Goal: Task Accomplishment & Management: Use online tool/utility

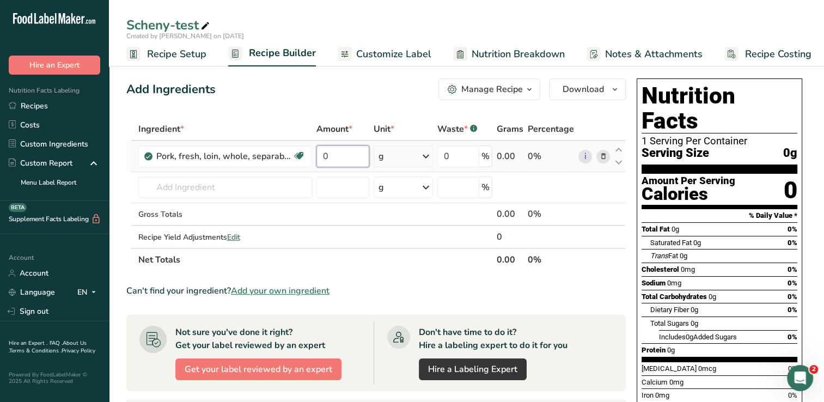
click at [340, 156] on input "0" at bounding box center [342, 156] width 53 height 22
type input "3"
click at [429, 157] on div "Ingredient * Amount * Unit * Waste * .a-a{fill:#347362;}.b-a{fill:#fff;} Grams …" at bounding box center [376, 195] width 500 height 154
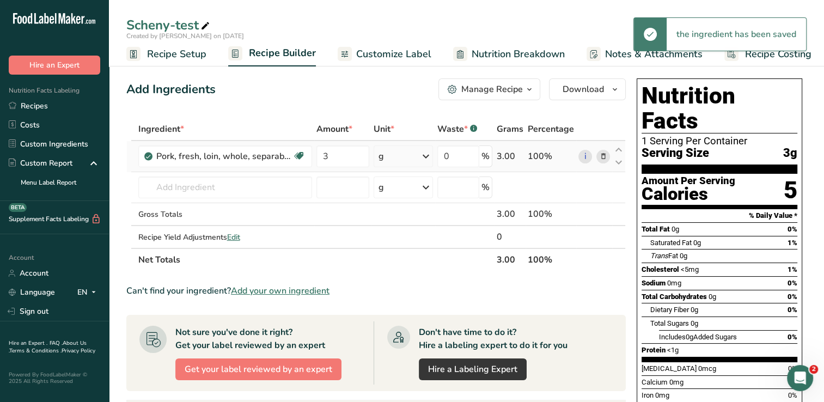
click at [427, 154] on icon at bounding box center [425, 157] width 13 height 20
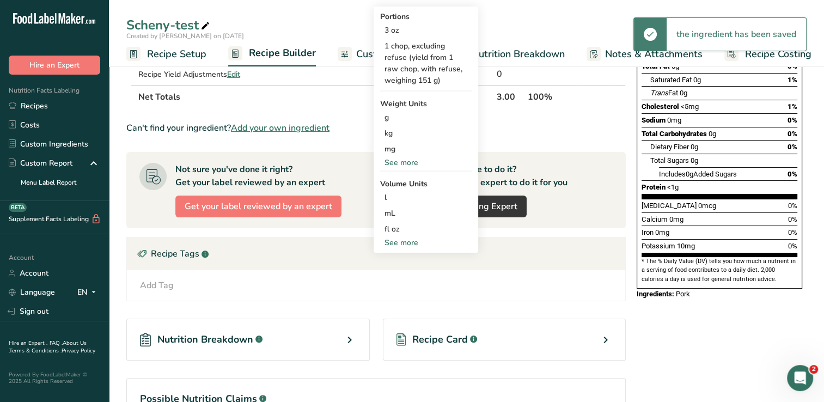
scroll to position [163, 0]
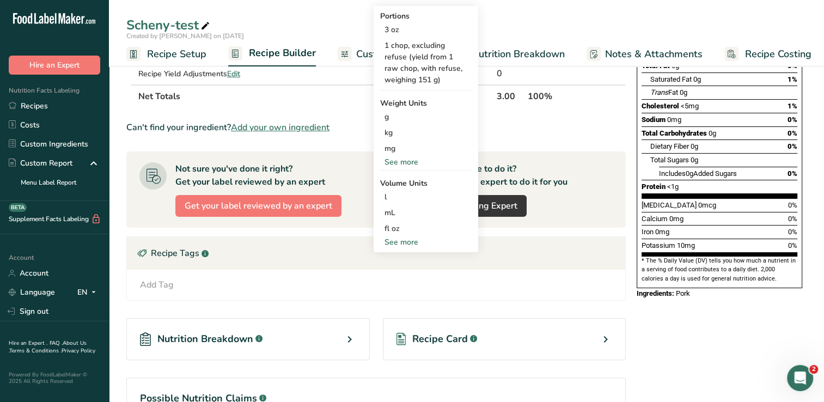
click at [399, 163] on div "See more" at bounding box center [426, 161] width 92 height 11
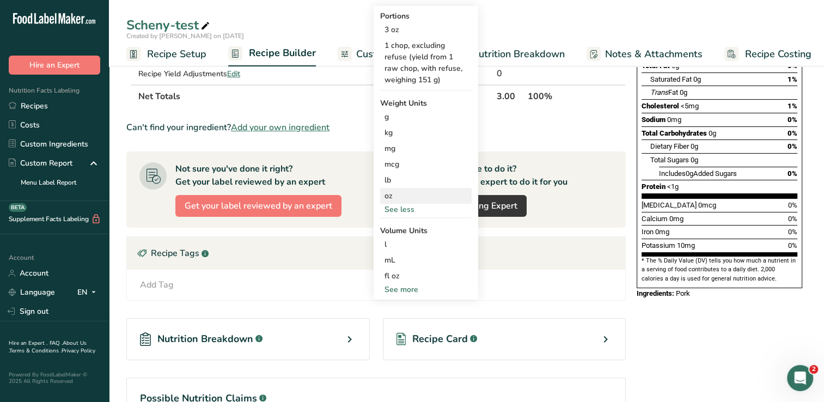
click at [394, 196] on div "oz" at bounding box center [426, 196] width 92 height 16
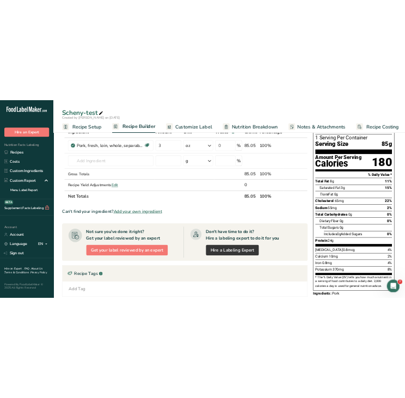
scroll to position [0, 0]
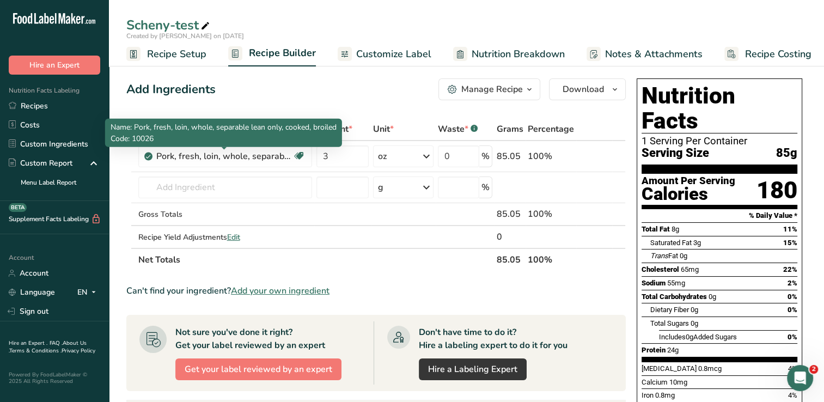
click at [242, 134] on p "Code: 10026" at bounding box center [224, 138] width 226 height 11
drag, startPoint x: 242, startPoint y: 134, endPoint x: 231, endPoint y: 155, distance: 23.4
click at [231, 155] on div "Pork, fresh, loin, whole, separable lean only, cooked, broiled" at bounding box center [224, 156] width 136 height 13
click at [233, 156] on div "Pork, fresh, loin, whole, separable lean only, cooked, broiled" at bounding box center [224, 156] width 136 height 13
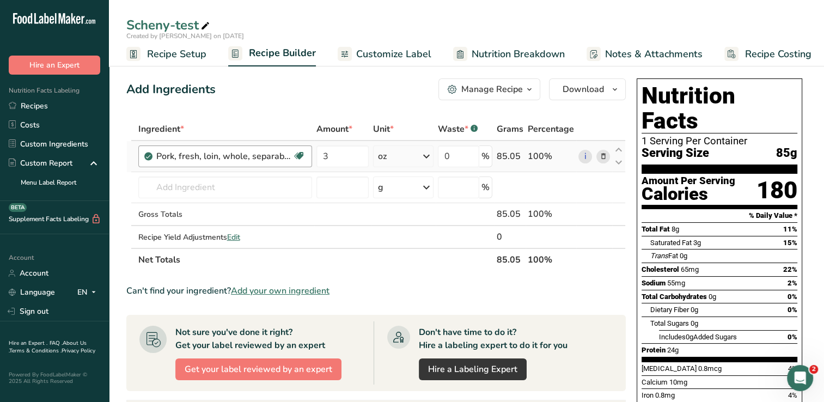
click at [233, 156] on div "Pork, fresh, loin, whole, separable lean only, cooked, broiled" at bounding box center [224, 156] width 136 height 13
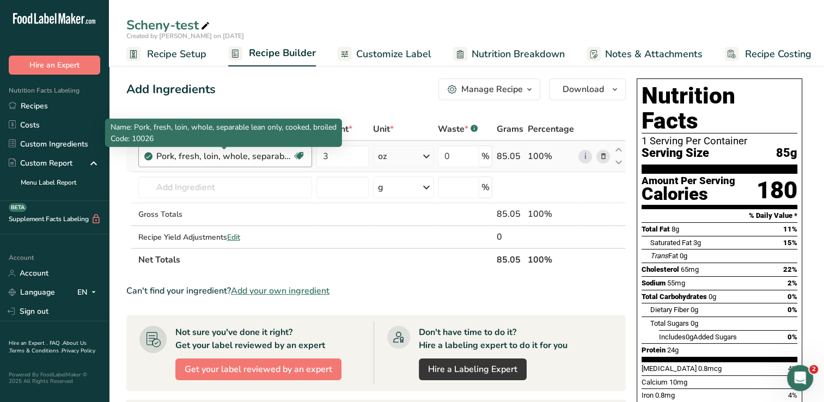
drag, startPoint x: 233, startPoint y: 156, endPoint x: 209, endPoint y: 160, distance: 24.3
click at [209, 160] on div "Pork, fresh, loin, whole, separable lean only, cooked, broiled" at bounding box center [224, 156] width 136 height 13
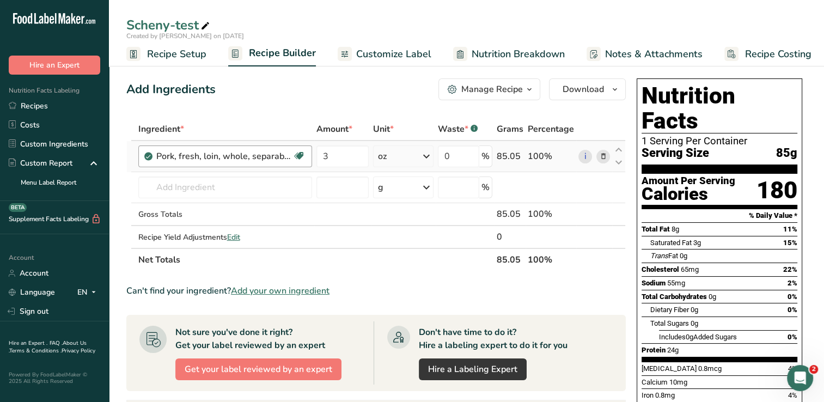
click at [209, 157] on div "Pork, fresh, loin, whole, separable lean only, cooked, broiled" at bounding box center [224, 156] width 136 height 13
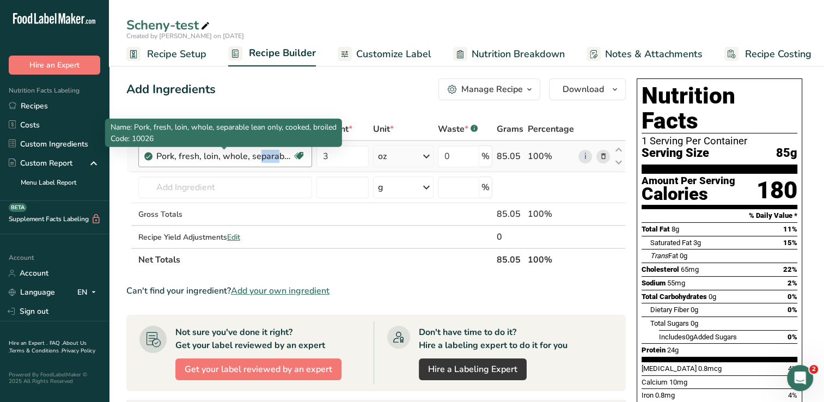
click at [209, 157] on div "Pork, fresh, loin, whole, separable lean only, cooked, broiled" at bounding box center [224, 156] width 136 height 13
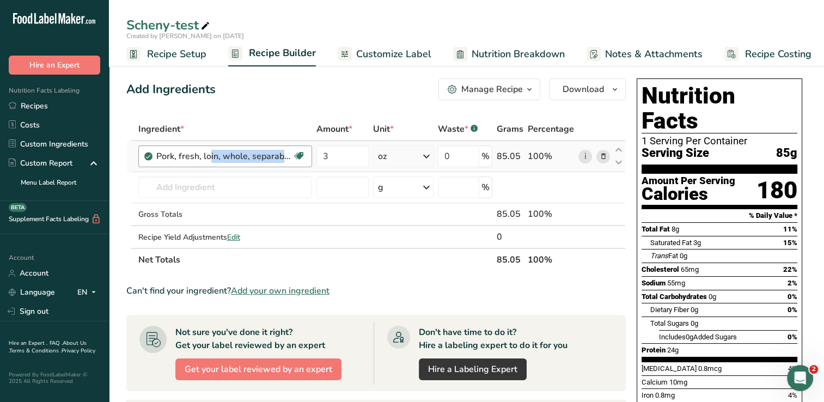
click at [209, 157] on div "Pork, fresh, loin, whole, separable lean only, cooked, broiled" at bounding box center [224, 156] width 136 height 13
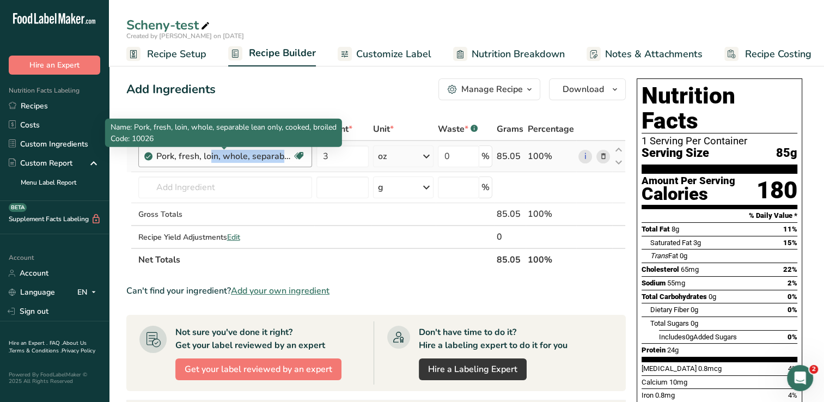
copy div "Pork, fresh, loin, whole, separable lean only, cooked, broiled Dairy free Glute…"
click at [254, 157] on div "Pork, fresh, loin, whole, separable lean only, cooked, broiled" at bounding box center [224, 156] width 136 height 13
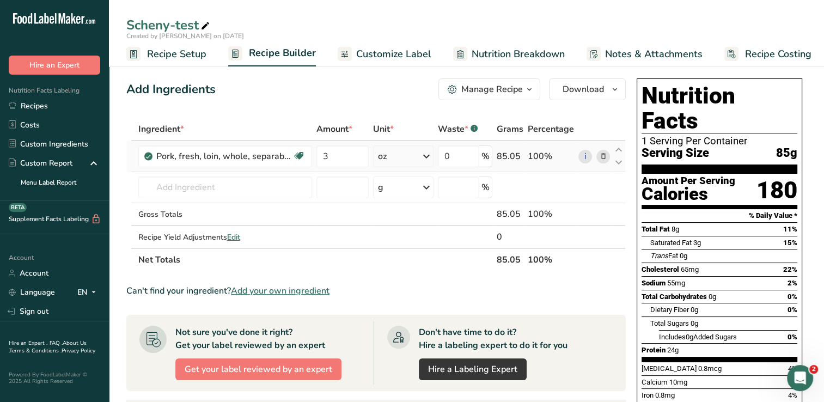
click at [608, 155] on span at bounding box center [602, 156] width 13 height 13
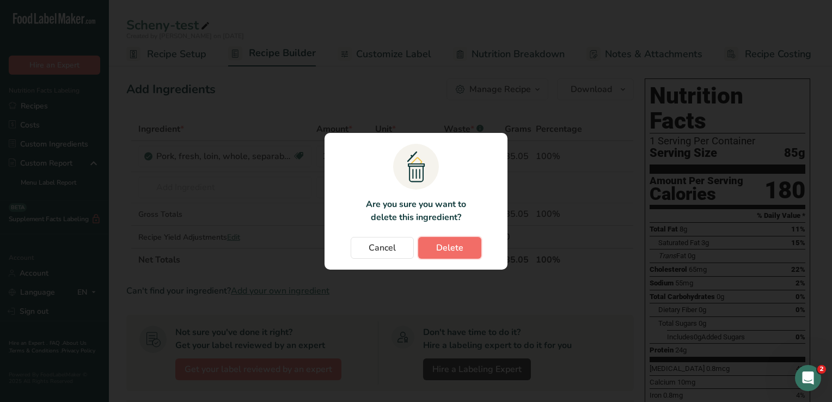
click at [453, 247] on span "Delete" at bounding box center [449, 247] width 27 height 13
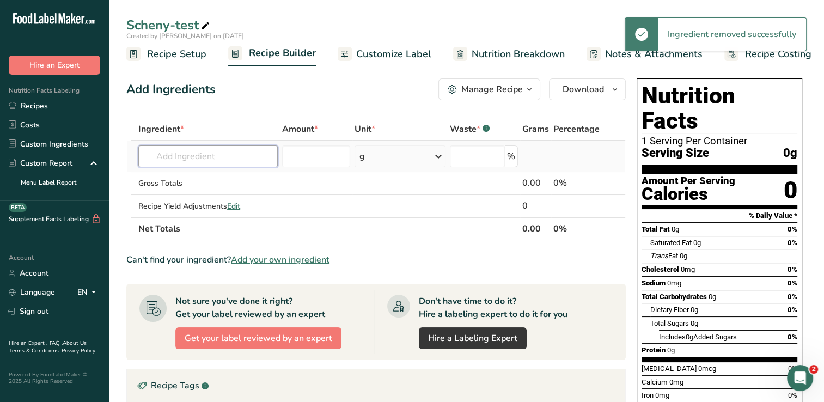
click at [260, 151] on input "text" at bounding box center [207, 156] width 139 height 22
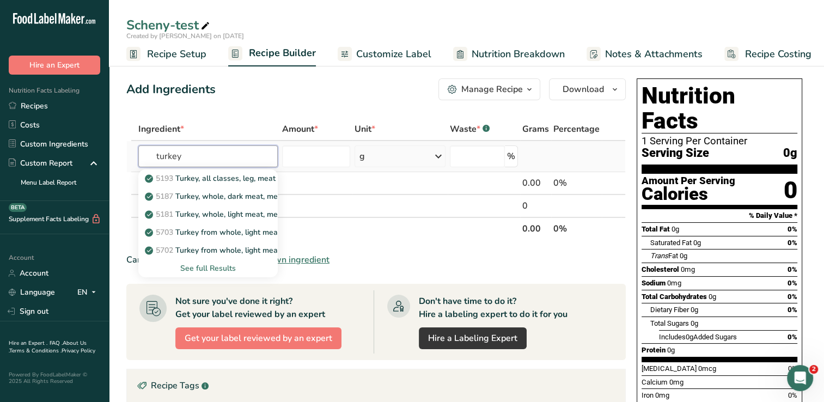
type input "turkey"
click at [223, 269] on div "See full Results" at bounding box center [208, 268] width 122 height 11
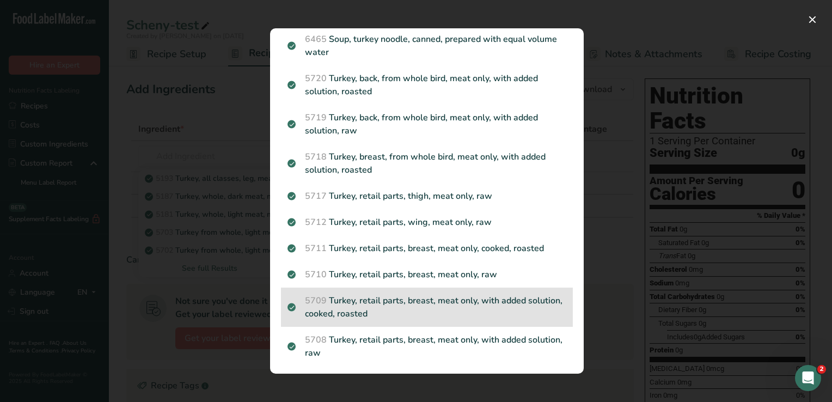
scroll to position [1253, 0]
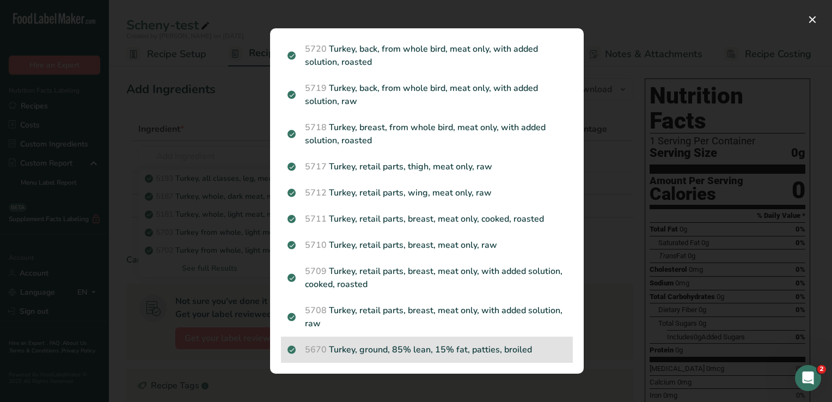
click at [375, 352] on p "5670 Turkey, ground, 85% lean, 15% fat, patties, broiled" at bounding box center [427, 349] width 279 height 13
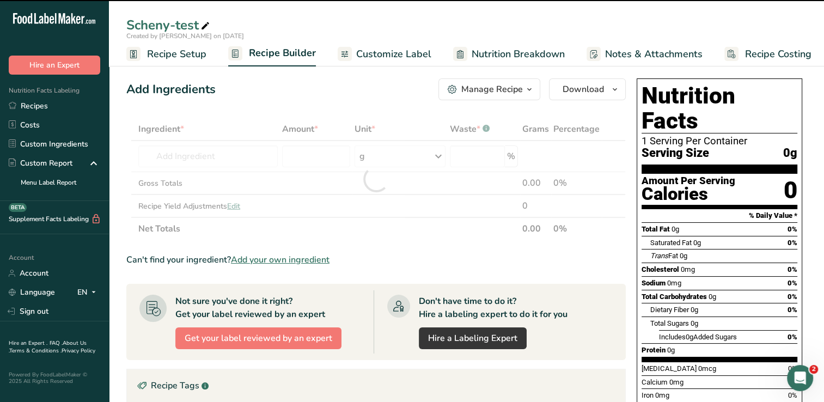
type input "0"
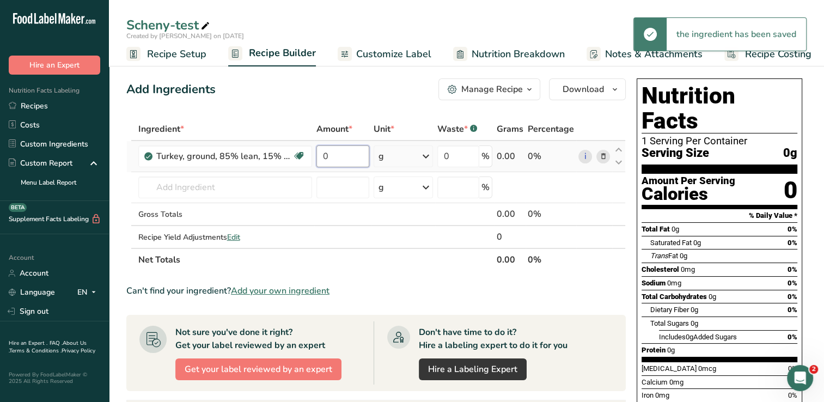
click at [346, 153] on input "0" at bounding box center [342, 156] width 53 height 22
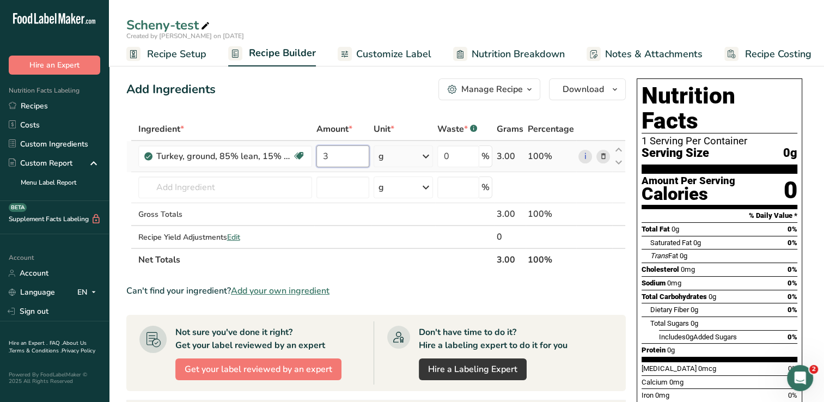
type input "3"
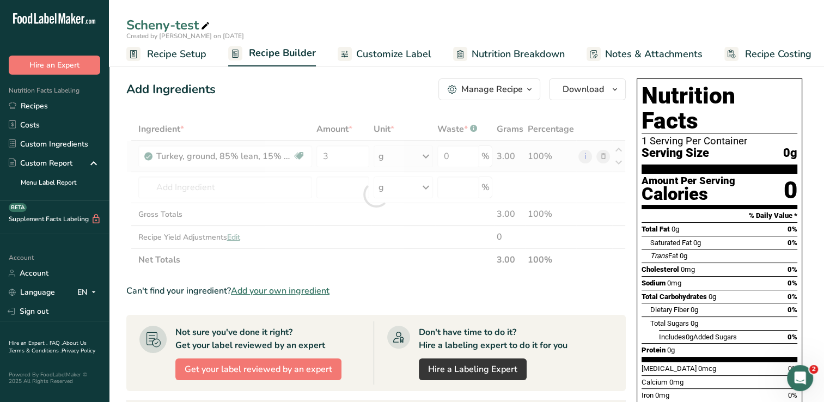
click at [425, 157] on div "Ingredient * Amount * Unit * Waste * .a-a{fill:#347362;}.b-a{fill:#fff;} Grams …" at bounding box center [376, 195] width 500 height 154
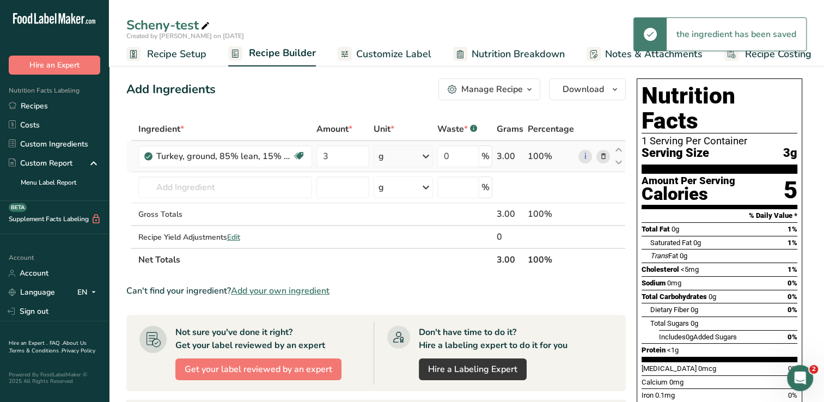
click at [425, 157] on icon at bounding box center [425, 157] width 13 height 20
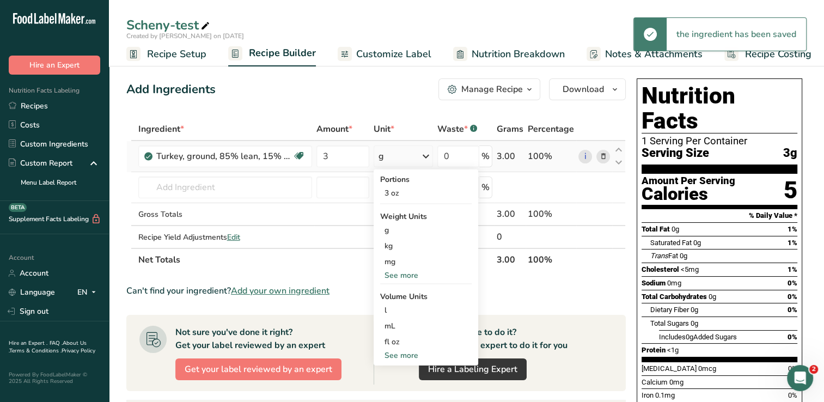
click at [412, 276] on div "See more" at bounding box center [426, 275] width 92 height 11
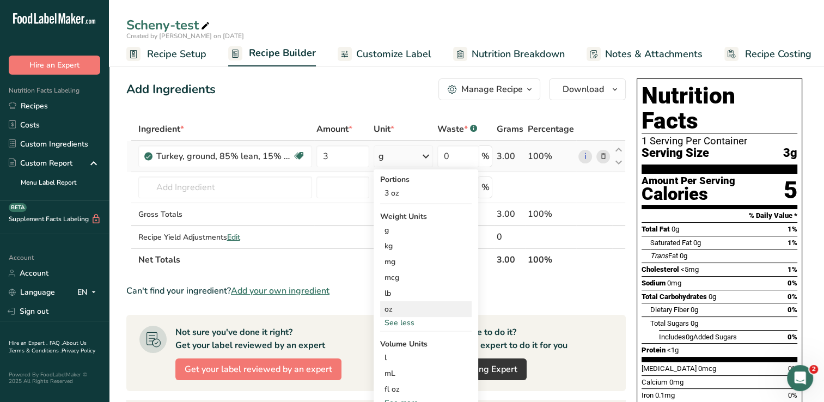
click at [406, 315] on div "oz" at bounding box center [426, 309] width 92 height 16
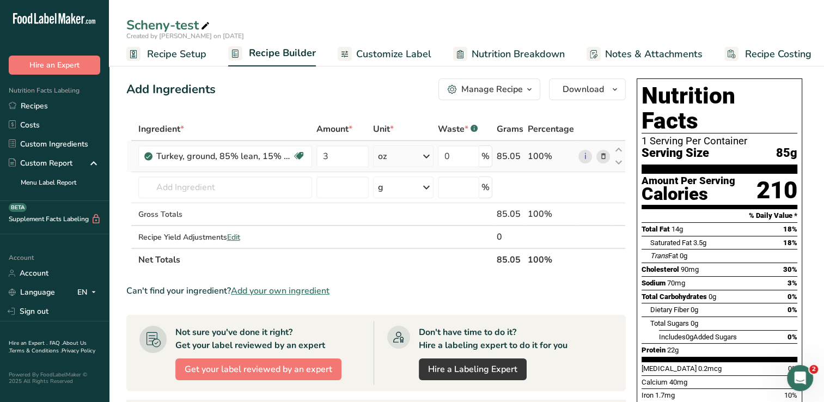
click at [607, 153] on span at bounding box center [602, 156] width 13 height 13
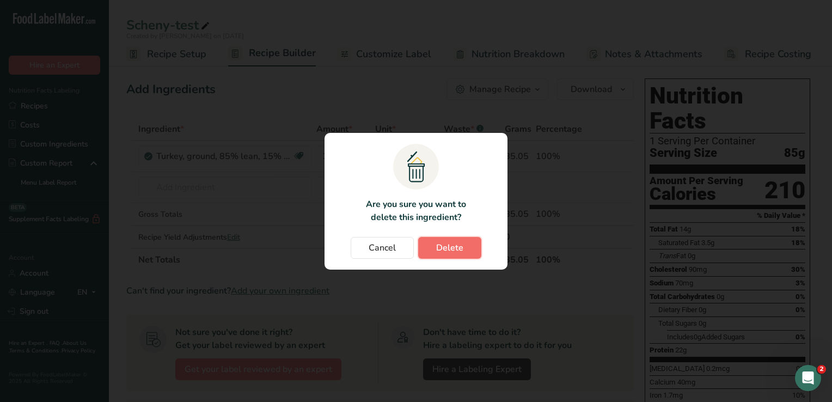
click at [453, 252] on span "Delete" at bounding box center [449, 247] width 27 height 13
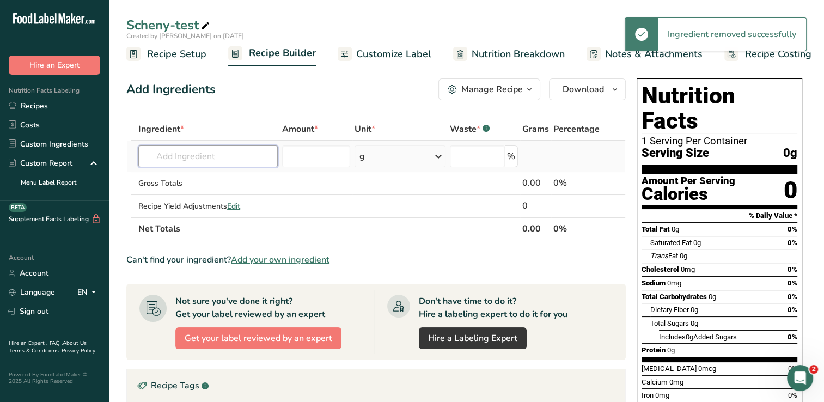
click at [242, 149] on input "text" at bounding box center [207, 156] width 139 height 22
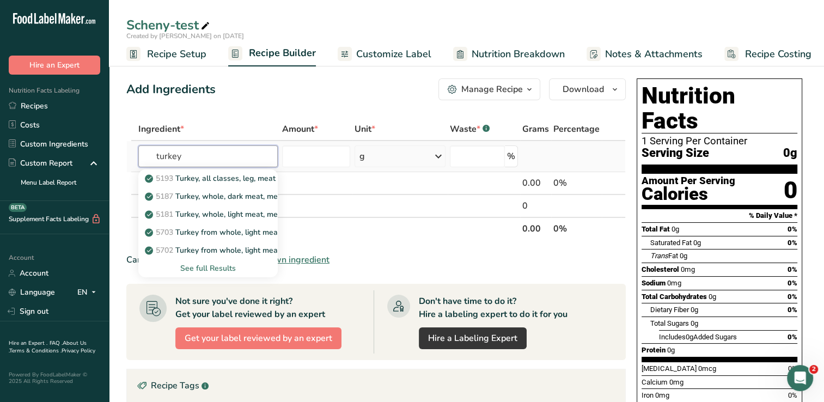
type input "turkey"
drag, startPoint x: 210, startPoint y: 268, endPoint x: 212, endPoint y: 263, distance: 5.6
click at [210, 268] on div "See full Results" at bounding box center [208, 268] width 122 height 11
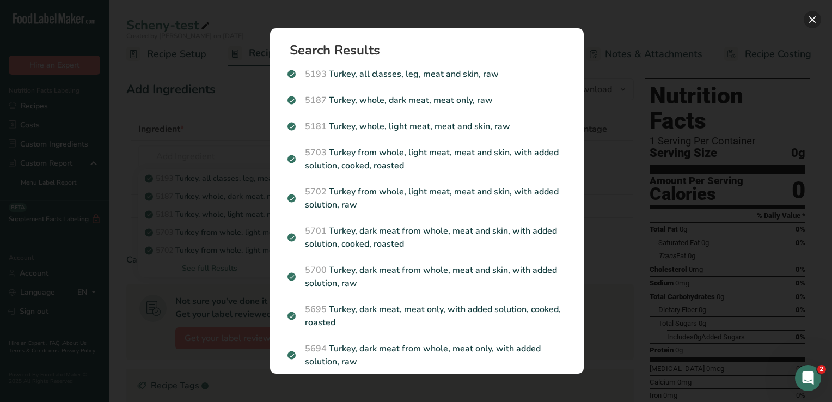
click at [810, 17] on button "Search results modal" at bounding box center [812, 19] width 17 height 17
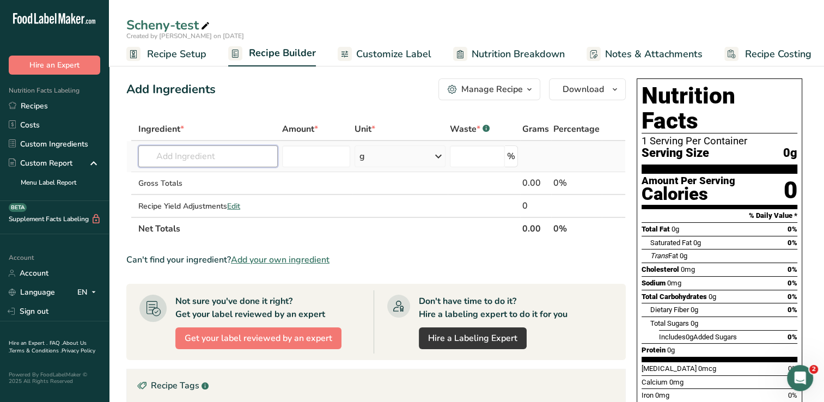
click at [238, 166] on input "text" at bounding box center [207, 156] width 139 height 22
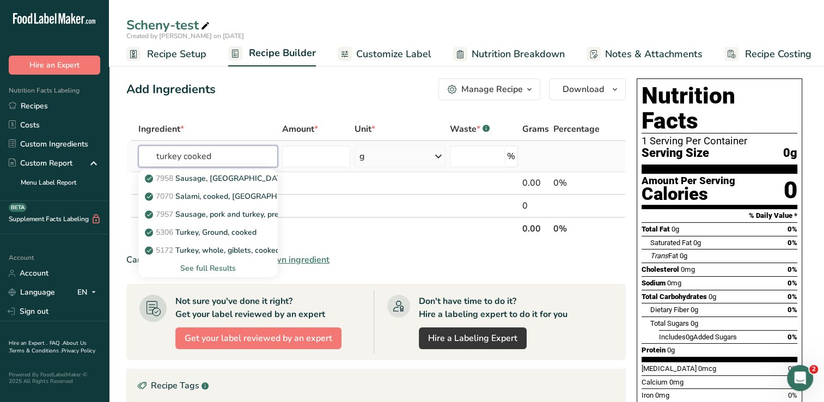
type input "turkey cooked"
click at [203, 269] on div "See full Results" at bounding box center [208, 268] width 122 height 11
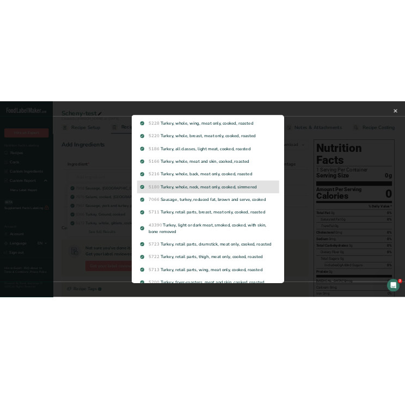
scroll to position [327, 0]
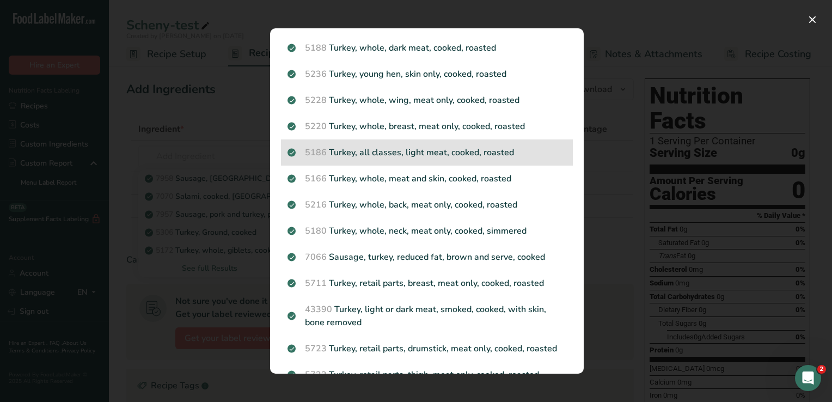
click at [433, 155] on p "5186 Turkey, all classes, light meat, cooked, roasted" at bounding box center [427, 152] width 279 height 13
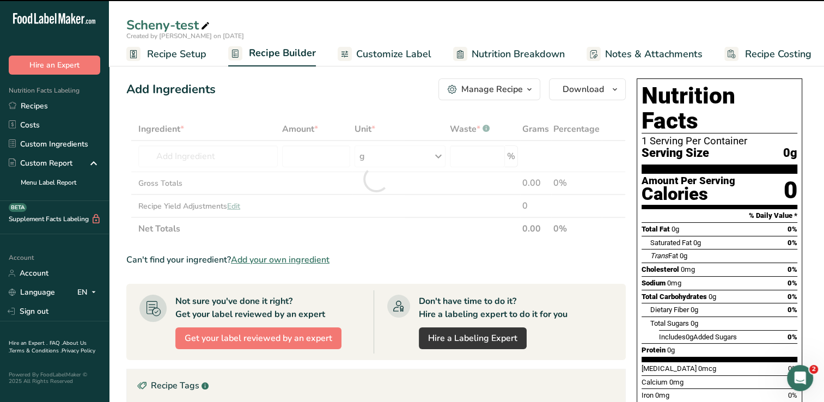
type input "0"
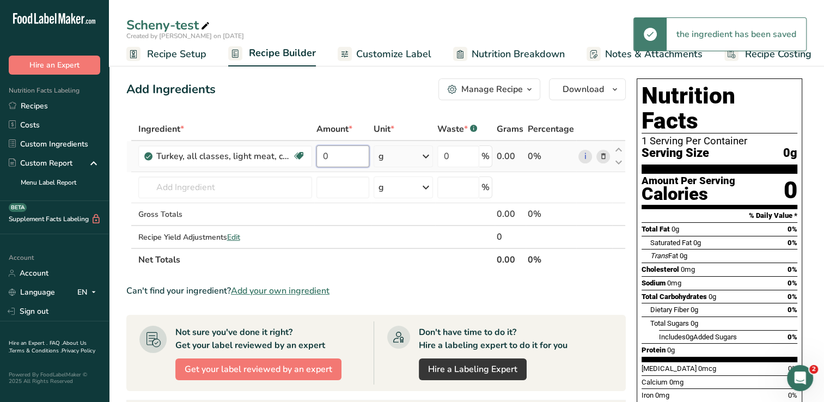
click at [345, 154] on input "0" at bounding box center [342, 156] width 53 height 22
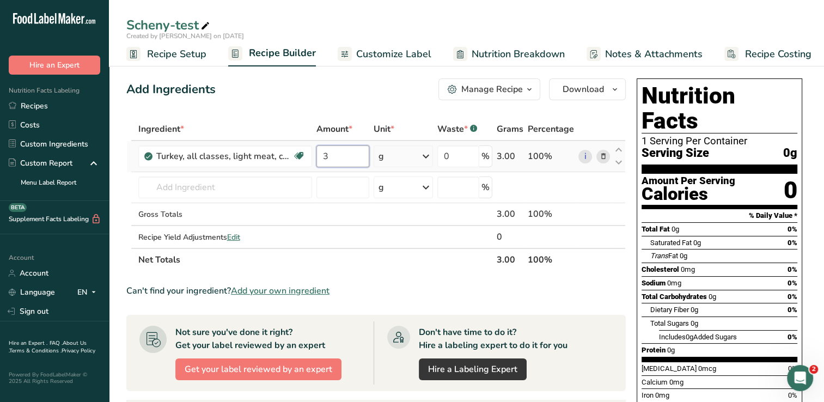
type input "3"
click at [425, 156] on div "Ingredient * Amount * Unit * Waste * .a-a{fill:#347362;}.b-a{fill:#fff;} Grams …" at bounding box center [376, 195] width 500 height 154
click at [425, 156] on icon at bounding box center [425, 157] width 13 height 20
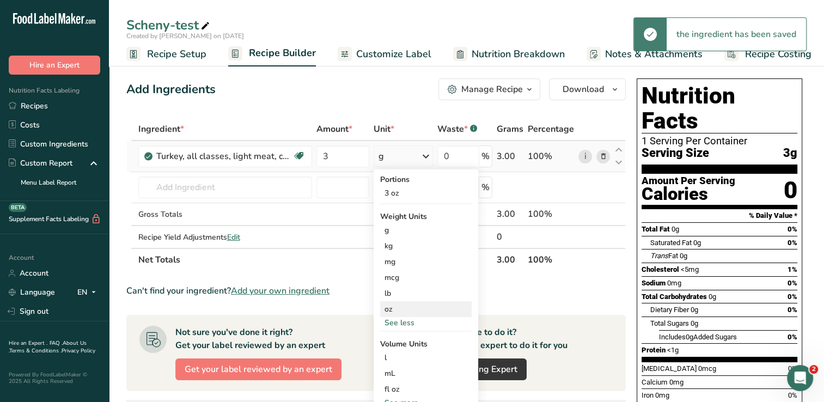
click at [391, 308] on div "oz" at bounding box center [426, 309] width 92 height 16
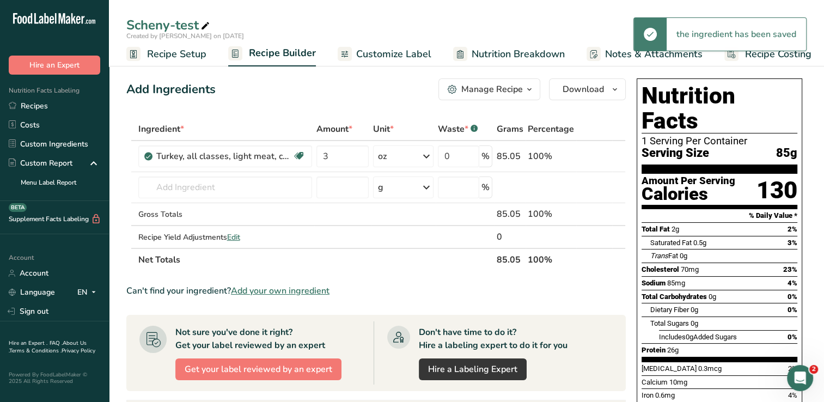
click at [331, 99] on div "Add Ingredients Manage Recipe Delete Recipe Duplicate Recipe Scale Recipe Save …" at bounding box center [376, 89] width 500 height 22
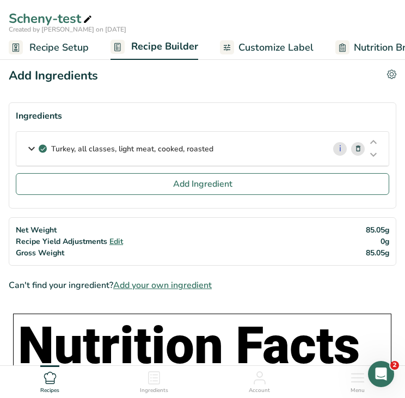
click at [171, 152] on p "Turkey, all classes, light meat, cooked, roasted" at bounding box center [132, 148] width 162 height 11
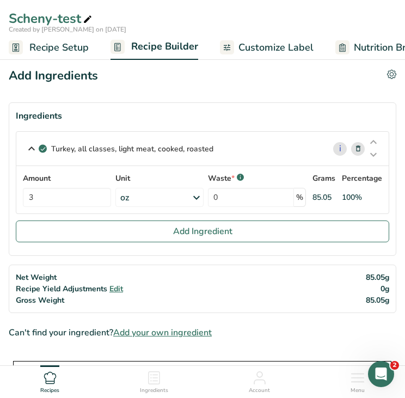
drag, startPoint x: 223, startPoint y: 147, endPoint x: 50, endPoint y: 145, distance: 173.8
click at [50, 145] on div "Turkey, all classes, light meat, cooked, roasted" at bounding box center [170, 149] width 308 height 34
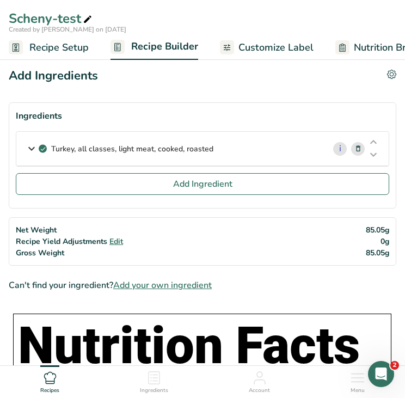
copy p "Turkey, all classes, light meat, cooked, roasted"
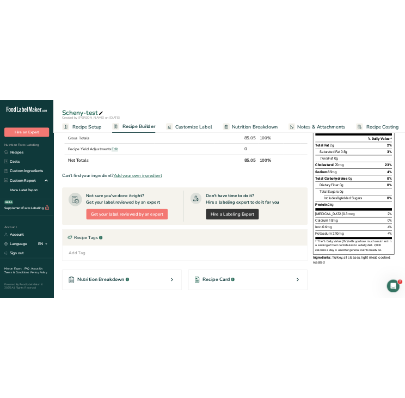
scroll to position [0, 0]
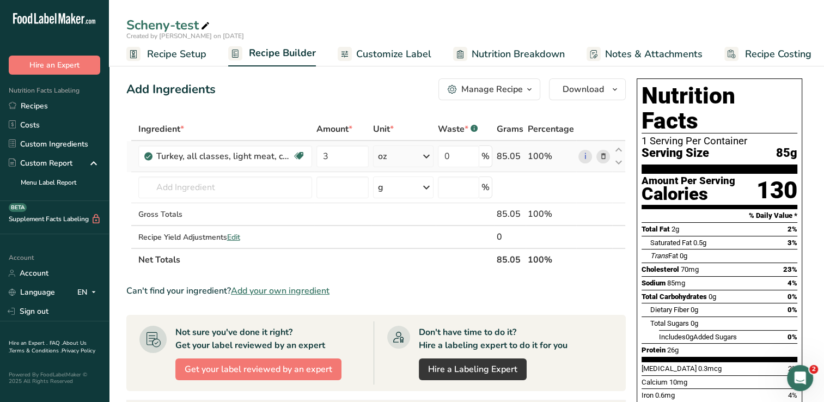
click at [608, 153] on span at bounding box center [602, 156] width 13 height 13
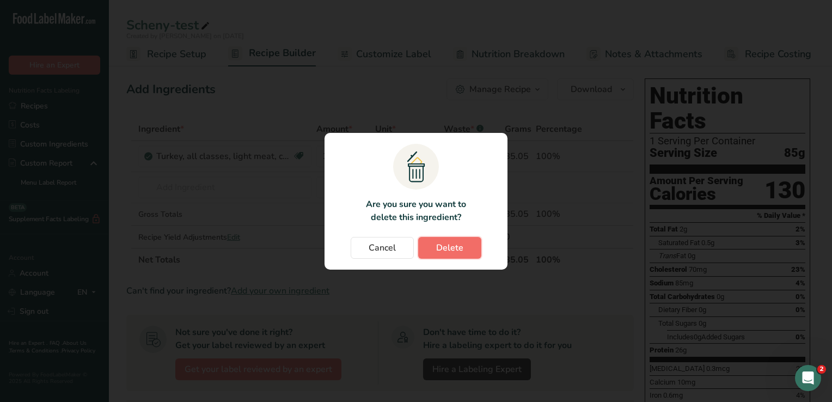
click at [461, 245] on span "Delete" at bounding box center [449, 247] width 27 height 13
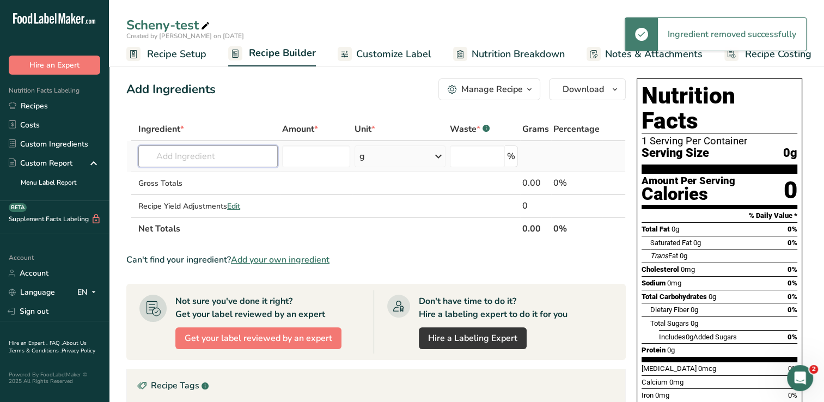
click at [242, 152] on input "text" at bounding box center [207, 156] width 139 height 22
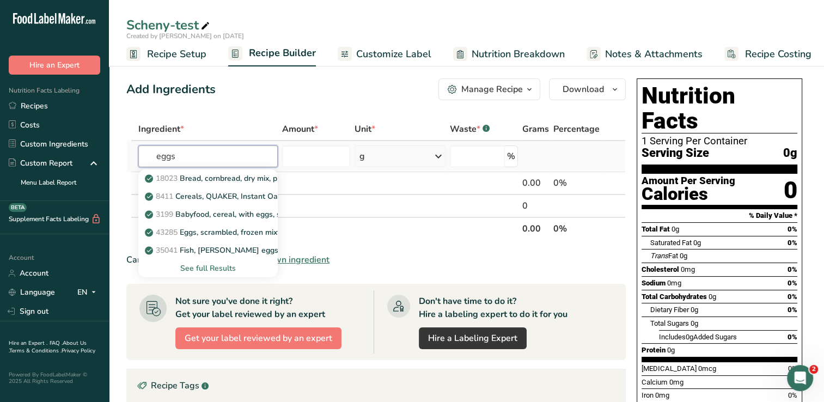
type input "eggs"
click at [214, 269] on div "See full Results" at bounding box center [208, 268] width 122 height 11
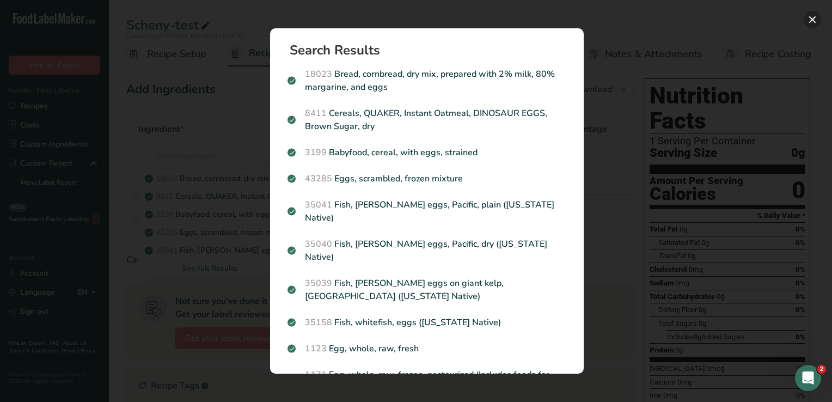
click at [814, 21] on button "Search results modal" at bounding box center [812, 19] width 17 height 17
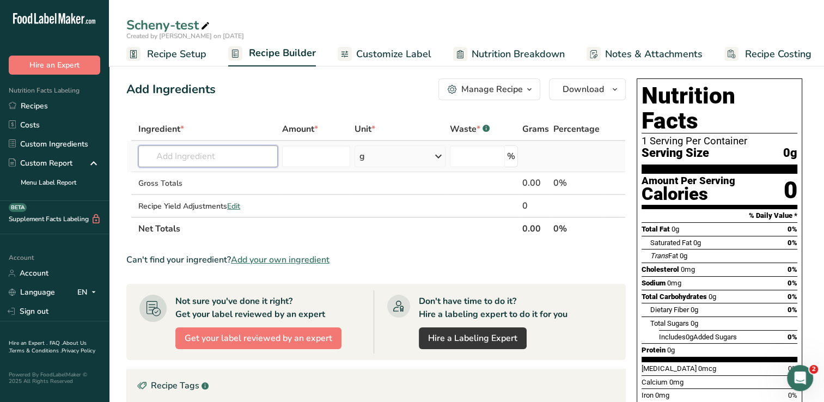
click at [193, 151] on input "text" at bounding box center [207, 156] width 139 height 22
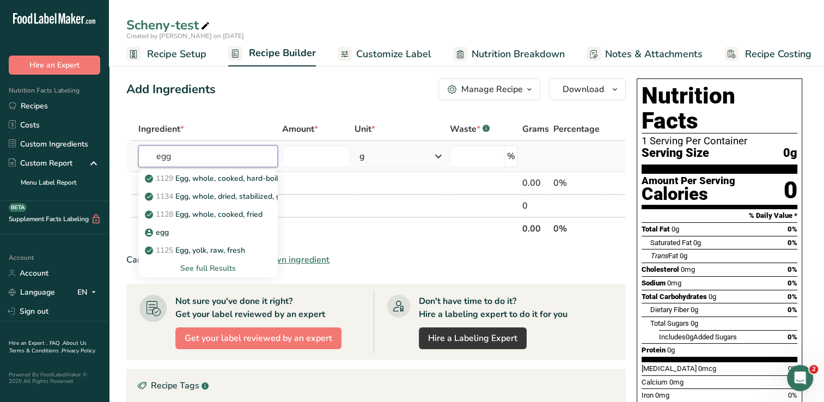
type input "egg"
click at [194, 269] on div "See full Results" at bounding box center [208, 268] width 122 height 11
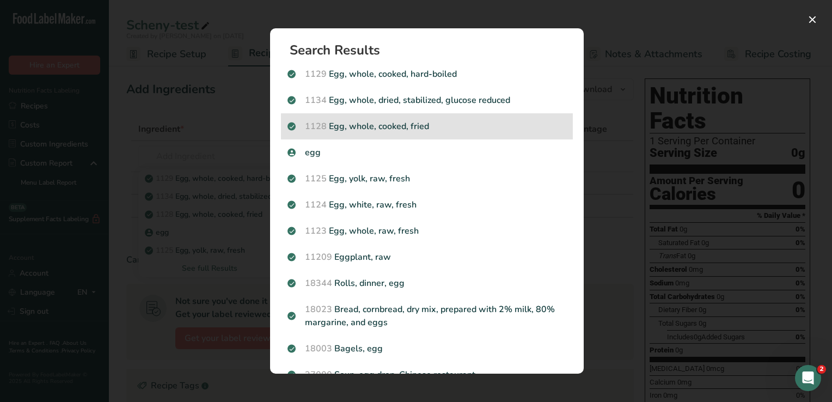
click at [373, 130] on p "1128 Egg, whole, cooked, fried" at bounding box center [427, 126] width 279 height 13
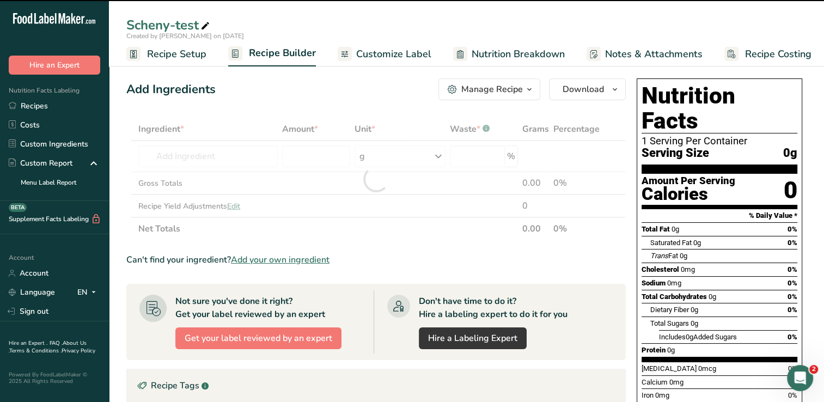
type input "0"
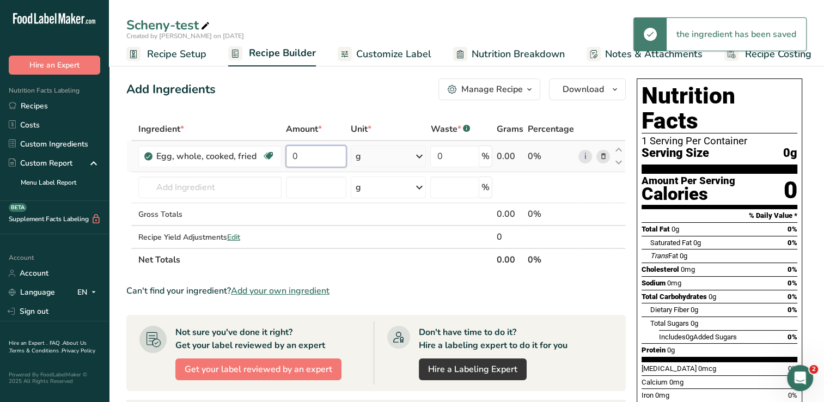
click at [311, 155] on input "0" at bounding box center [316, 156] width 61 height 22
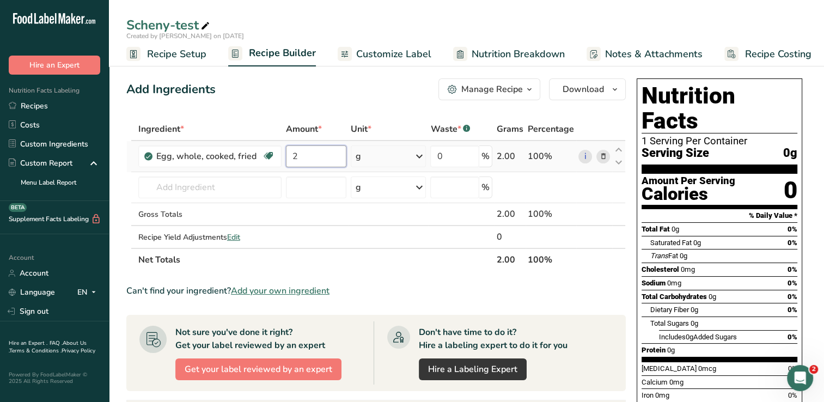
type input "2"
click at [417, 157] on div "Ingredient * Amount * Unit * Waste * .a-a{fill:#347362;}.b-a{fill:#fff;} Grams …" at bounding box center [376, 195] width 500 height 154
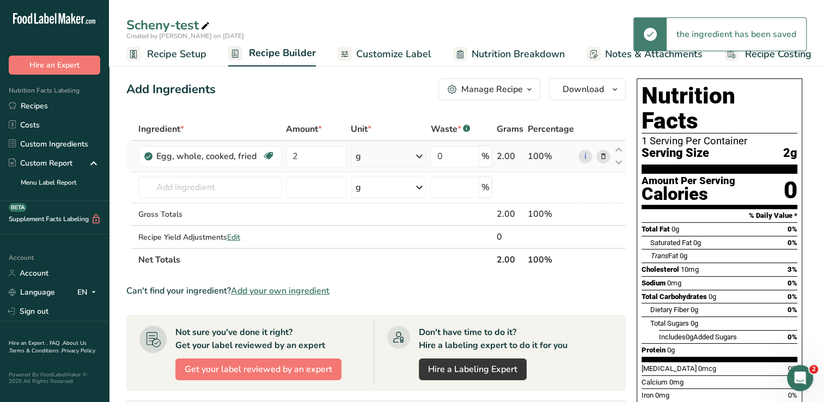
click at [421, 155] on icon at bounding box center [418, 157] width 13 height 20
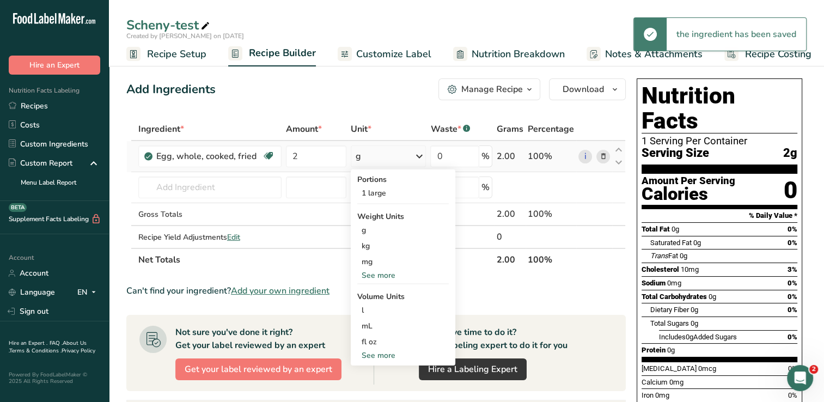
click at [395, 274] on div "See more" at bounding box center [403, 275] width 92 height 11
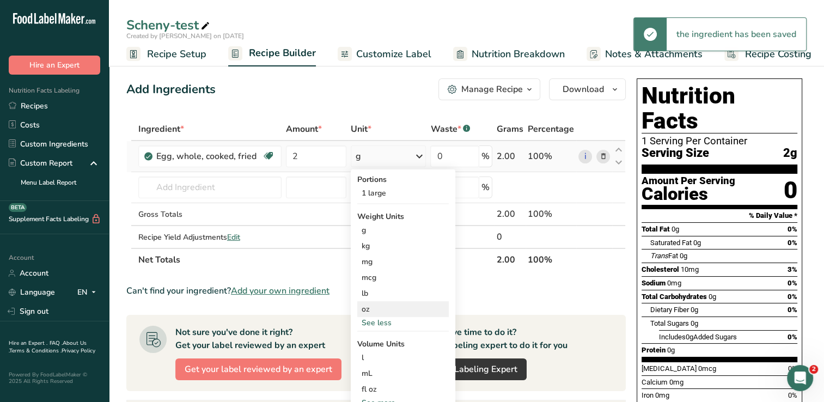
click at [379, 312] on div "oz" at bounding box center [403, 309] width 92 height 16
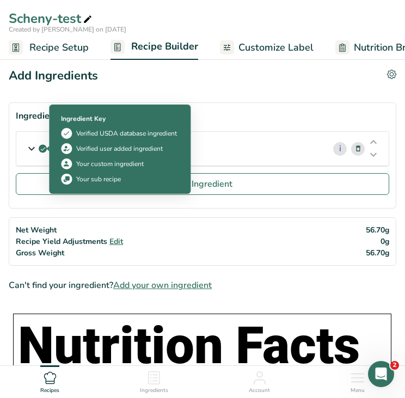
drag, startPoint x: 150, startPoint y: 148, endPoint x: 49, endPoint y: 144, distance: 100.9
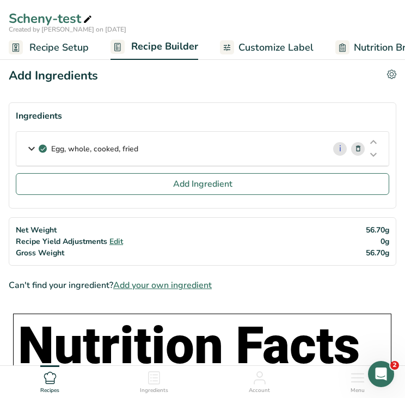
click at [211, 105] on section "Ingredients Egg, whole, cooked, fried i Amount 2 Unit oz Portions 1 large Weigh…" at bounding box center [203, 155] width 388 height 106
drag, startPoint x: 154, startPoint y: 143, endPoint x: 52, endPoint y: 147, distance: 101.9
click at [52, 147] on div "Egg, whole, cooked, fried" at bounding box center [170, 149] width 308 height 34
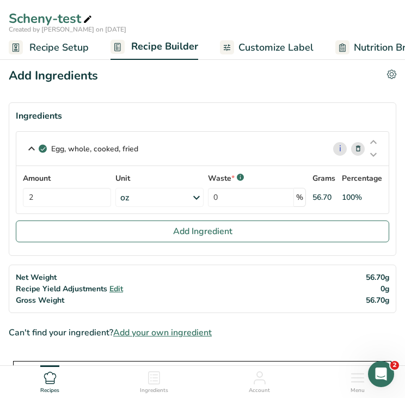
copy p "Egg, whole, cooked, fried"
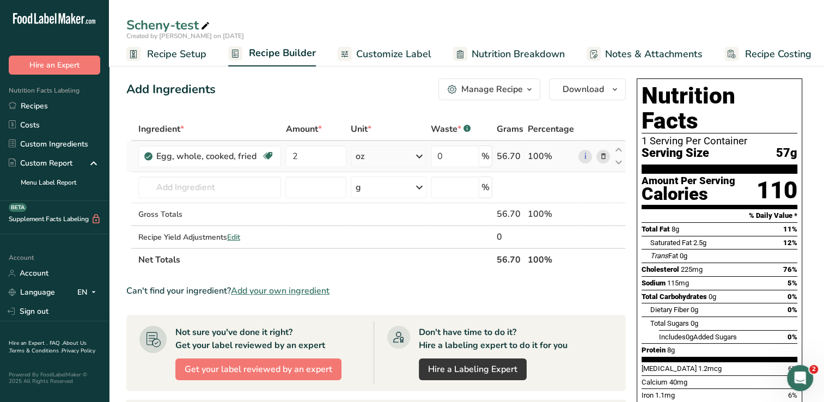
click at [600, 154] on icon at bounding box center [603, 156] width 8 height 11
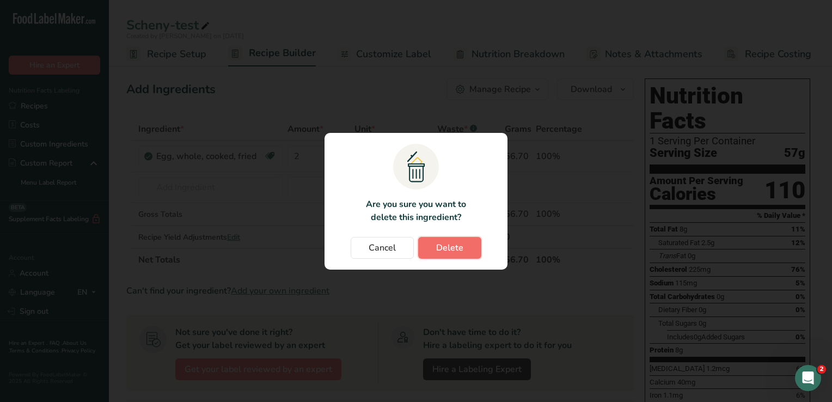
click at [442, 254] on span "Delete" at bounding box center [449, 247] width 27 height 13
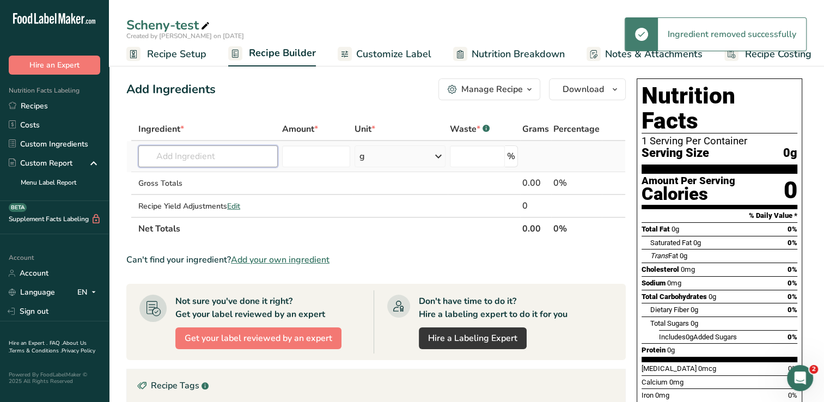
click at [234, 160] on input "text" at bounding box center [207, 156] width 139 height 22
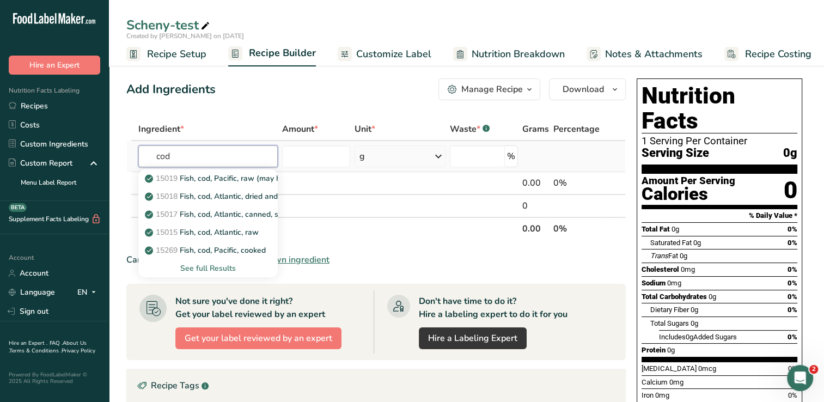
type input "cod"
click at [211, 267] on div "See full Results" at bounding box center [208, 268] width 122 height 11
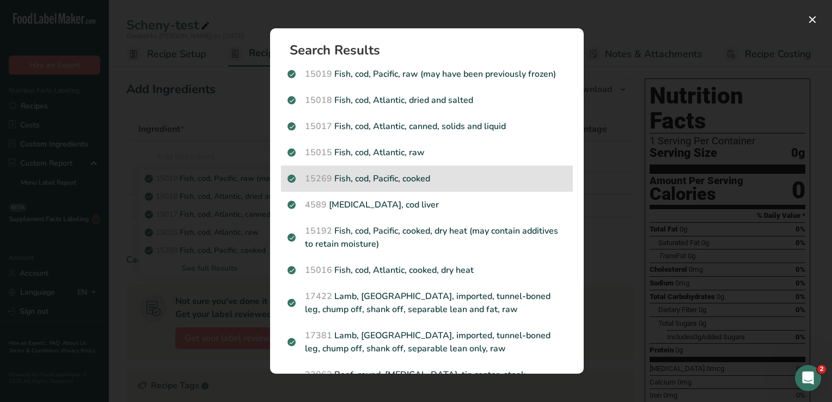
click at [405, 181] on p "15269 Fish, cod, Pacific, cooked" at bounding box center [427, 178] width 279 height 13
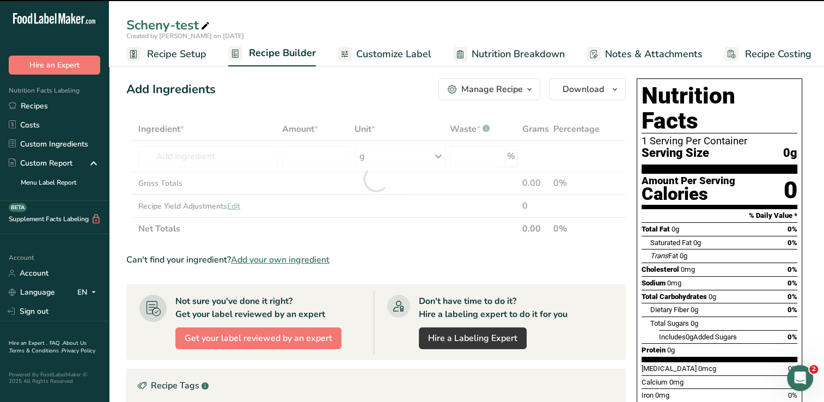
type input "0"
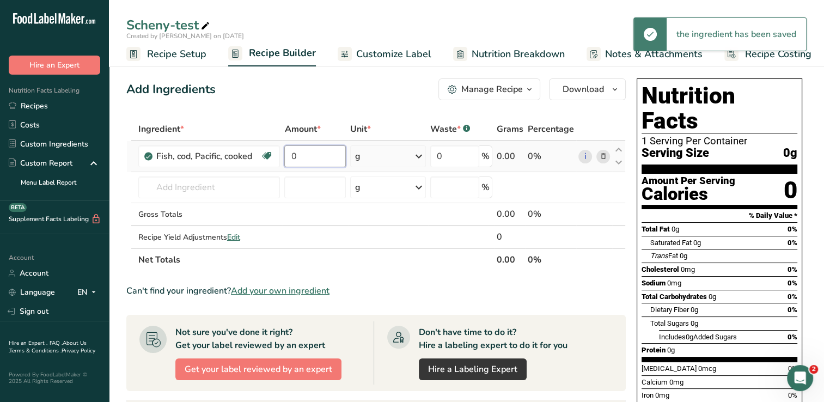
click at [309, 154] on input "0" at bounding box center [314, 156] width 61 height 22
type input "3"
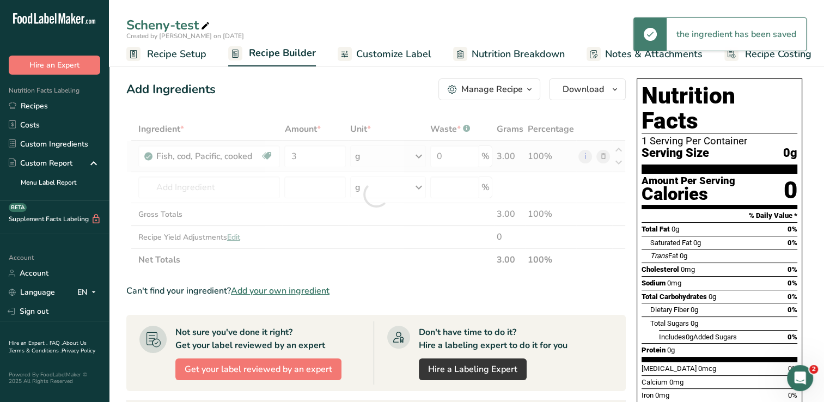
click at [413, 156] on div "Ingredient * Amount * Unit * Waste * .a-a{fill:#347362;}.b-a{fill:#fff;} Grams …" at bounding box center [376, 195] width 500 height 154
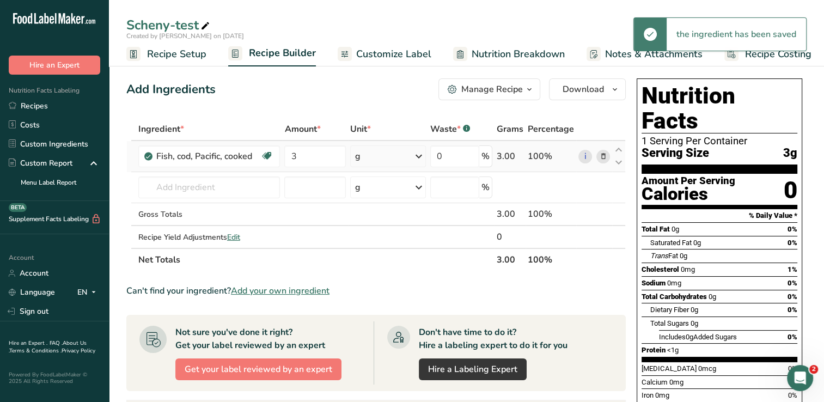
click at [419, 160] on icon at bounding box center [418, 157] width 13 height 20
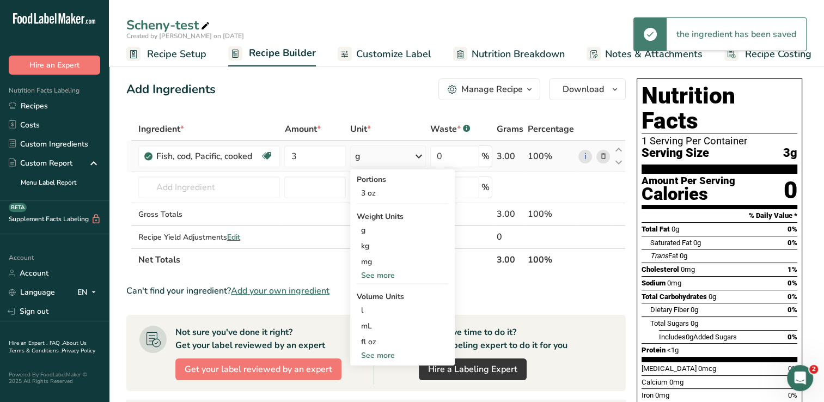
click at [381, 274] on div "See more" at bounding box center [403, 275] width 92 height 11
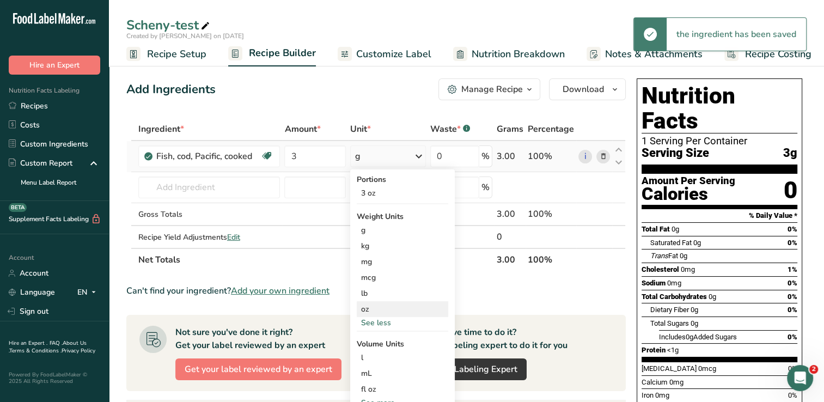
click at [377, 305] on div "oz" at bounding box center [403, 309] width 92 height 16
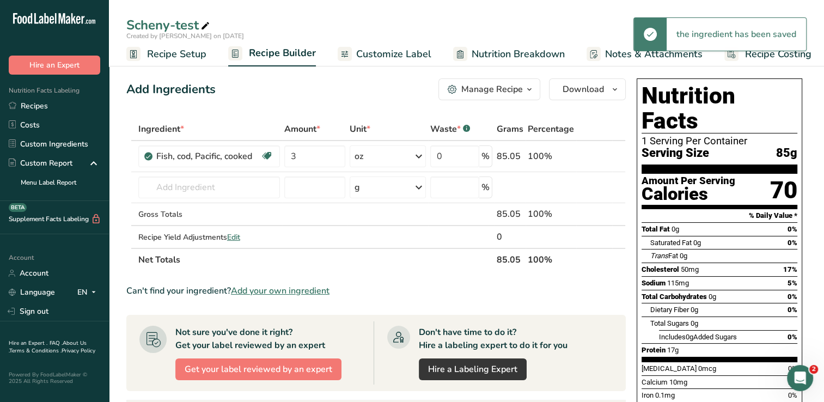
click at [321, 98] on div "Add Ingredients Manage Recipe Delete Recipe Duplicate Recipe Scale Recipe Save …" at bounding box center [376, 89] width 500 height 22
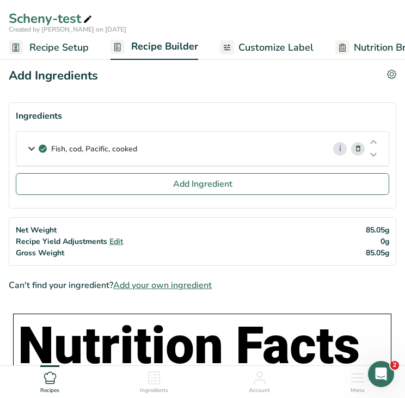
drag, startPoint x: 179, startPoint y: 149, endPoint x: 53, endPoint y: 145, distance: 125.9
click at [53, 145] on div "Fish, cod, Pacific, cooked" at bounding box center [170, 149] width 308 height 34
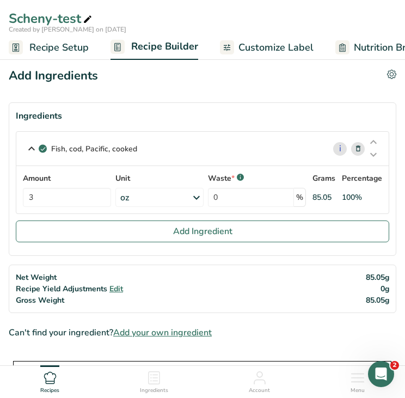
copy p "Fish, cod, Pacific, cooked"
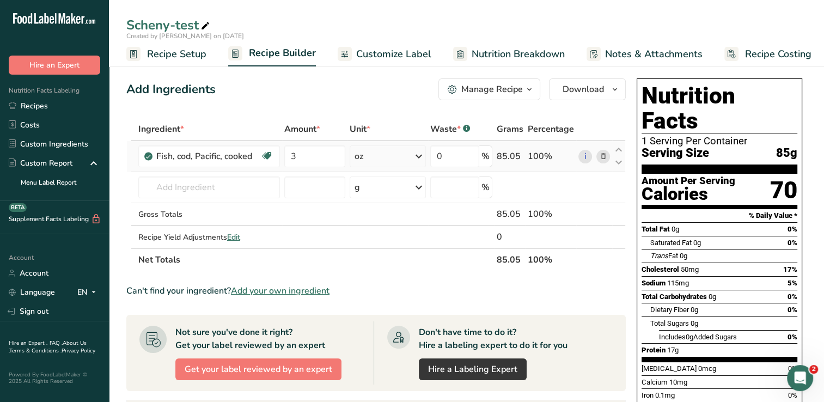
click at [601, 159] on icon at bounding box center [603, 156] width 8 height 11
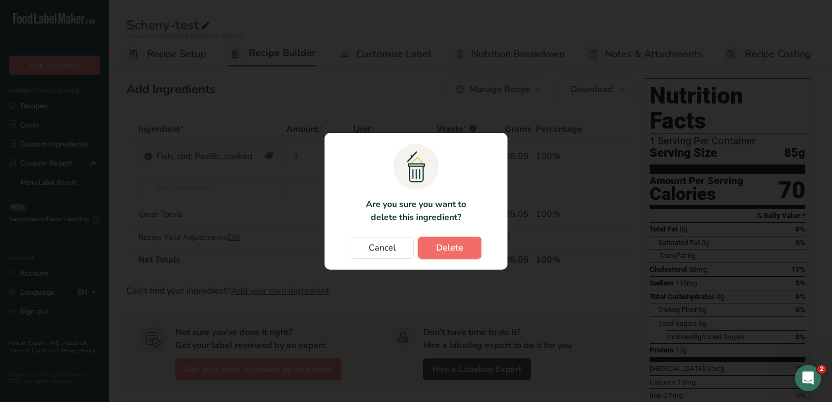
click at [468, 251] on button "Delete" at bounding box center [449, 248] width 63 height 22
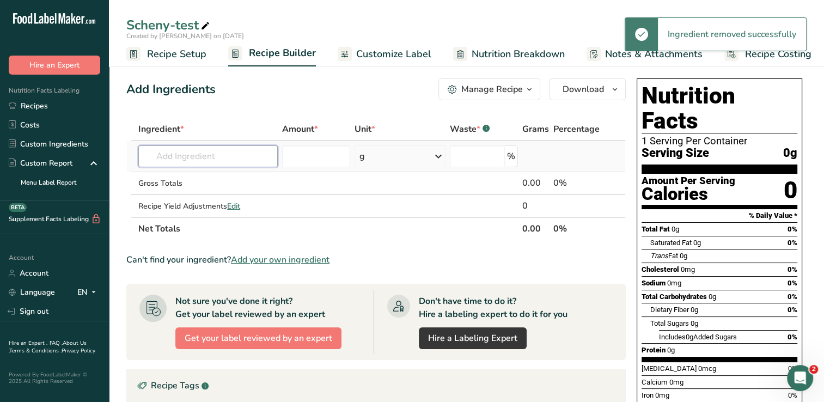
click at [250, 158] on input "text" at bounding box center [207, 156] width 139 height 22
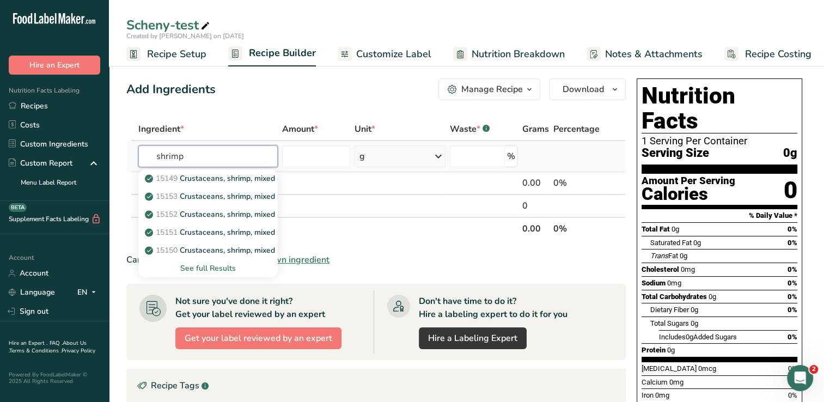
type input "shrimp"
click at [205, 268] on div "See full Results" at bounding box center [208, 268] width 122 height 11
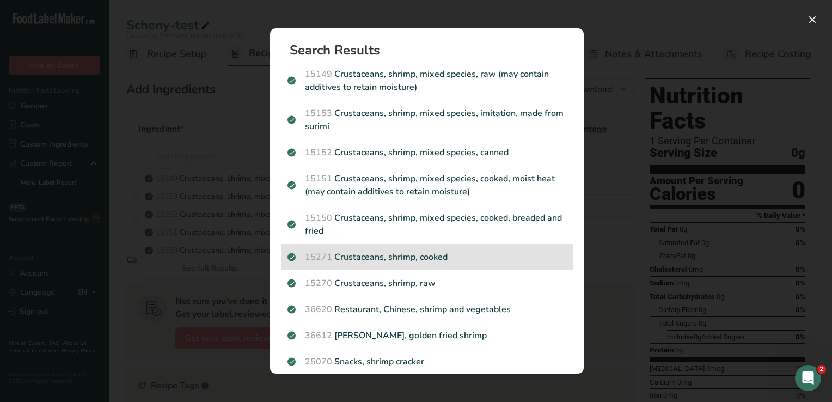
click at [455, 255] on p "15271 Crustaceans, shrimp, cooked" at bounding box center [427, 257] width 279 height 13
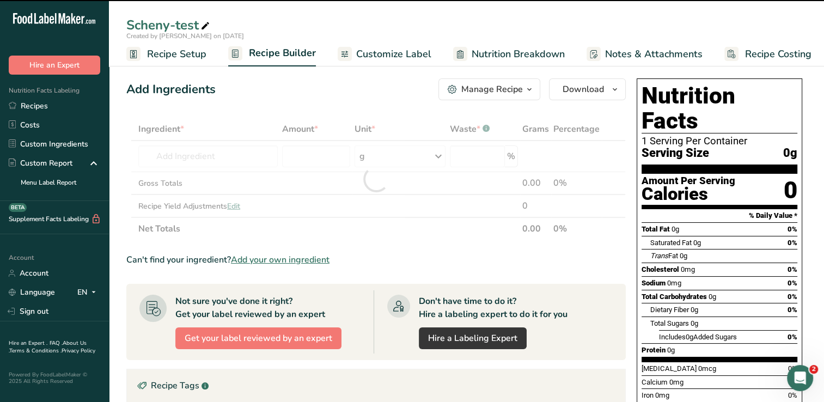
type input "0"
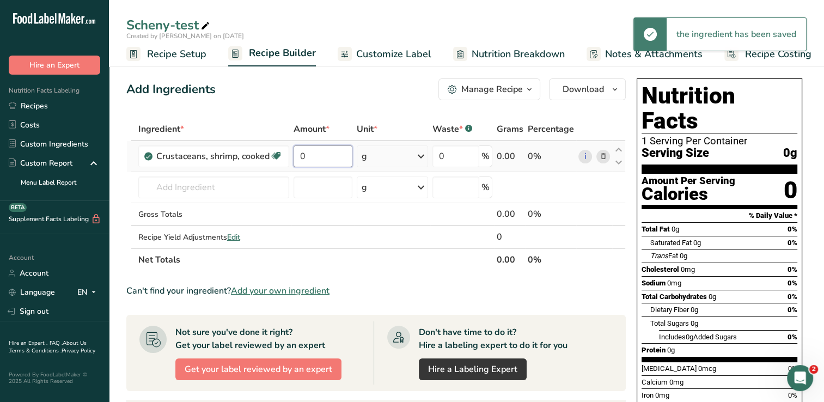
click at [328, 163] on input "0" at bounding box center [323, 156] width 59 height 22
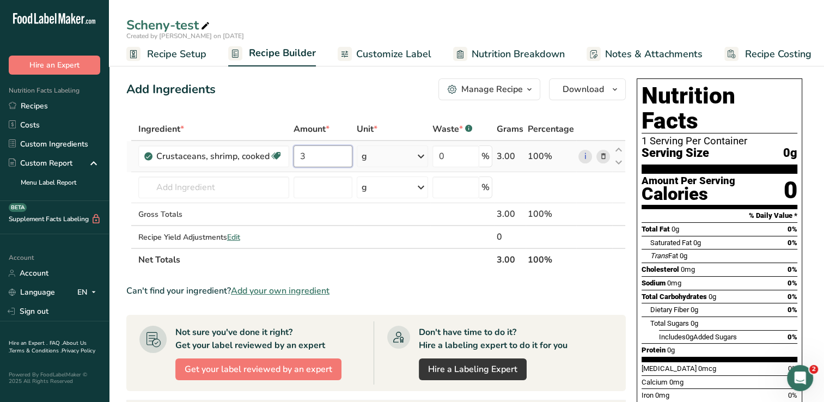
type input "3"
click at [421, 156] on div "Ingredient * Amount * Unit * Waste * .a-a{fill:#347362;}.b-a{fill:#fff;} Grams …" at bounding box center [376, 195] width 500 height 154
click at [417, 154] on icon at bounding box center [421, 157] width 13 height 20
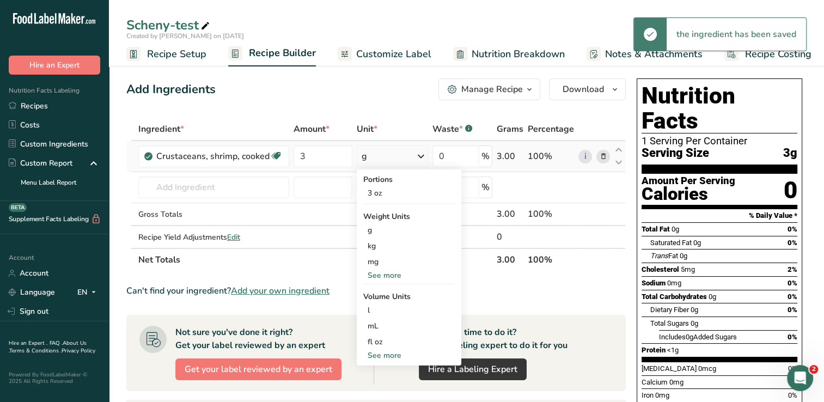
click at [388, 273] on div "See more" at bounding box center [409, 275] width 92 height 11
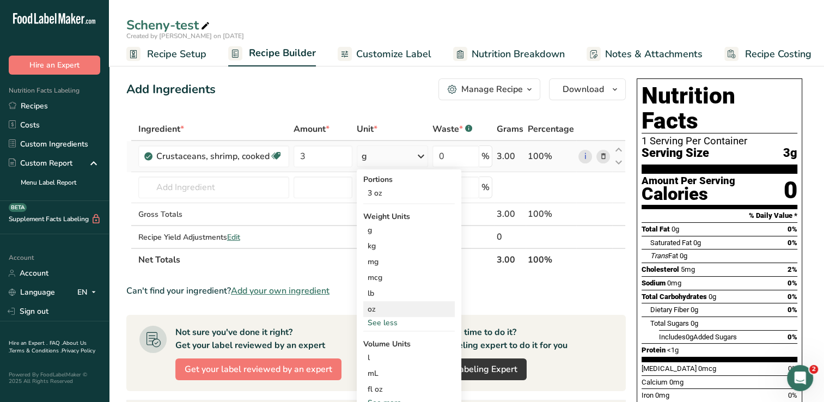
click at [391, 311] on div "oz" at bounding box center [409, 309] width 92 height 16
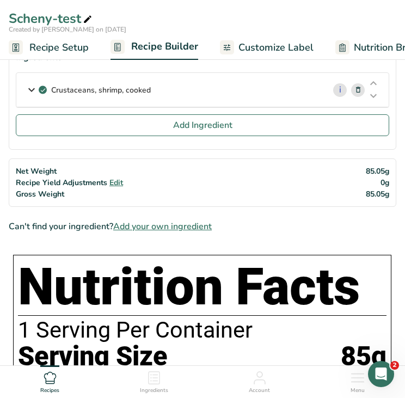
scroll to position [54, 0]
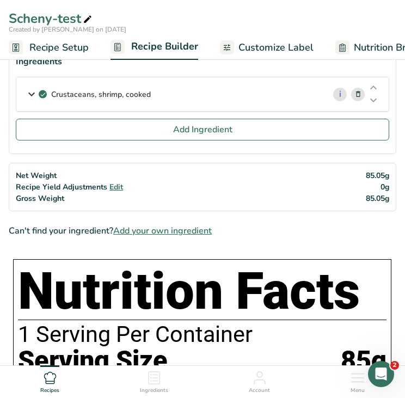
drag, startPoint x: 174, startPoint y: 99, endPoint x: 53, endPoint y: 99, distance: 120.9
click at [53, 99] on div "Crustaceans, shrimp, cooked" at bounding box center [170, 94] width 308 height 34
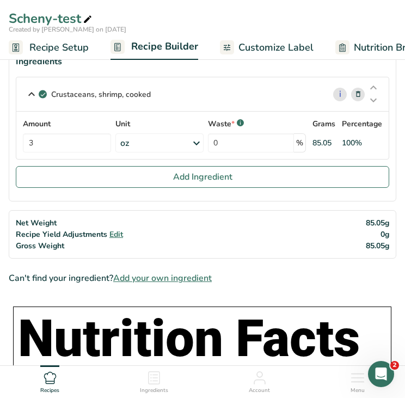
copy p "Crustaceans, shrimp, cooked"
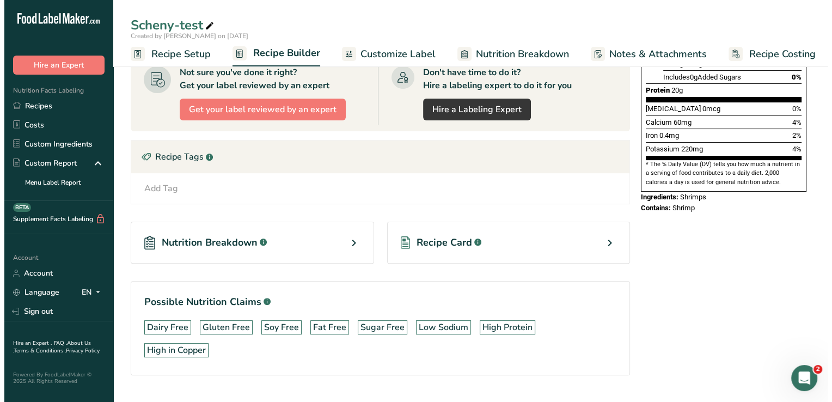
scroll to position [0, 0]
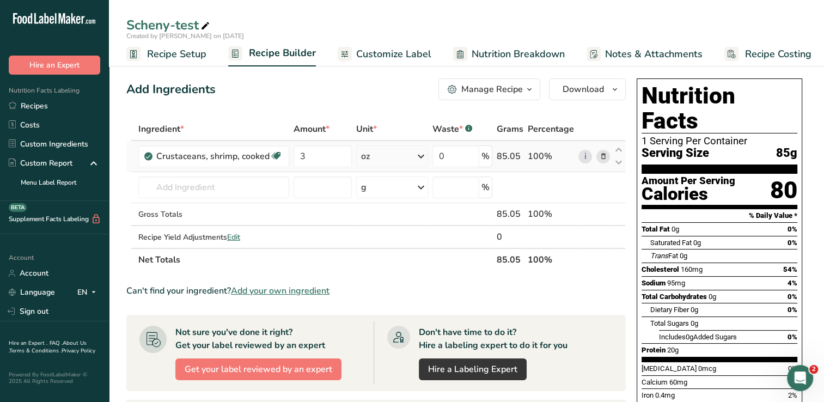
click at [604, 153] on icon at bounding box center [603, 156] width 8 height 11
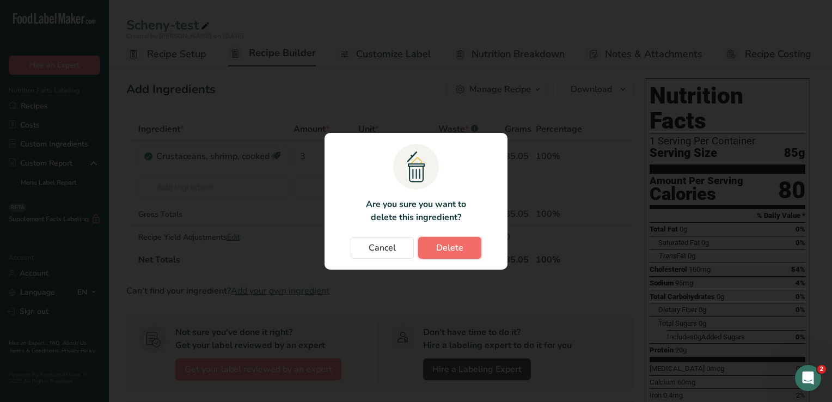
click at [466, 247] on button "Delete" at bounding box center [449, 248] width 63 height 22
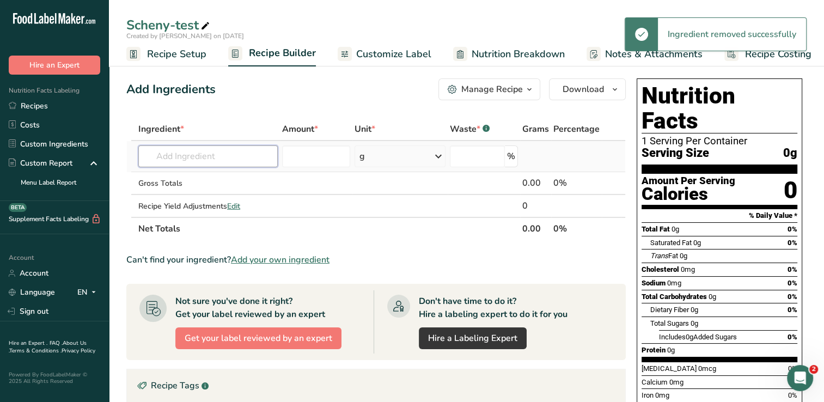
click at [237, 159] on input "text" at bounding box center [207, 156] width 139 height 22
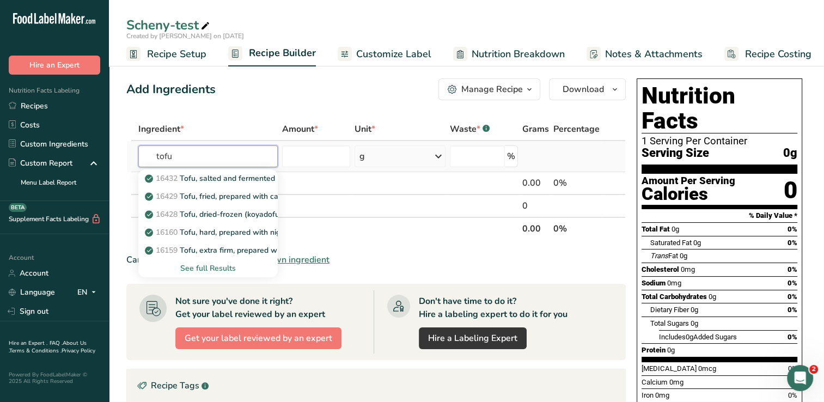
type input "tofu"
click at [198, 267] on div "See full Results" at bounding box center [208, 268] width 122 height 11
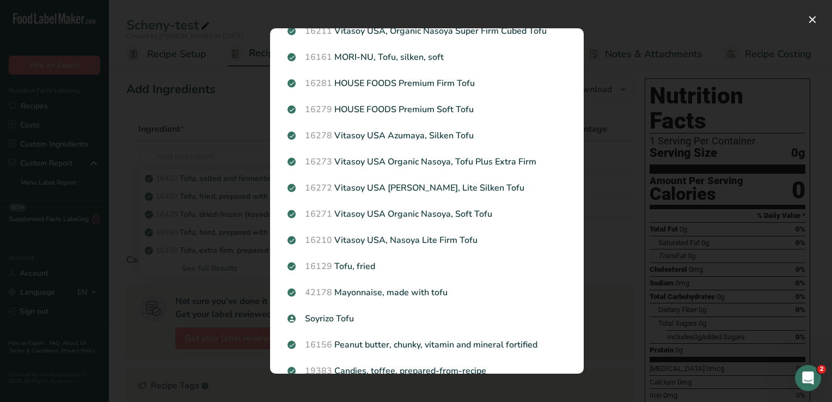
scroll to position [757, 0]
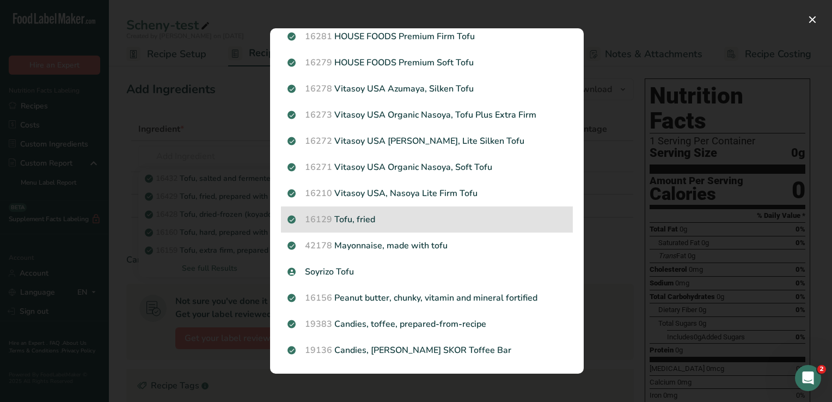
click at [367, 222] on p "16129 Tofu, fried" at bounding box center [427, 219] width 279 height 13
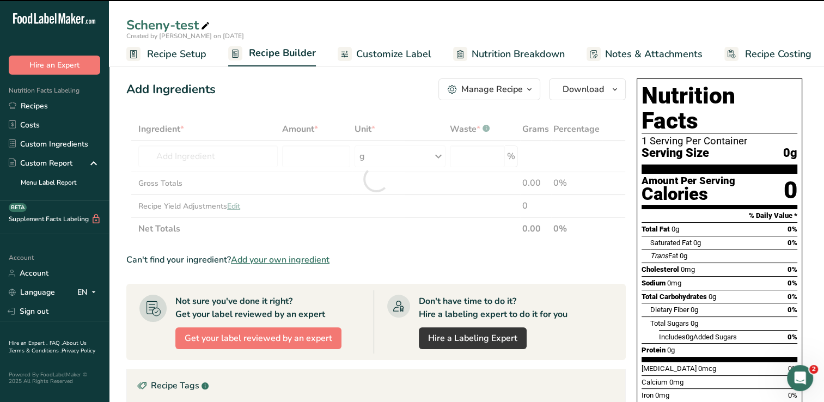
type input "0"
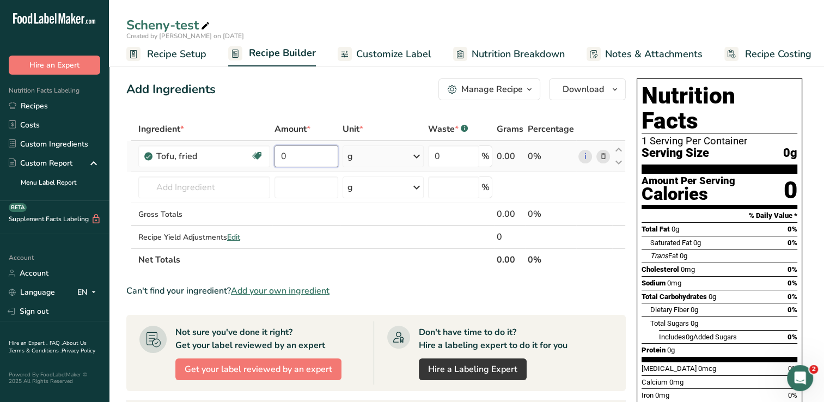
click at [296, 158] on input "0" at bounding box center [307, 156] width 64 height 22
type input "3"
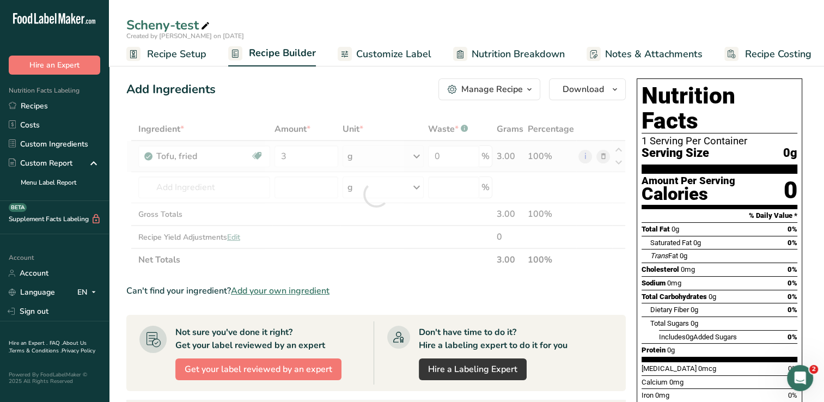
click at [417, 156] on div "Ingredient * Amount * Unit * Waste * .a-a{fill:#347362;}.b-a{fill:#fff;} Grams …" at bounding box center [376, 195] width 500 height 154
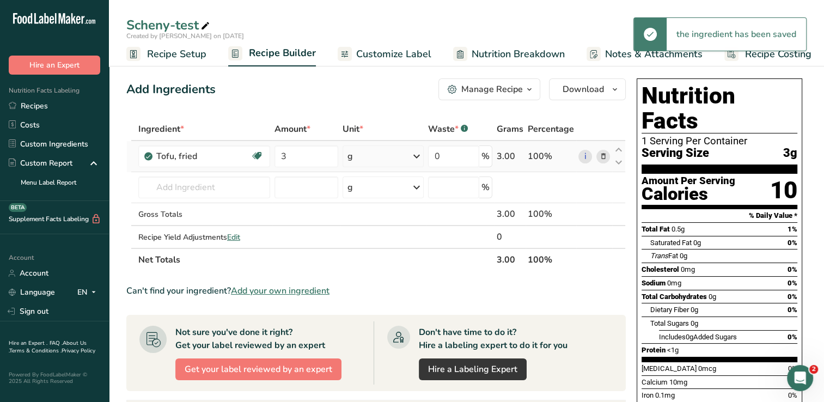
click at [419, 157] on icon at bounding box center [416, 157] width 13 height 20
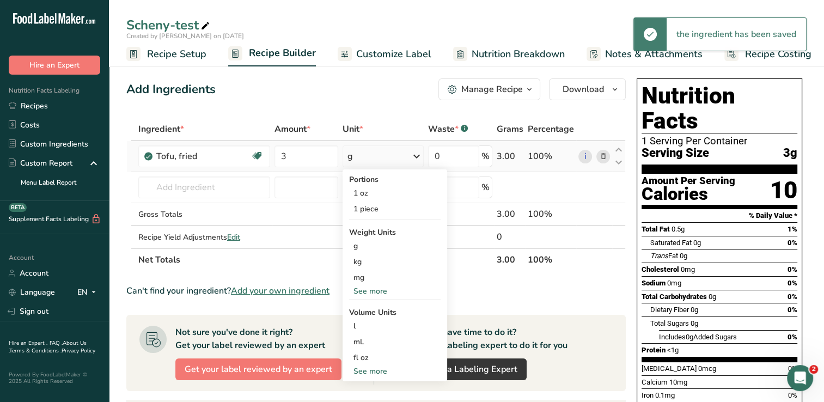
click at [376, 291] on div "See more" at bounding box center [395, 290] width 92 height 11
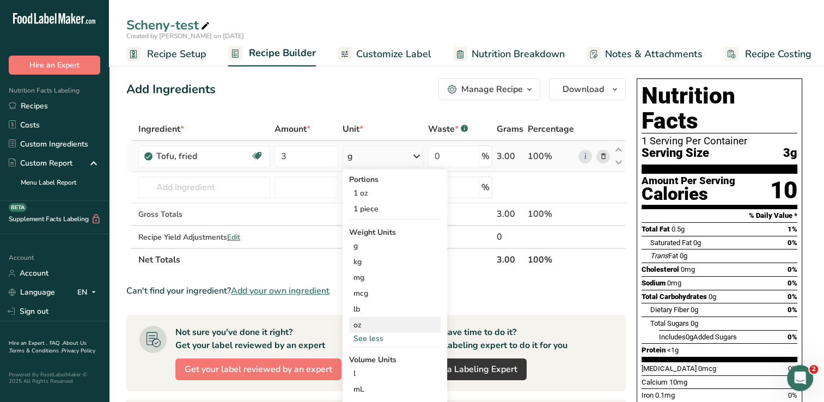
click at [375, 326] on div "oz" at bounding box center [395, 325] width 92 height 16
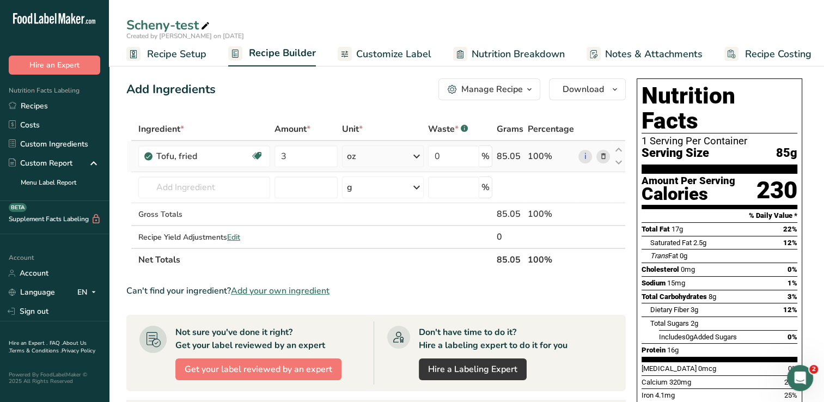
click at [602, 153] on icon at bounding box center [603, 156] width 8 height 11
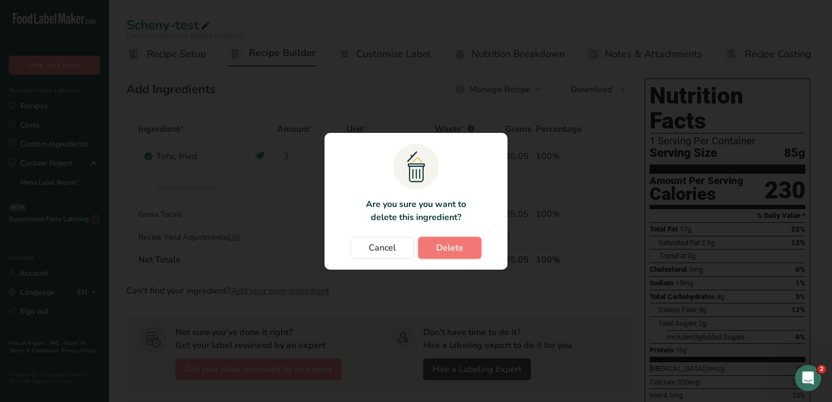
click at [462, 245] on button "Delete" at bounding box center [449, 248] width 63 height 22
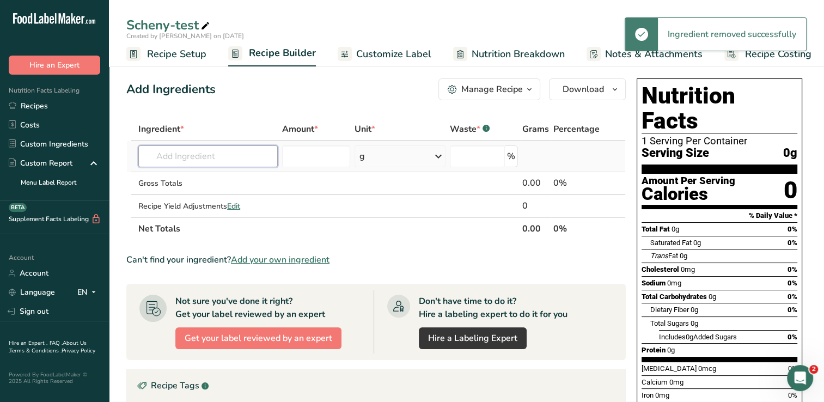
click at [238, 159] on input "text" at bounding box center [207, 156] width 139 height 22
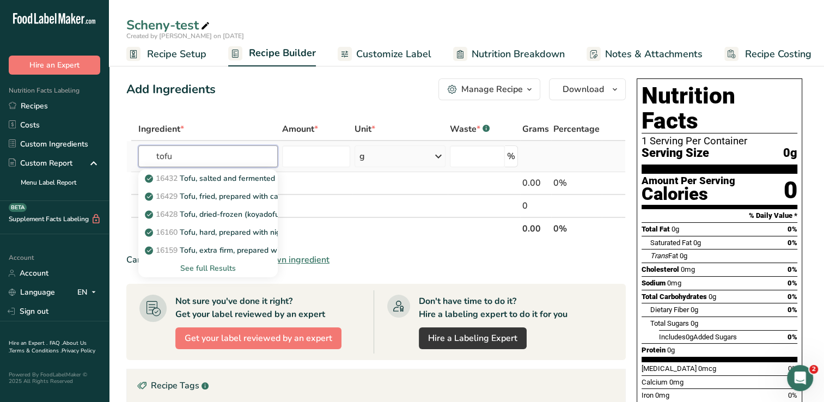
type input "tofu"
click at [203, 266] on div "See full Results" at bounding box center [208, 268] width 122 height 11
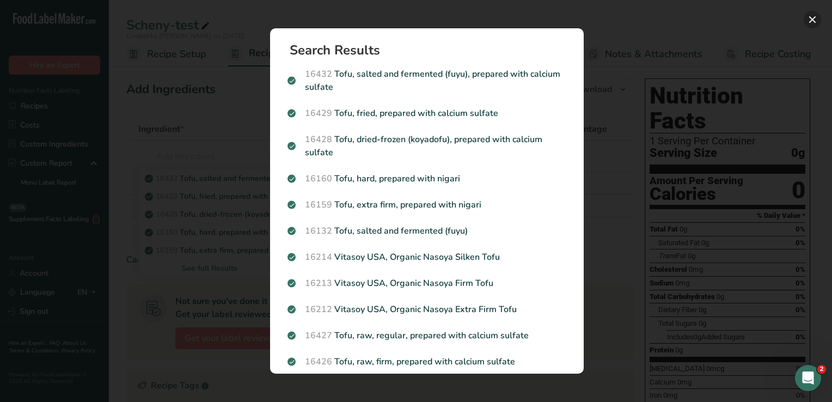
click at [813, 19] on button "Search results modal" at bounding box center [812, 19] width 17 height 17
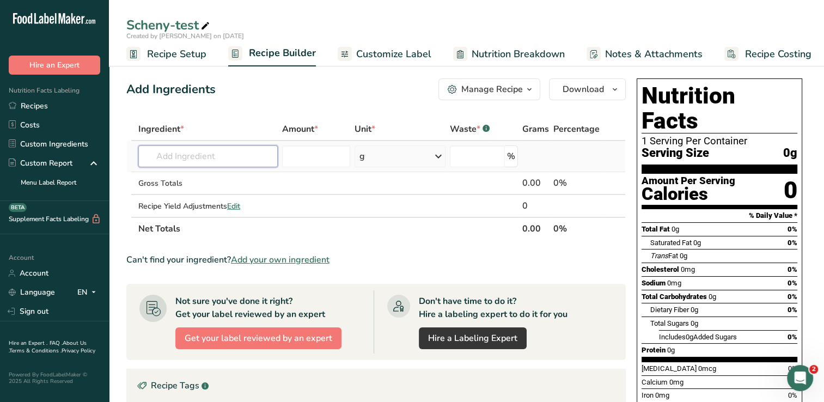
click at [220, 160] on input "text" at bounding box center [207, 156] width 139 height 22
type input "t"
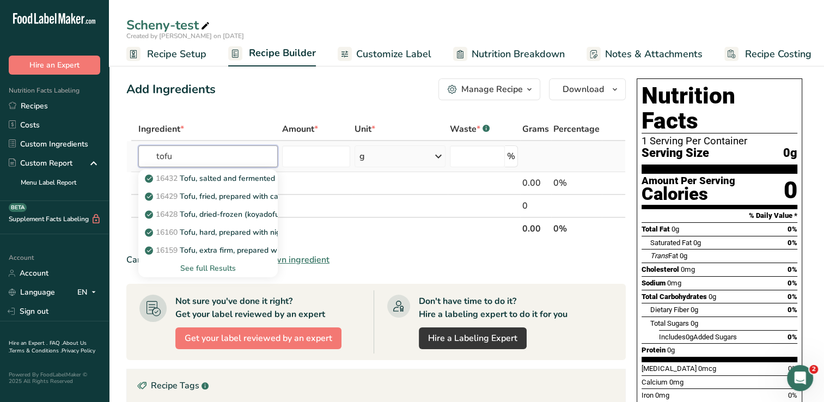
type input "tofu"
click at [227, 265] on div "See full Results" at bounding box center [208, 268] width 122 height 11
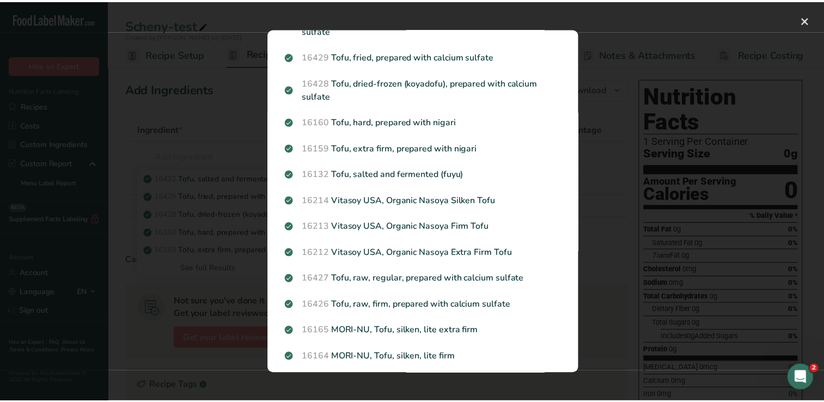
scroll to position [0, 0]
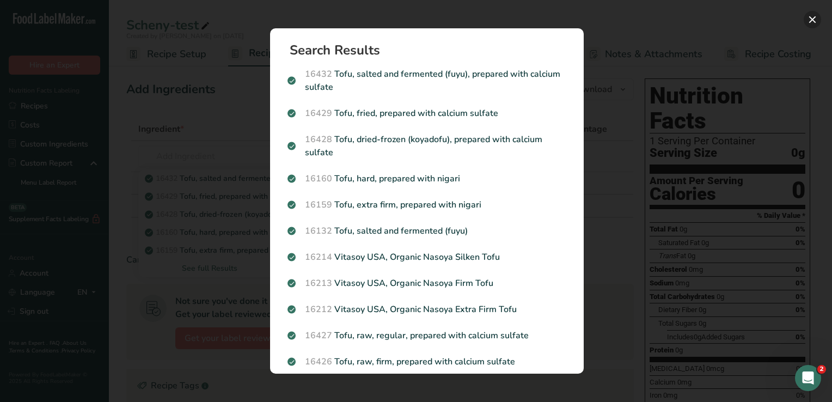
click at [811, 20] on button "Search results modal" at bounding box center [812, 19] width 17 height 17
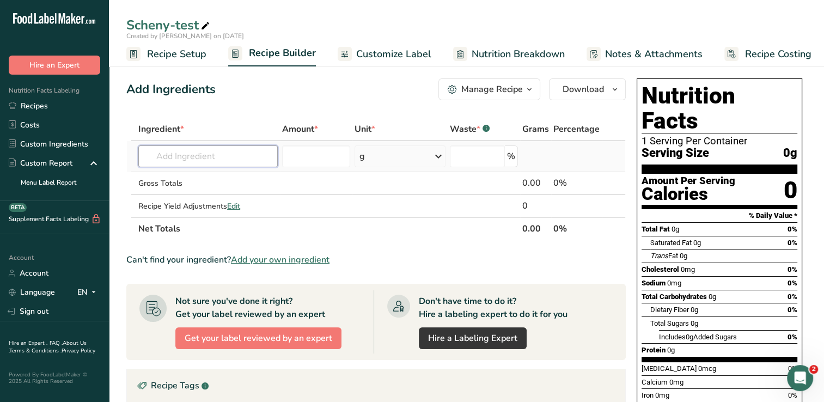
click at [243, 157] on input "text" at bounding box center [207, 156] width 139 height 22
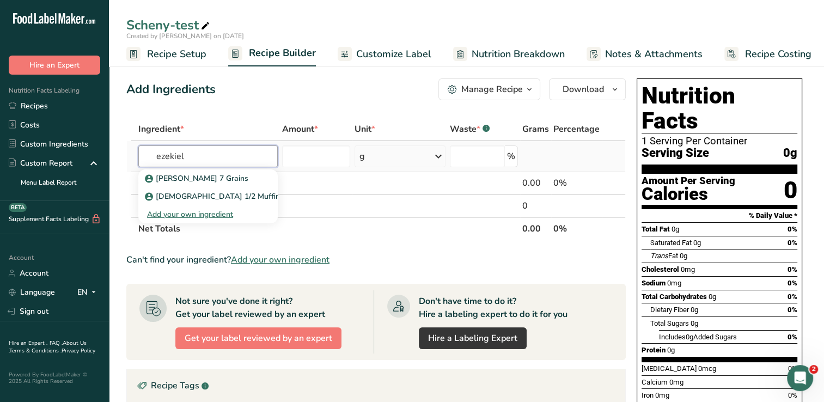
type input "ezekiel"
click at [212, 212] on div "Add your own ingredient" at bounding box center [208, 214] width 122 height 11
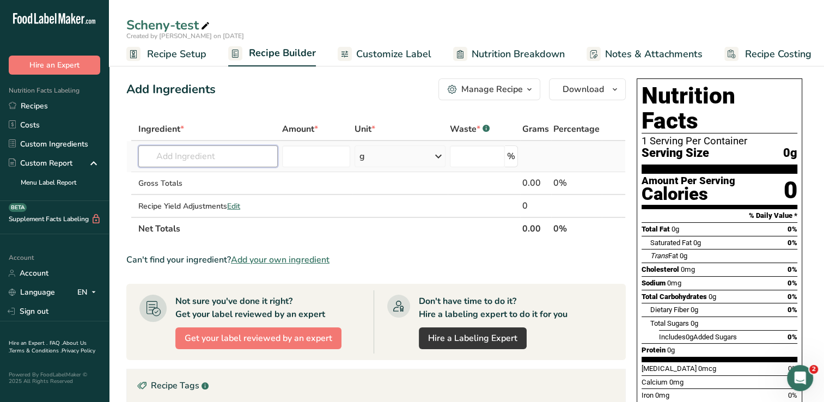
click at [212, 154] on input "text" at bounding box center [207, 156] width 139 height 22
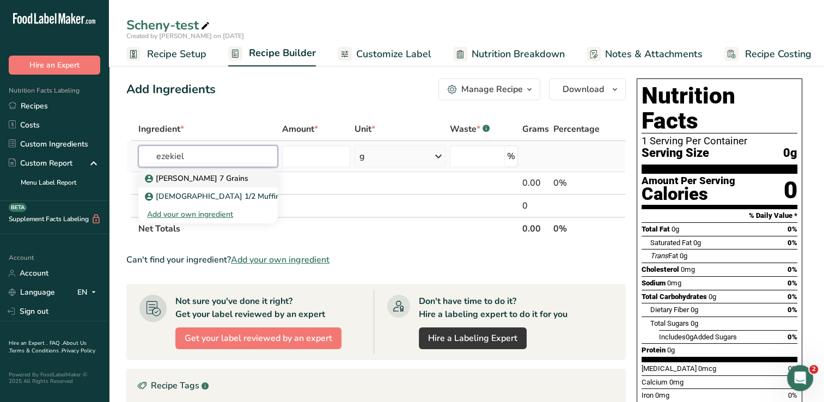
type input "ezekiel"
click at [203, 178] on p "[PERSON_NAME] 7 Grains" at bounding box center [197, 178] width 101 height 11
type input "[PERSON_NAME] 7 Grains"
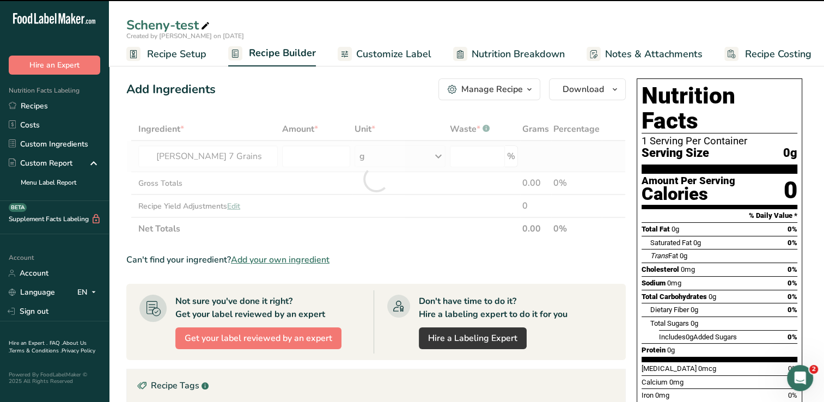
type input "0"
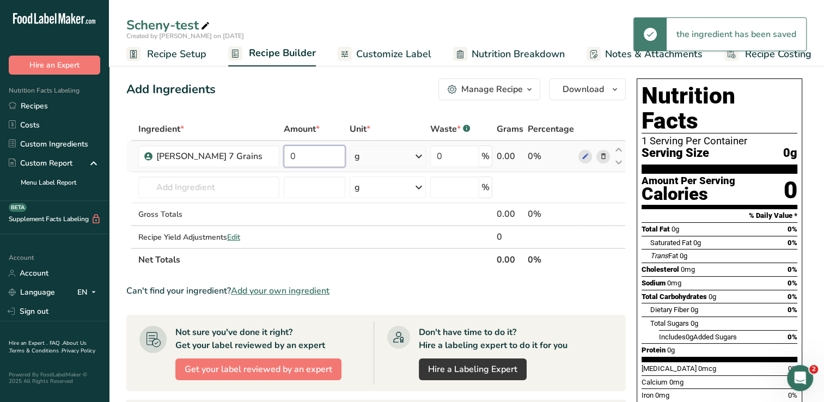
click at [313, 156] on input "0" at bounding box center [314, 156] width 61 height 22
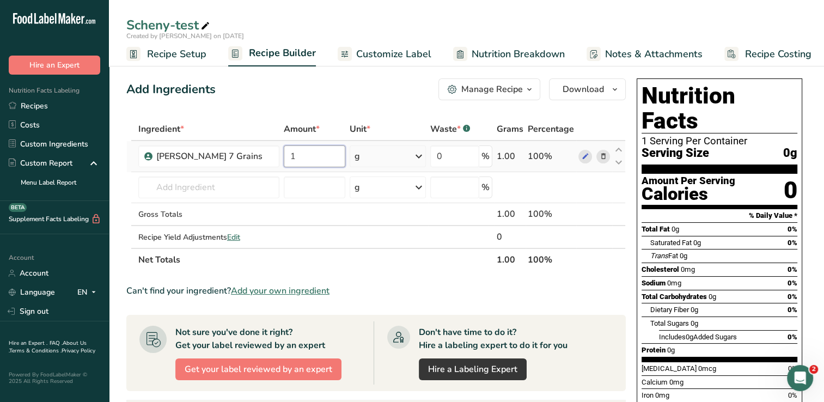
type input "1"
click at [423, 160] on div "Ingredient * Amount * Unit * Waste * .a-a{fill:#347362;}.b-a{fill:#fff;} Grams …" at bounding box center [376, 195] width 500 height 154
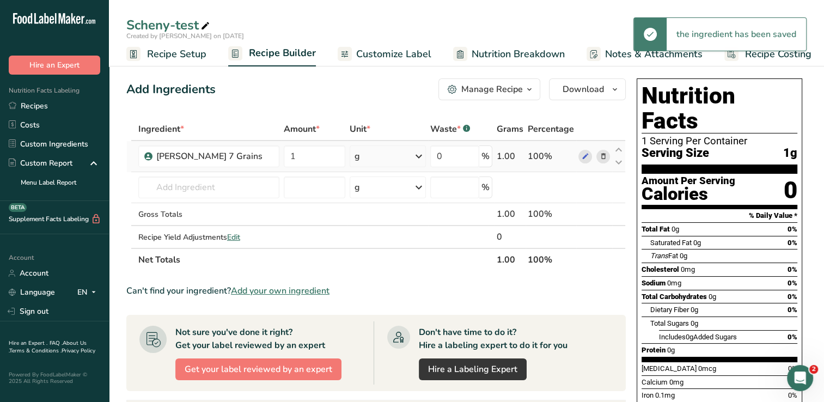
click at [419, 157] on icon at bounding box center [418, 157] width 13 height 20
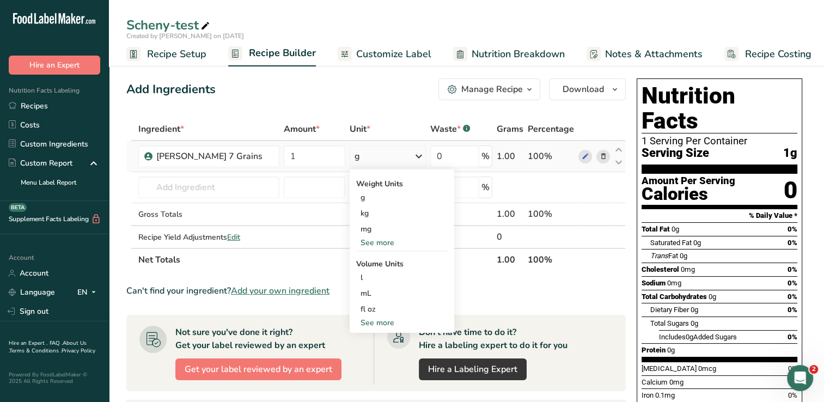
click at [383, 239] on div "See more" at bounding box center [402, 242] width 92 height 11
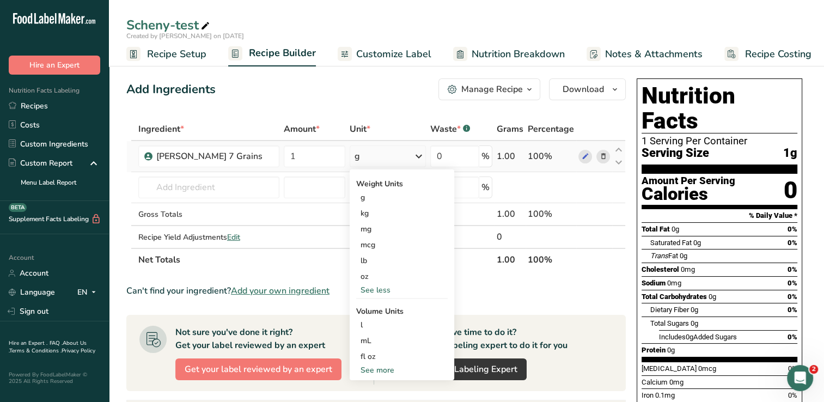
click at [370, 370] on div "See more" at bounding box center [402, 369] width 92 height 11
click at [325, 157] on input "1" at bounding box center [314, 156] width 61 height 22
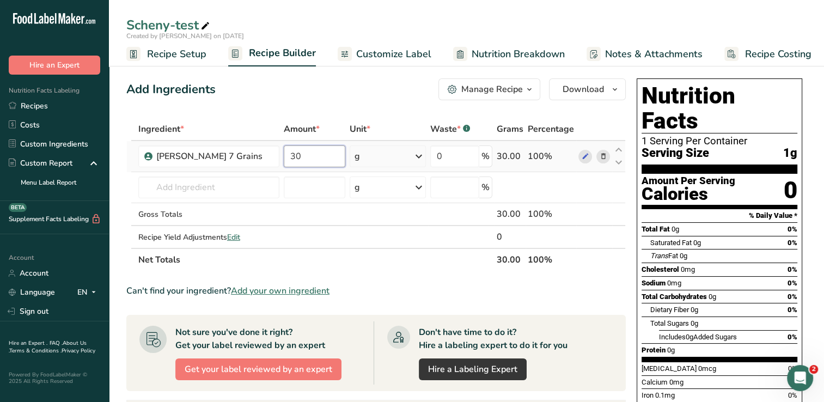
type input "3"
type input "60"
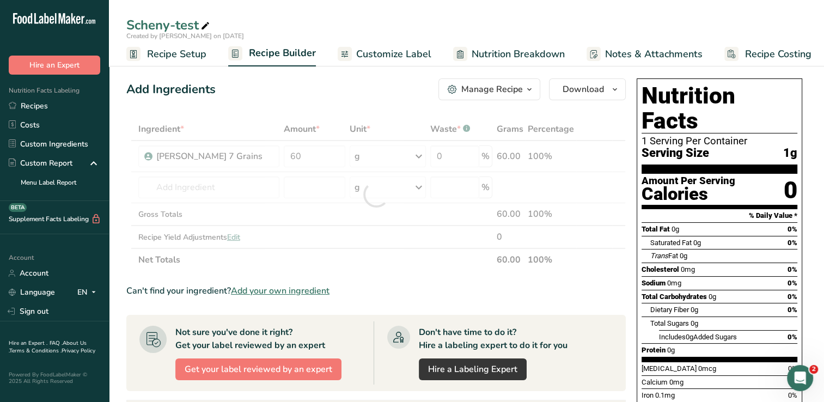
click at [379, 97] on div "Add Ingredients Manage Recipe Delete Recipe Duplicate Recipe Scale Recipe Save …" at bounding box center [376, 89] width 500 height 22
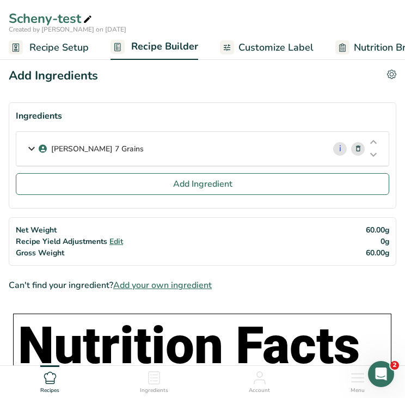
drag, startPoint x: 173, startPoint y: 151, endPoint x: 49, endPoint y: 149, distance: 124.2
click at [49, 149] on div "[PERSON_NAME] 7 Grains" at bounding box center [170, 149] width 308 height 34
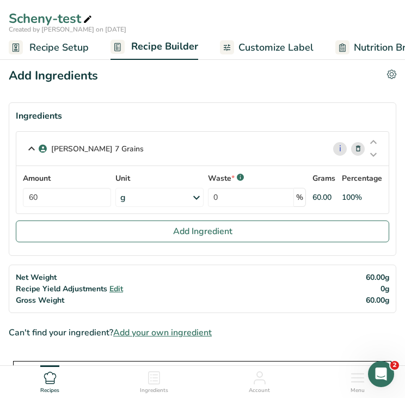
copy p "[PERSON_NAME] 7 Grains"
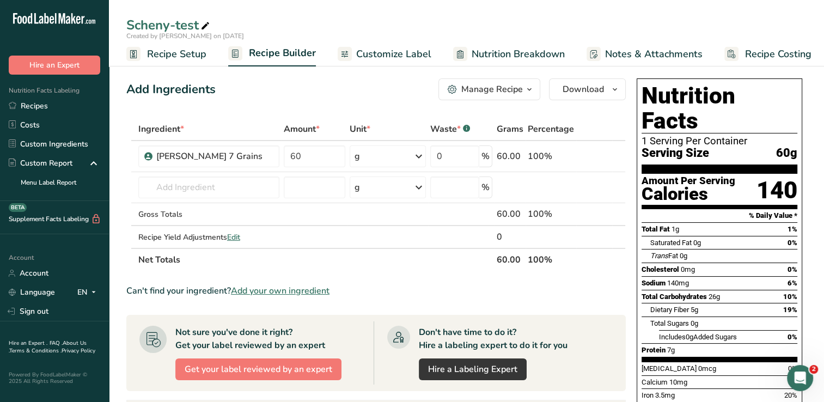
click at [298, 87] on div "Add Ingredients Manage Recipe Delete Recipe Duplicate Recipe Scale Recipe Save …" at bounding box center [376, 89] width 500 height 22
click at [599, 157] on icon at bounding box center [603, 156] width 8 height 11
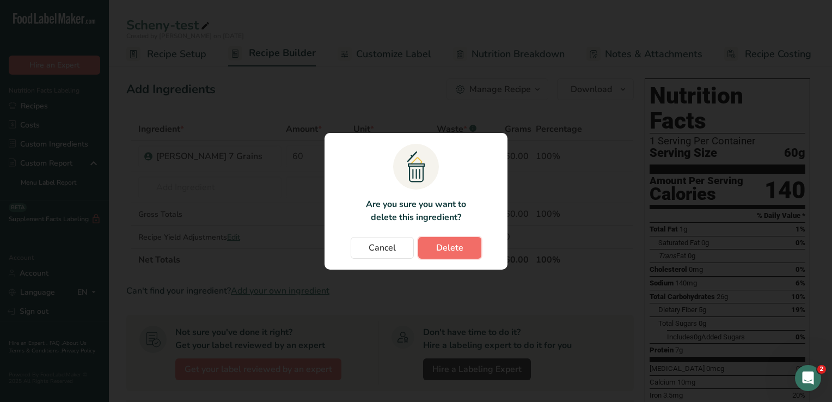
click at [445, 242] on span "Delete" at bounding box center [449, 247] width 27 height 13
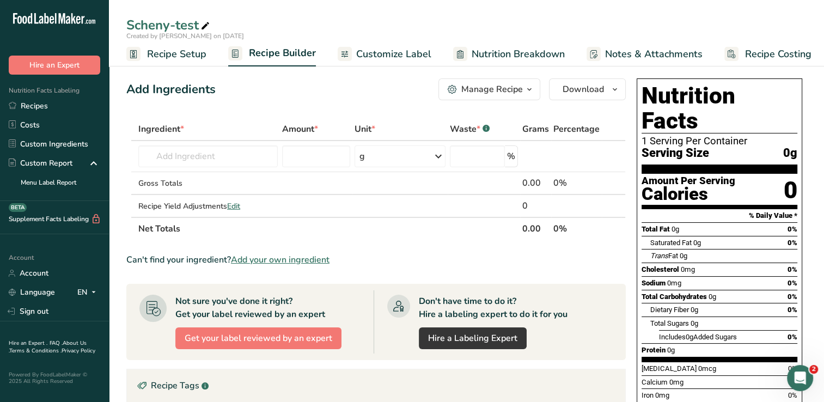
click at [245, 104] on div "Add Ingredients Manage Recipe Delete Recipe Duplicate Recipe Scale Recipe Save …" at bounding box center [379, 345] width 506 height 542
click at [222, 155] on input "text" at bounding box center [207, 156] width 139 height 22
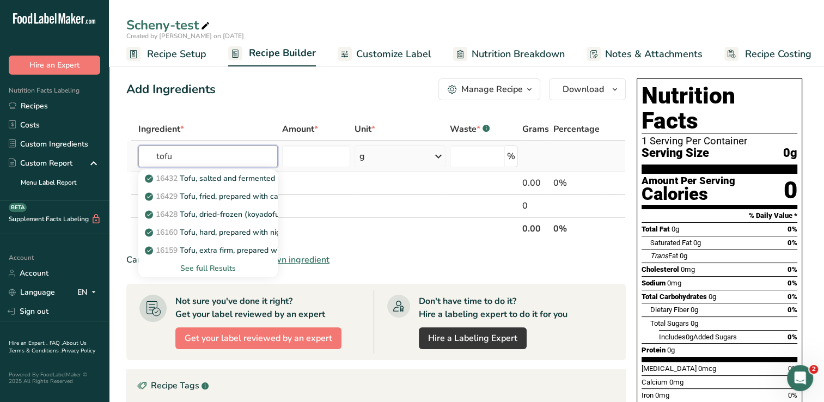
type input "tofu"
click at [227, 270] on div "See full Results" at bounding box center [208, 268] width 122 height 11
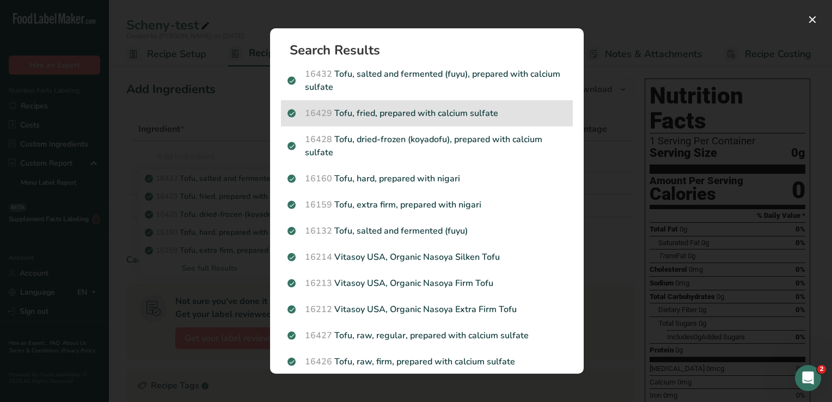
click at [514, 117] on p "16429 Tofu, fried, prepared with calcium sulfate" at bounding box center [427, 113] width 279 height 13
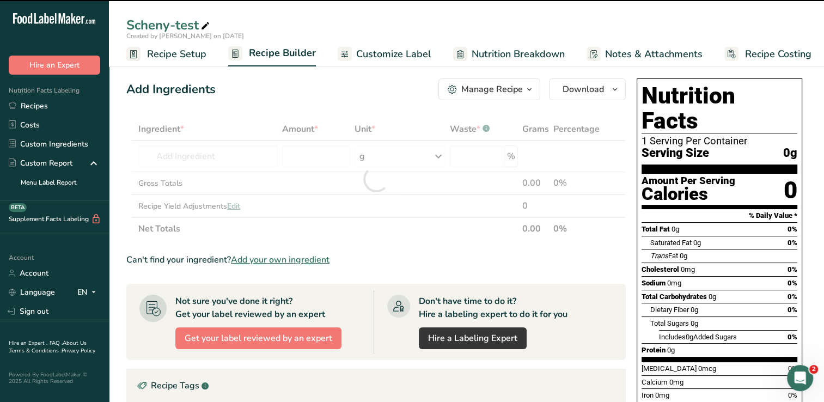
type input "0"
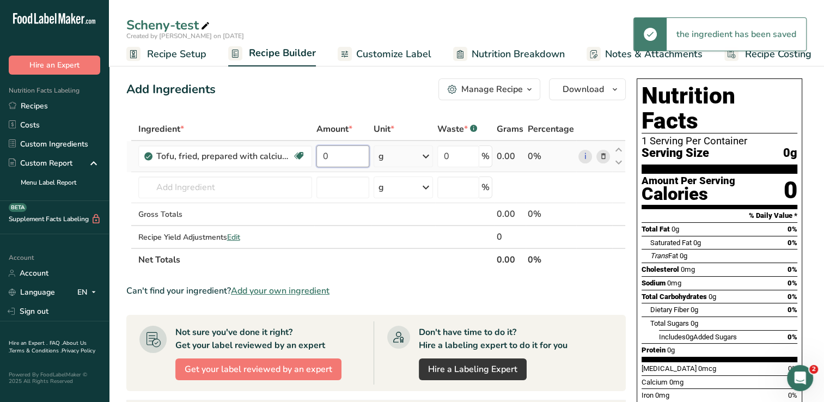
click at [346, 154] on input "0" at bounding box center [342, 156] width 53 height 22
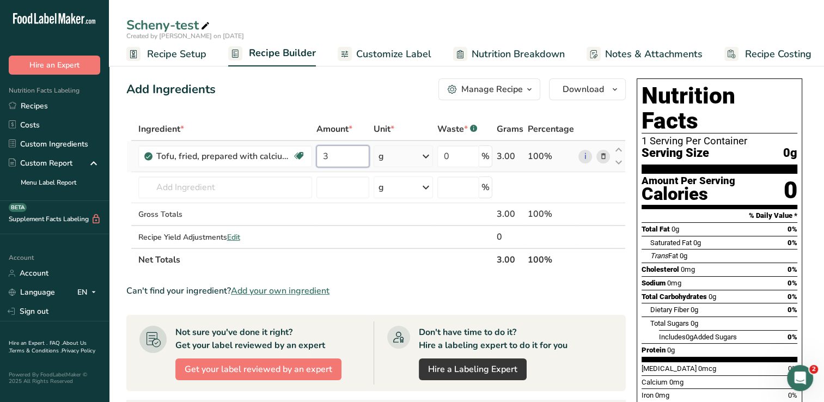
type input "3"
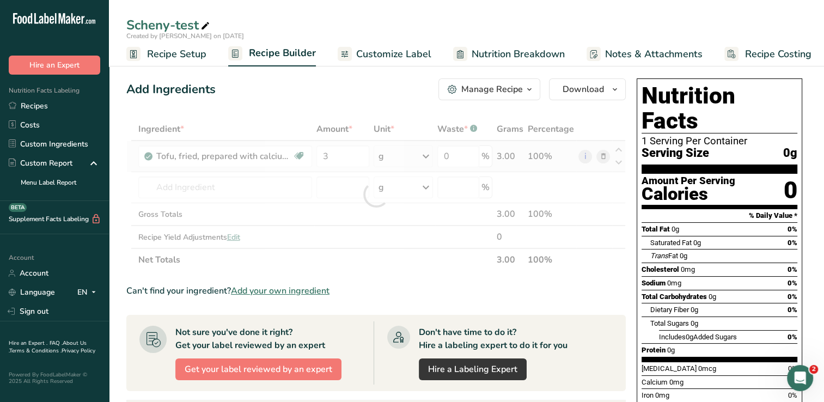
click at [425, 155] on div "Ingredient * Amount * Unit * Waste * .a-a{fill:#347362;}.b-a{fill:#fff;} Grams …" at bounding box center [376, 195] width 500 height 154
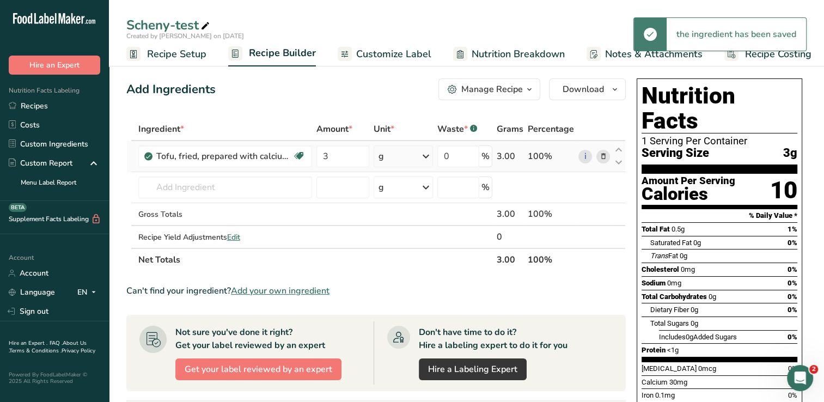
click at [427, 156] on icon at bounding box center [425, 157] width 13 height 20
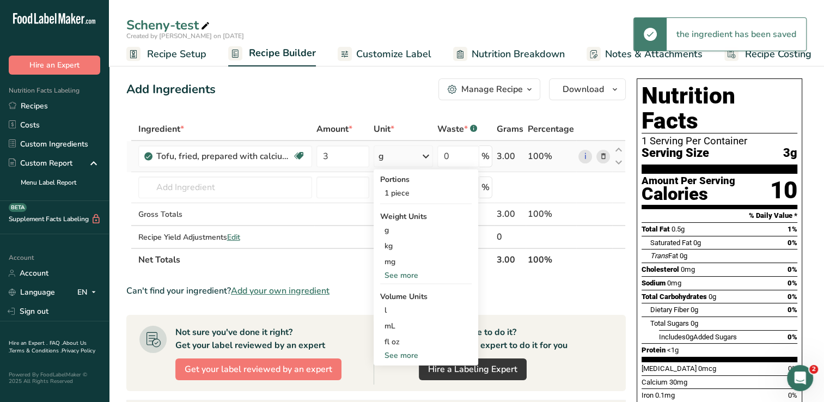
click at [405, 275] on div "See more" at bounding box center [426, 275] width 92 height 11
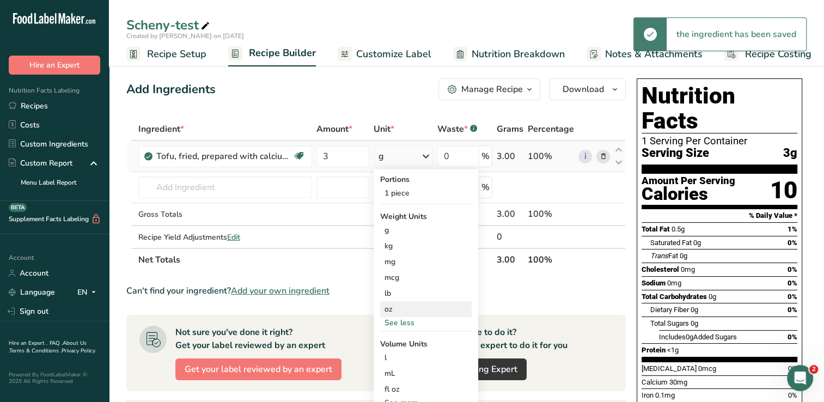
click at [401, 312] on div "oz" at bounding box center [426, 309] width 92 height 16
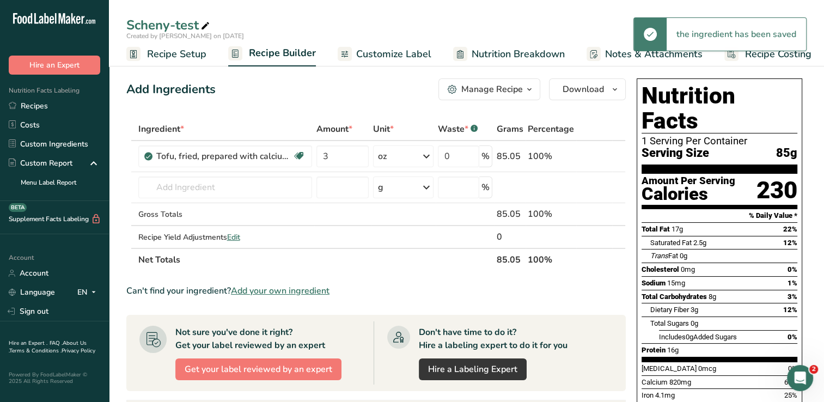
click at [357, 106] on div "Add Ingredients Manage Recipe Delete Recipe Duplicate Recipe Scale Recipe Save …" at bounding box center [379, 384] width 506 height 620
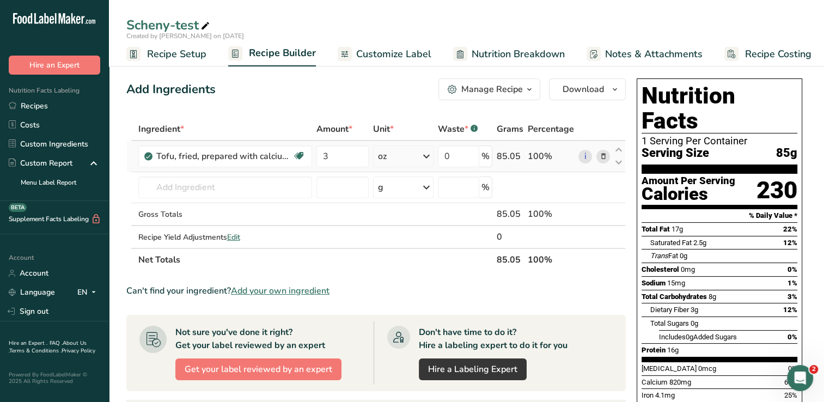
click at [603, 155] on icon at bounding box center [603, 156] width 8 height 11
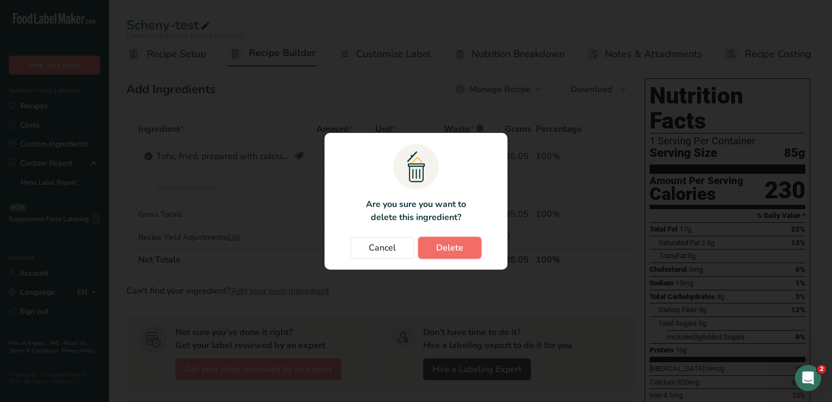
click at [444, 242] on span "Delete" at bounding box center [449, 247] width 27 height 13
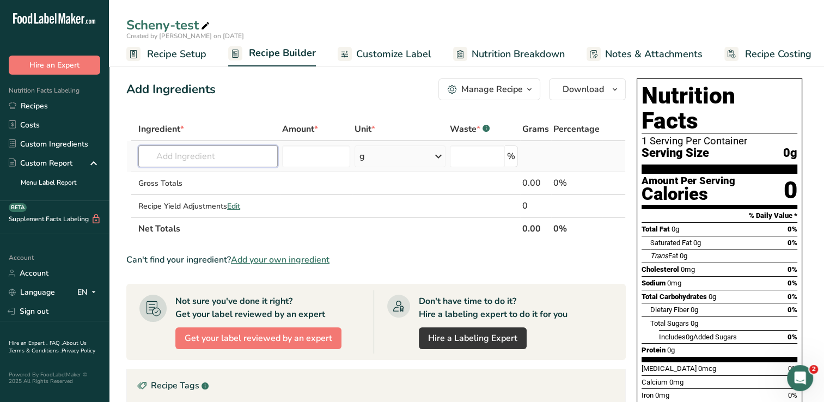
click at [166, 156] on input "text" at bounding box center [207, 156] width 139 height 22
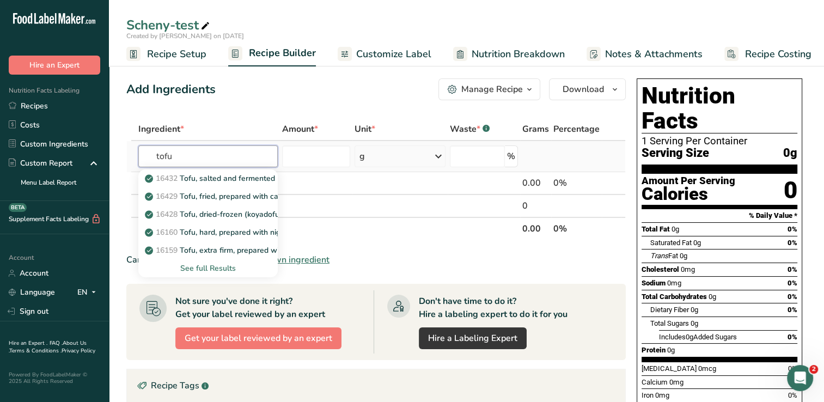
type input "tofu"
click at [203, 267] on div "See full Results" at bounding box center [208, 268] width 122 height 11
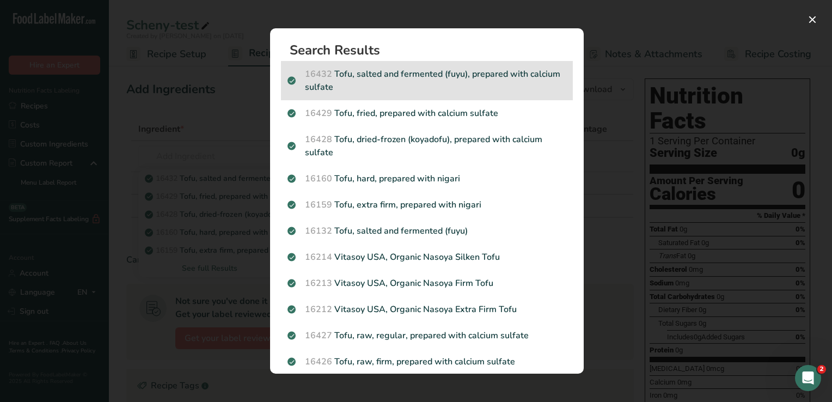
click at [441, 83] on p "16432 Tofu, salted and fermented (fuyu), prepared with calcium sulfate" at bounding box center [427, 81] width 279 height 26
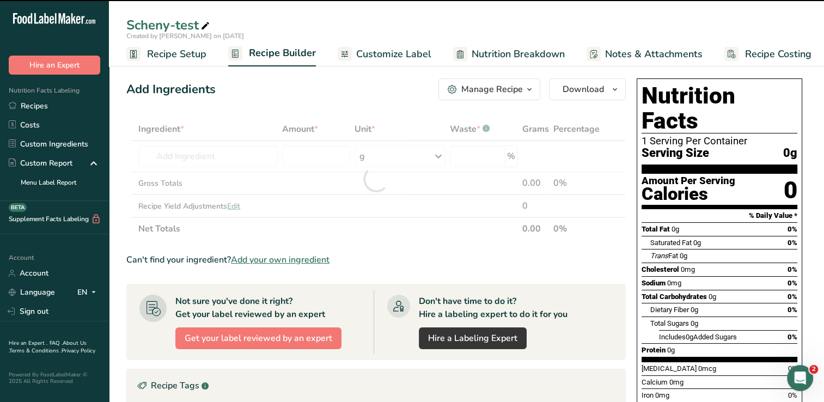
type input "0"
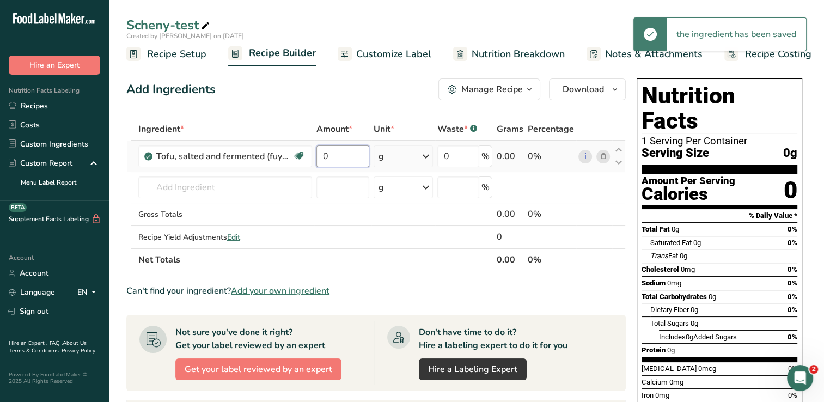
click at [343, 156] on input "0" at bounding box center [342, 156] width 53 height 22
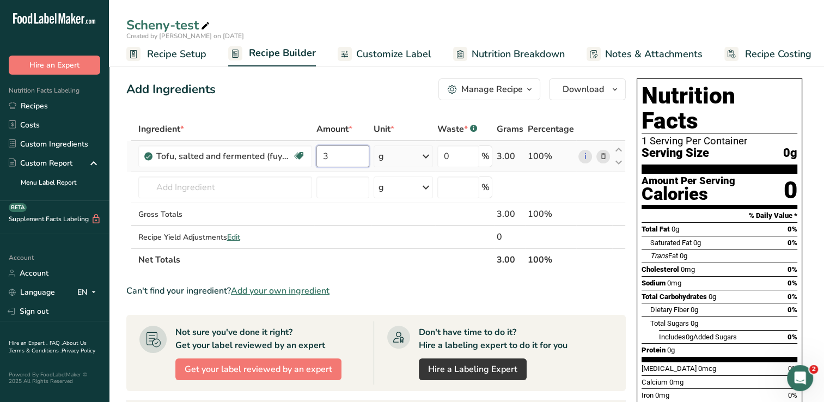
type input "3"
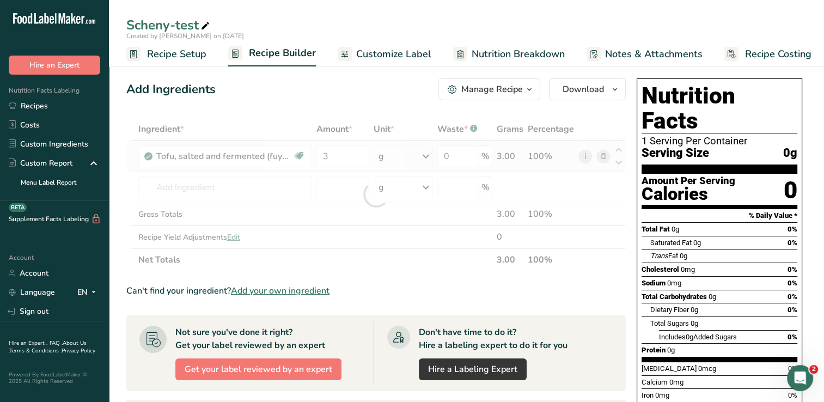
click at [434, 158] on div "Ingredient * Amount * Unit * Waste * .a-a{fill:#347362;}.b-a{fill:#fff;} Grams …" at bounding box center [376, 195] width 500 height 154
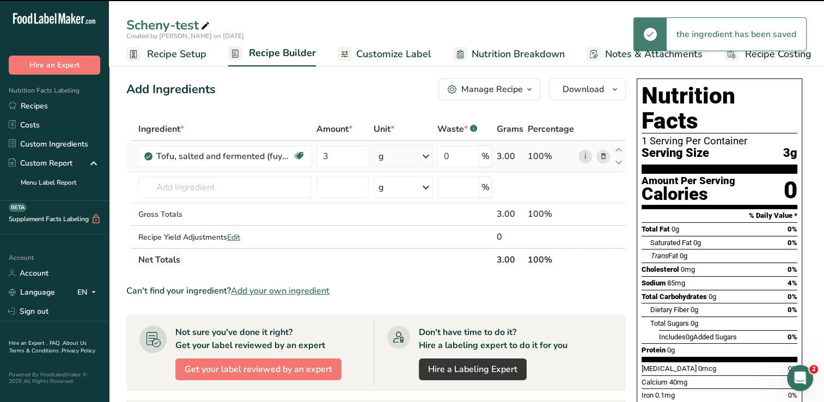
click at [432, 160] on icon at bounding box center [425, 157] width 13 height 20
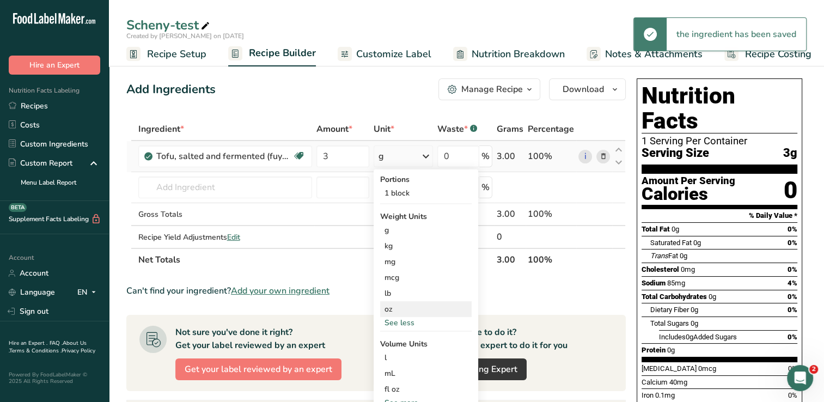
click at [391, 311] on div "oz" at bounding box center [426, 309] width 92 height 16
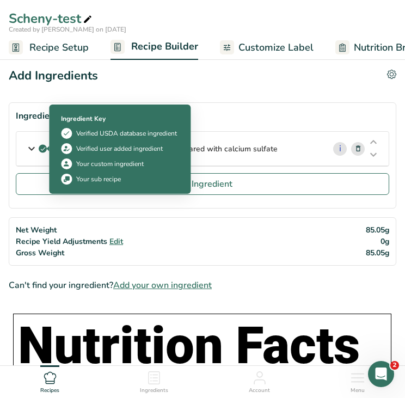
drag, startPoint x: 305, startPoint y: 150, endPoint x: 60, endPoint y: 147, distance: 244.6
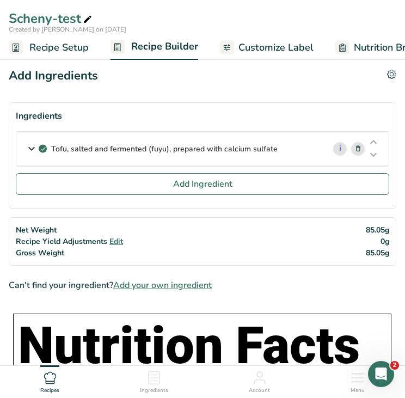
click at [290, 80] on div "Add Ingredients Delete Recipe Duplicate Recipe Scale Recipe Save as Sub-Recipe …" at bounding box center [203, 76] width 388 height 18
drag, startPoint x: 255, startPoint y: 148, endPoint x: 260, endPoint y: 83, distance: 64.5
click at [260, 83] on div "Add Ingredients Delete Recipe Duplicate Recipe Scale Recipe Save as Sub-Recipe …" at bounding box center [203, 76] width 388 height 18
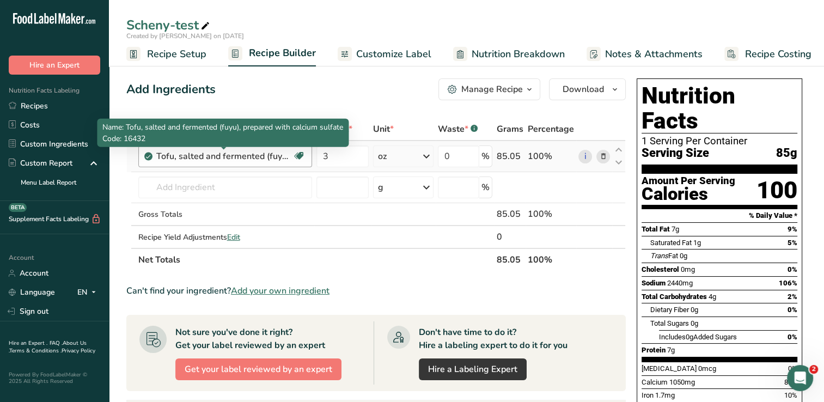
click at [255, 155] on div "Tofu, salted and fermented (fuyu), prepared with calcium sulfate" at bounding box center [224, 156] width 136 height 13
drag, startPoint x: 255, startPoint y: 155, endPoint x: 218, endPoint y: 157, distance: 37.7
click at [218, 157] on div "Tofu, salted and fermented (fuyu), prepared with calcium sulfate" at bounding box center [224, 156] width 136 height 13
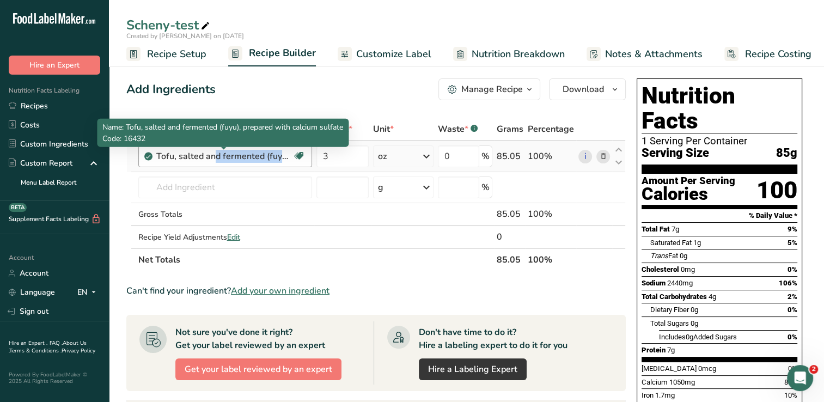
click at [218, 157] on div "Tofu, salted and fermented (fuyu), prepared with calcium sulfate" at bounding box center [224, 156] width 136 height 13
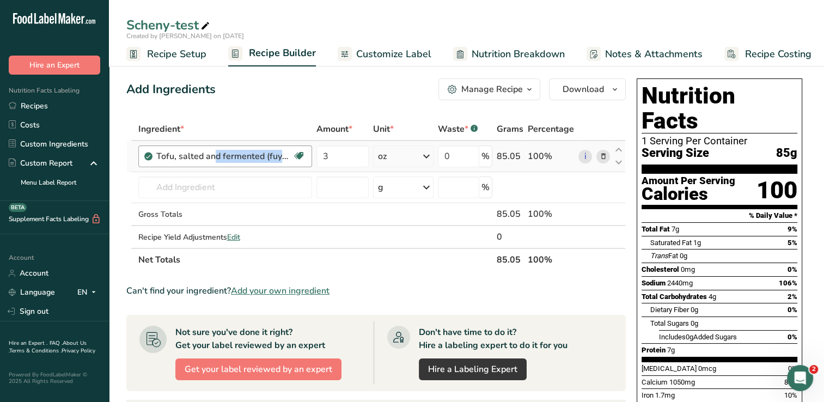
copy div "Tofu, salted and fermented (fuyu), prepared with calcium sulfate Plant-based Pr…"
click at [239, 96] on div "Add Ingredients Manage Recipe Delete Recipe Duplicate Recipe Scale Recipe Save …" at bounding box center [376, 89] width 500 height 22
click at [281, 125] on div "Ingredient *" at bounding box center [225, 129] width 174 height 13
click at [600, 156] on icon at bounding box center [603, 156] width 8 height 11
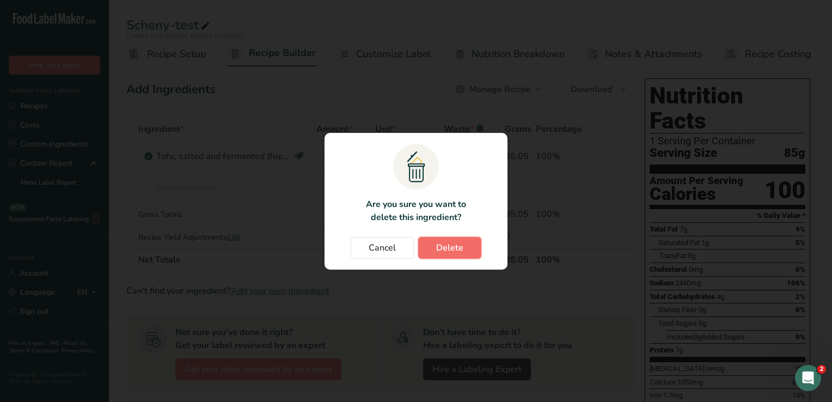
click at [442, 252] on span "Delete" at bounding box center [449, 247] width 27 height 13
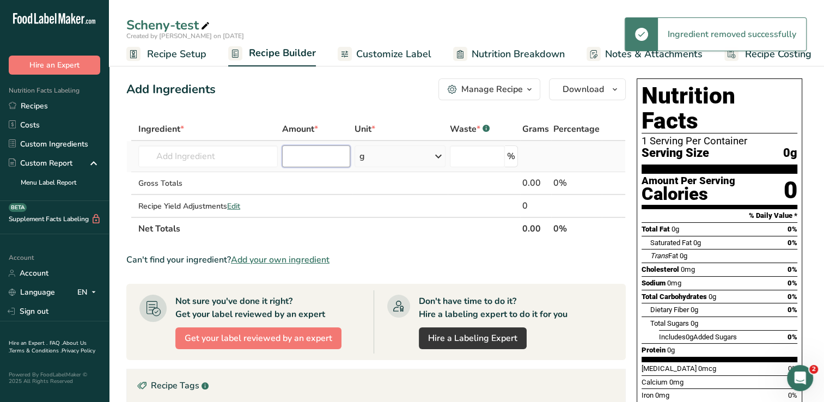
click at [290, 156] on input "number" at bounding box center [316, 156] width 68 height 22
click at [256, 150] on input "text" at bounding box center [207, 156] width 139 height 22
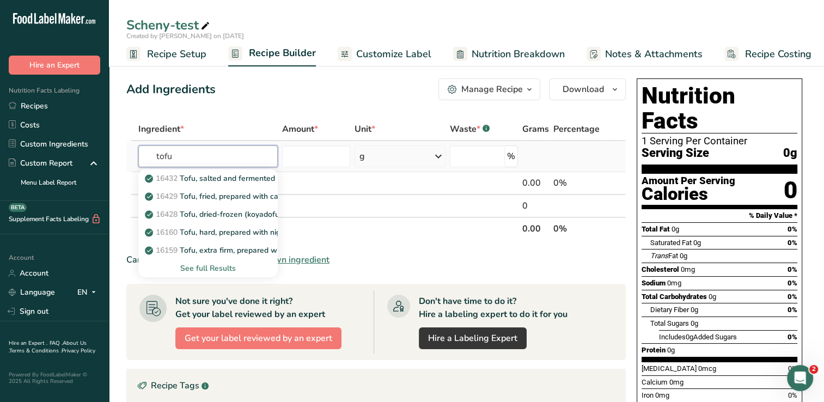
type input "tofu"
click at [222, 268] on div "See full Results" at bounding box center [208, 268] width 122 height 11
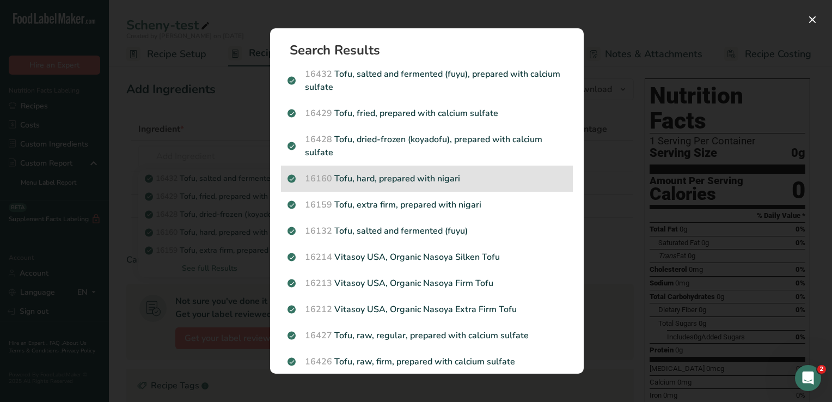
click at [474, 182] on p "16160 Tofu, hard, prepared with nigari" at bounding box center [427, 178] width 279 height 13
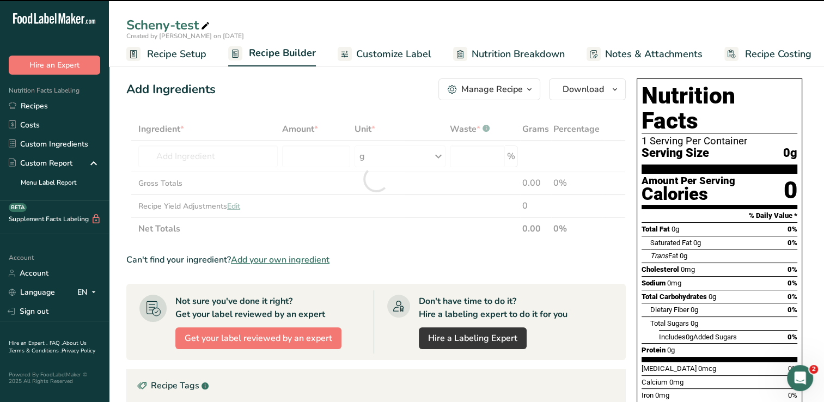
type input "0"
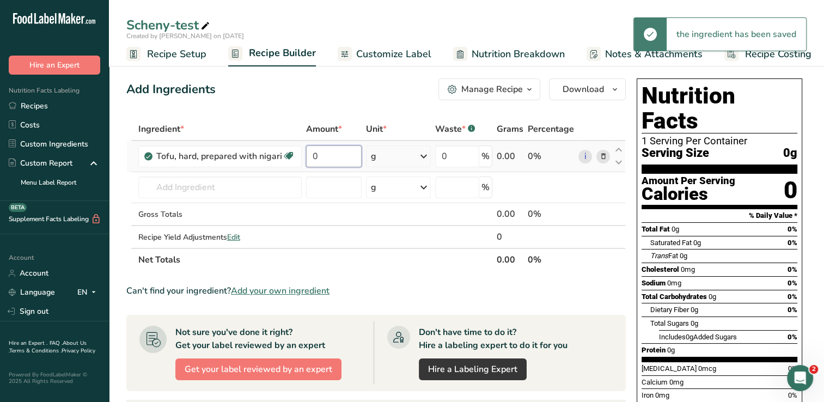
click at [321, 162] on input "0" at bounding box center [334, 156] width 56 height 22
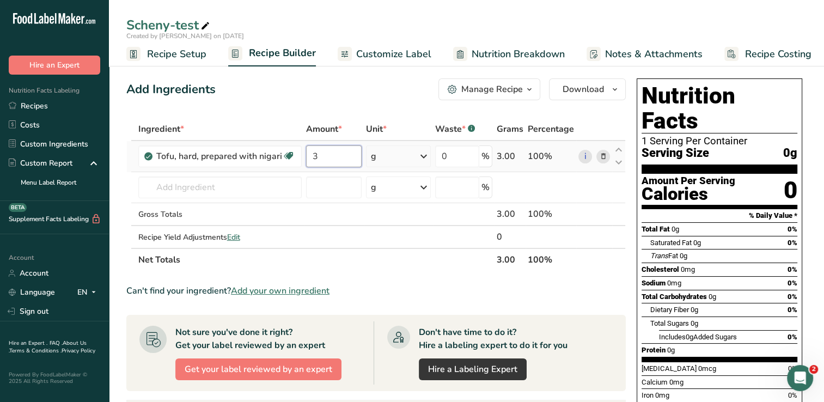
type input "3"
click at [425, 154] on div "Ingredient * Amount * Unit * Waste * .a-a{fill:#347362;}.b-a{fill:#fff;} Grams …" at bounding box center [376, 195] width 500 height 154
click at [425, 158] on icon at bounding box center [423, 157] width 13 height 20
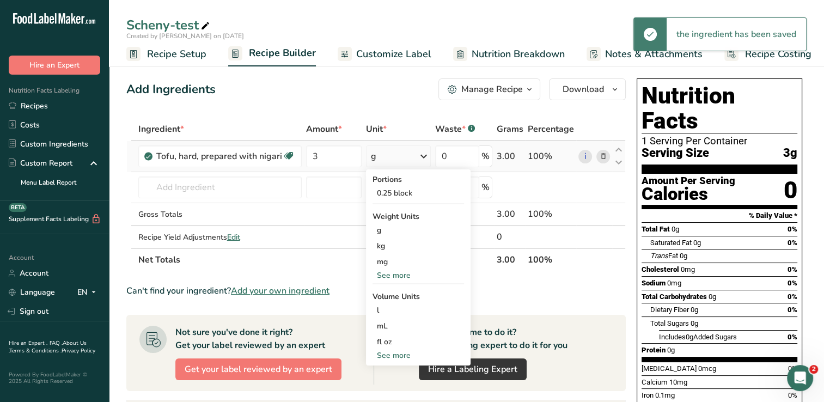
click at [395, 279] on div "See more" at bounding box center [419, 275] width 92 height 11
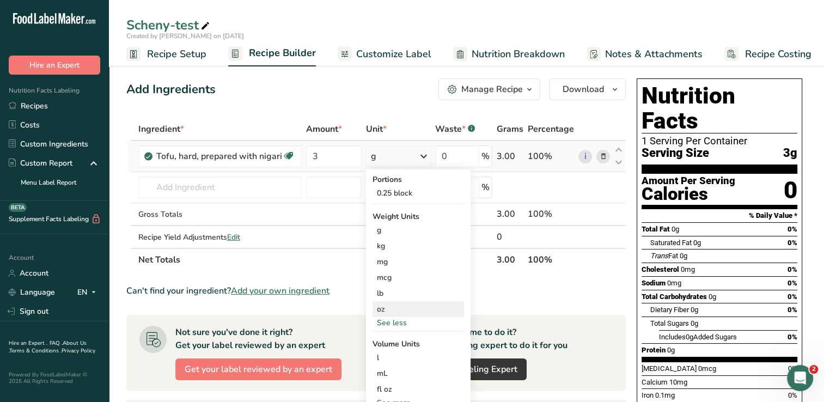
click at [388, 306] on div "oz" at bounding box center [419, 309] width 92 height 16
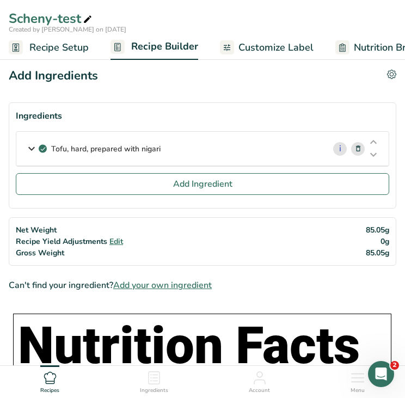
drag, startPoint x: 186, startPoint y: 148, endPoint x: 52, endPoint y: 150, distance: 134.0
click at [52, 150] on div "Tofu, hard, prepared with nigari" at bounding box center [170, 149] width 308 height 34
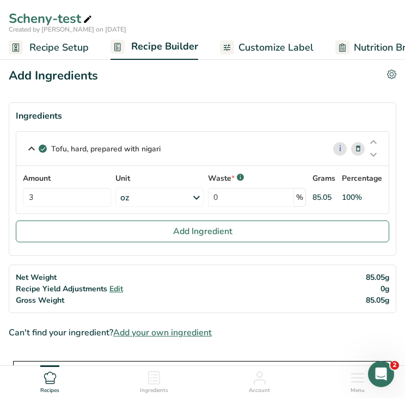
copy p "Tofu, hard, prepared with nigari"
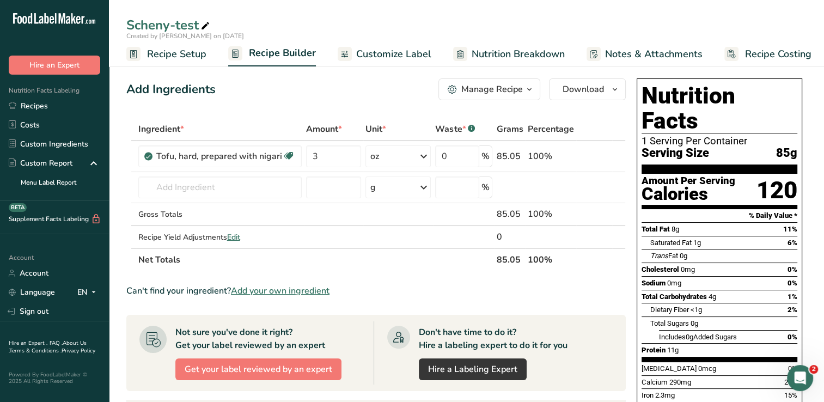
click at [604, 155] on icon at bounding box center [603, 156] width 8 height 11
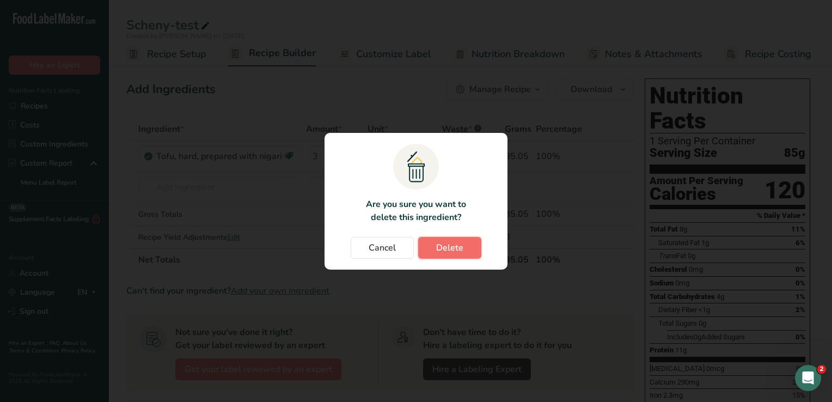
click at [460, 247] on span "Delete" at bounding box center [449, 247] width 27 height 13
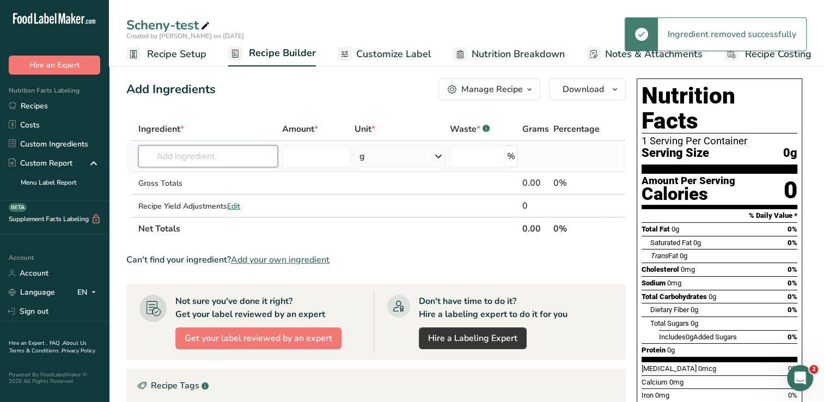
click at [254, 150] on input "text" at bounding box center [207, 156] width 139 height 22
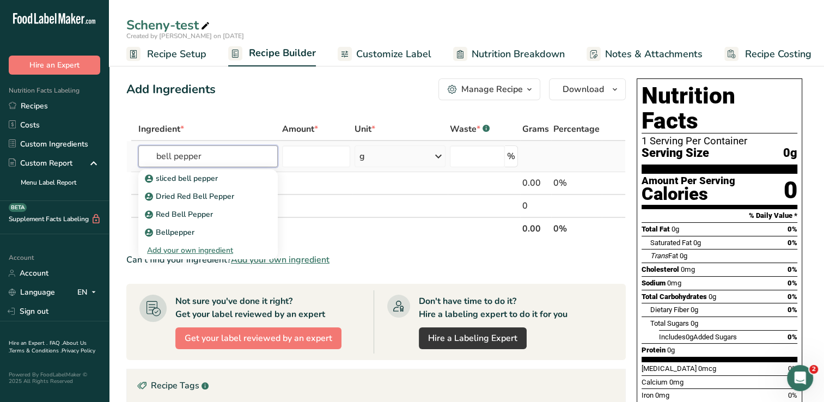
type input "bell pepper"
click at [211, 251] on div "Add your own ingredient" at bounding box center [208, 250] width 122 height 11
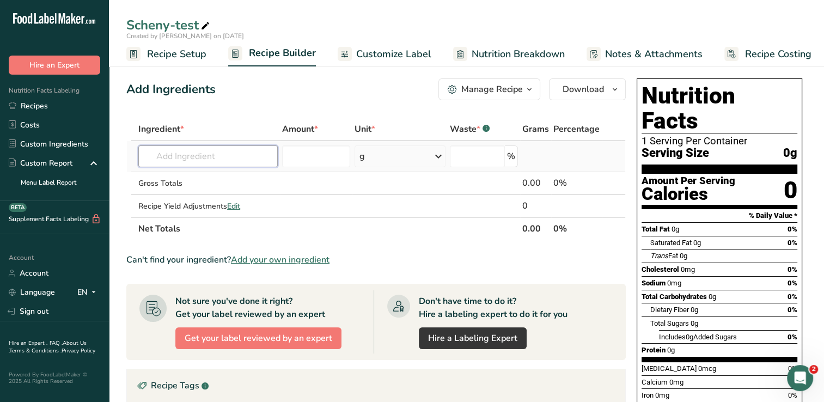
click at [211, 159] on input "text" at bounding box center [207, 156] width 139 height 22
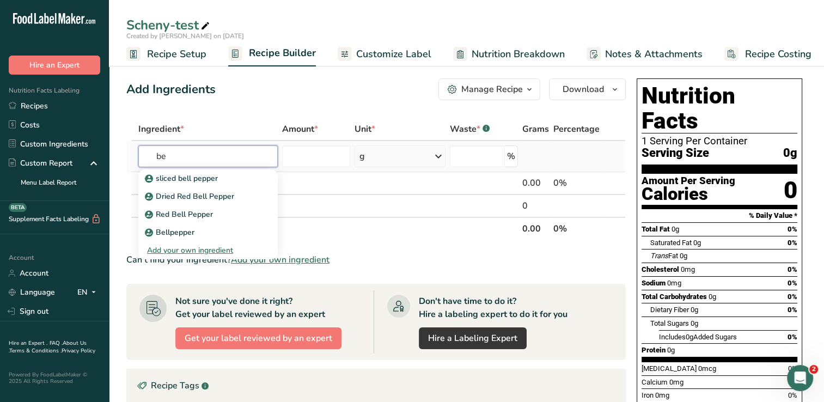
type input "b"
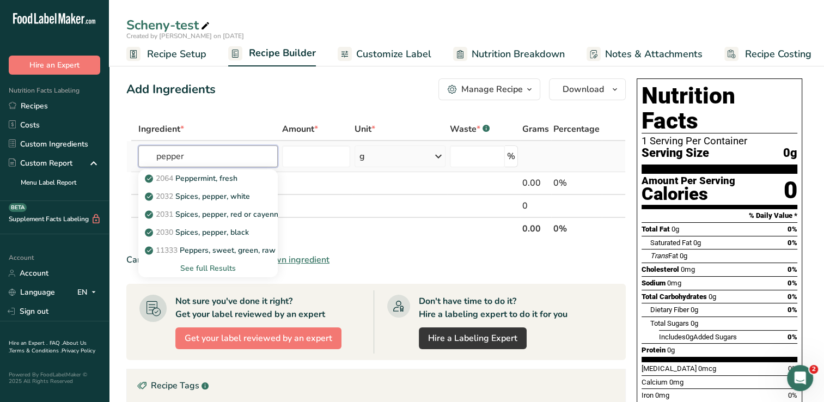
type input "pepper"
click at [212, 266] on div "See full Results" at bounding box center [208, 268] width 122 height 11
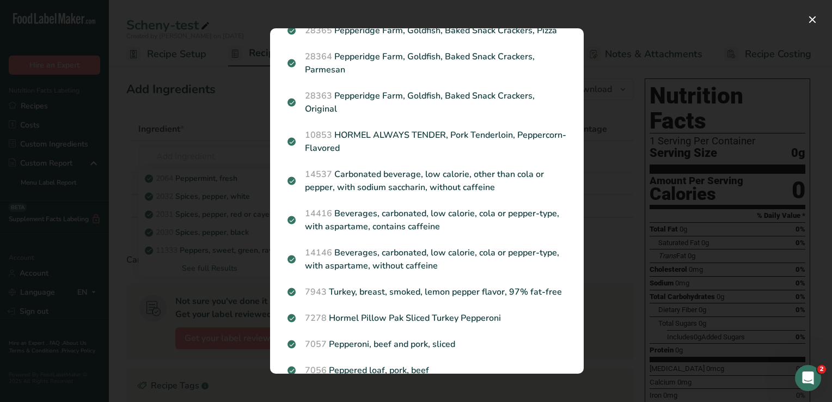
scroll to position [381, 0]
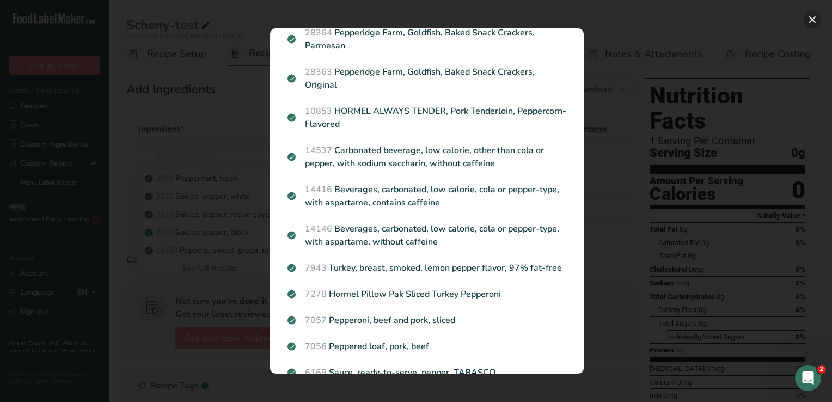
click at [814, 17] on button "Search results modal" at bounding box center [812, 19] width 17 height 17
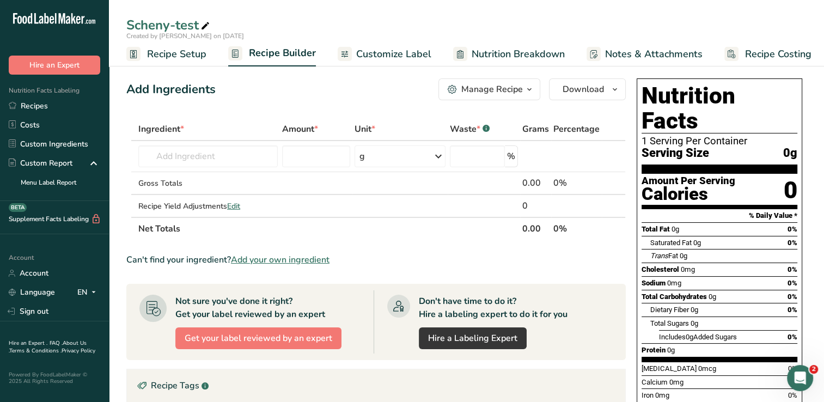
drag, startPoint x: 234, startPoint y: 117, endPoint x: 227, endPoint y: 129, distance: 14.4
click at [234, 117] on div "Add Ingredients Manage Recipe Delete Recipe Duplicate Recipe Scale Recipe Save …" at bounding box center [379, 345] width 506 height 542
click at [220, 160] on input "text" at bounding box center [207, 156] width 139 height 22
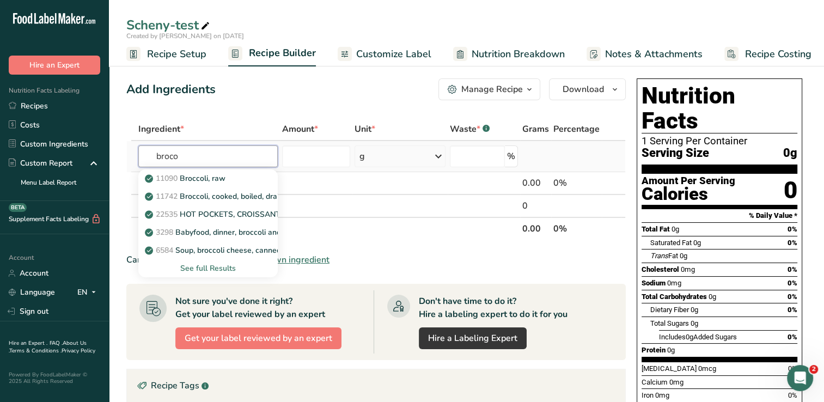
type input "broco"
click at [209, 268] on div "See full Results" at bounding box center [208, 268] width 122 height 11
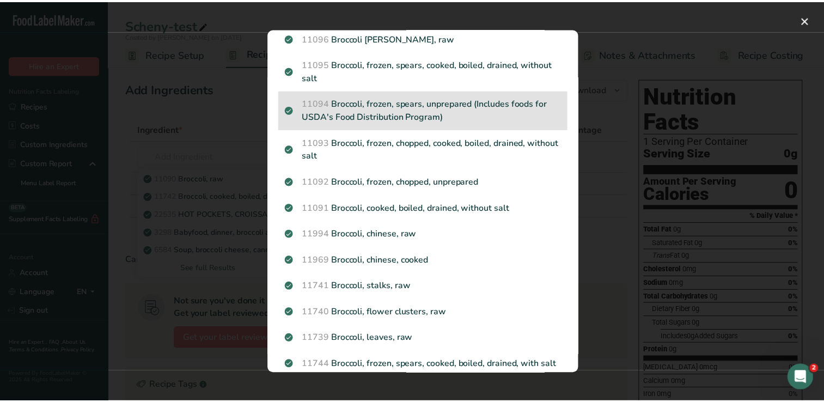
scroll to position [272, 0]
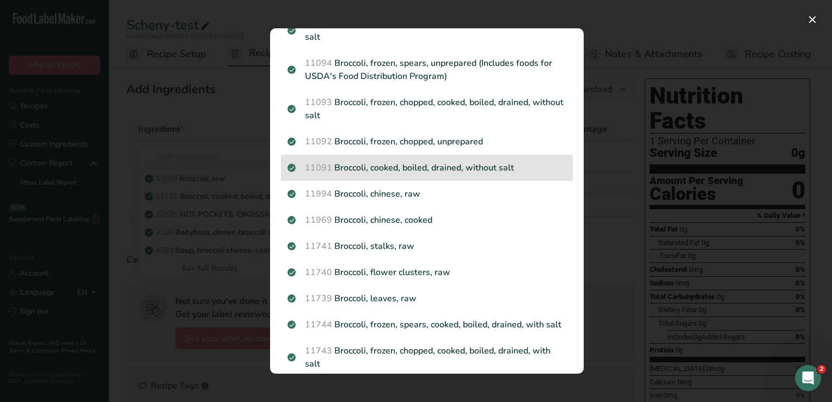
click at [421, 174] on p "11091 Broccoli, cooked, boiled, drained, without salt" at bounding box center [427, 167] width 279 height 13
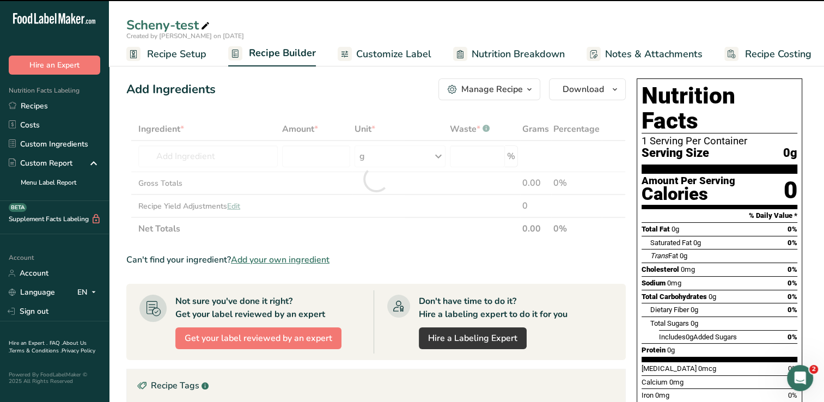
type input "0"
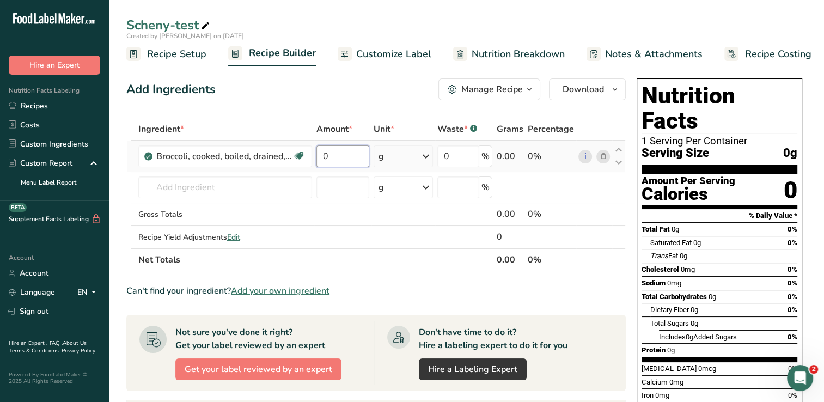
click at [333, 161] on input "0" at bounding box center [342, 156] width 53 height 22
type input "1"
click at [428, 156] on div "Ingredient * Amount * Unit * Waste * .a-a{fill:#347362;}.b-a{fill:#fff;} Grams …" at bounding box center [376, 195] width 500 height 154
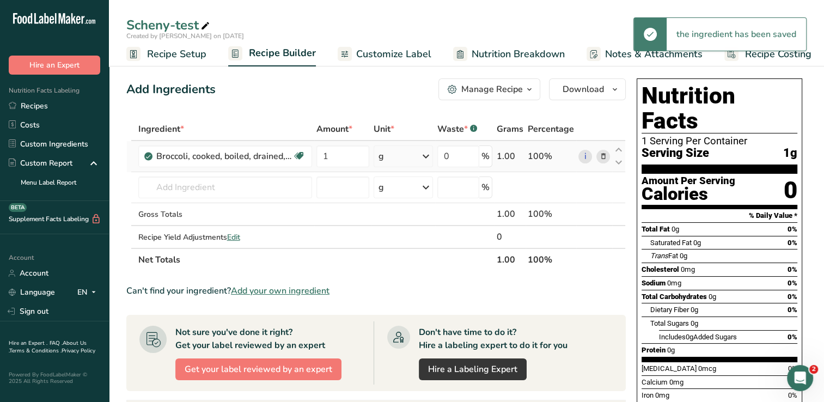
click at [425, 158] on icon at bounding box center [425, 157] width 13 height 20
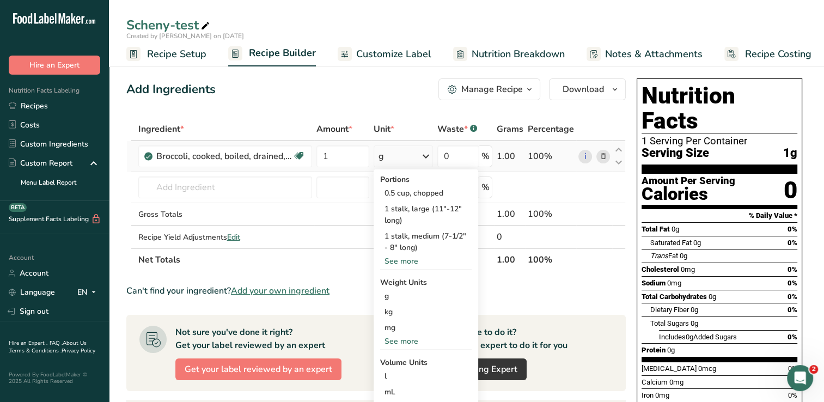
click at [409, 260] on div "See more" at bounding box center [426, 260] width 92 height 11
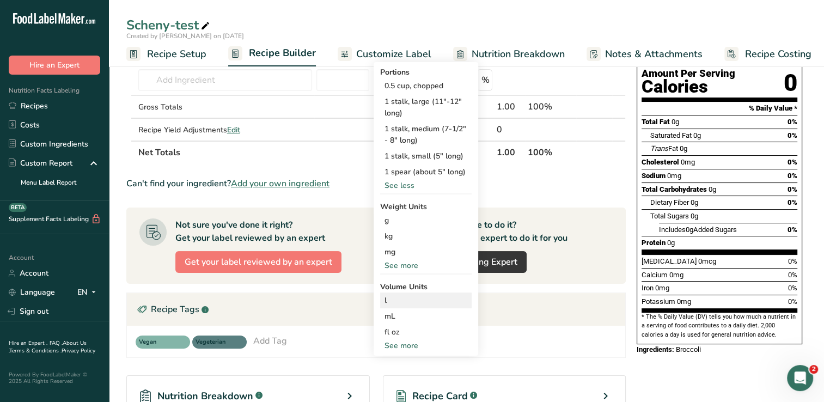
scroll to position [109, 0]
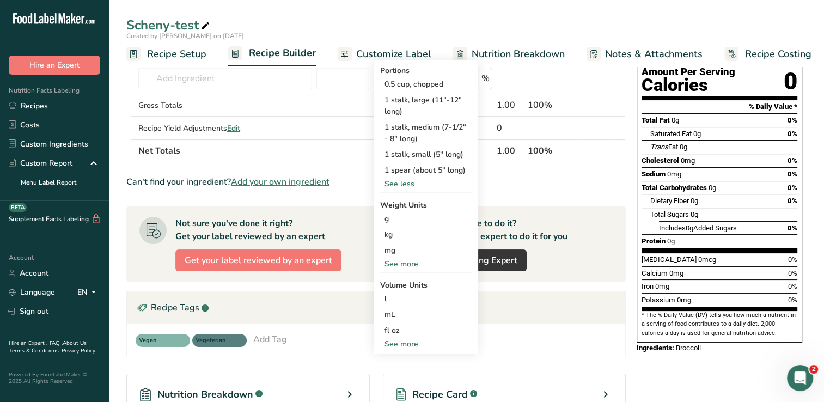
click at [411, 266] on div "See more" at bounding box center [426, 263] width 92 height 11
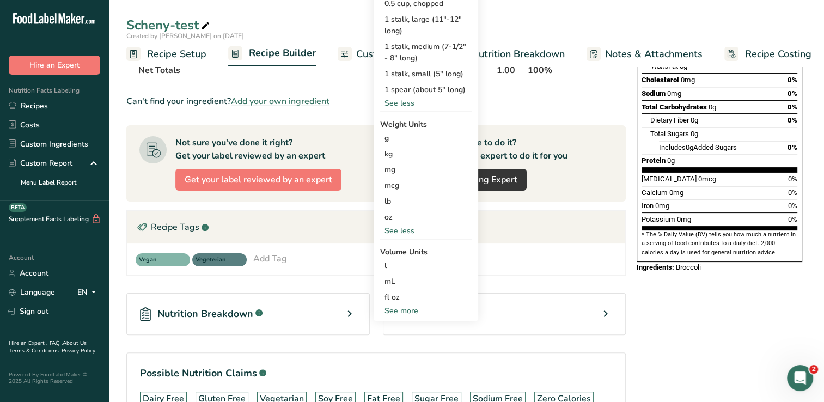
scroll to position [218, 0]
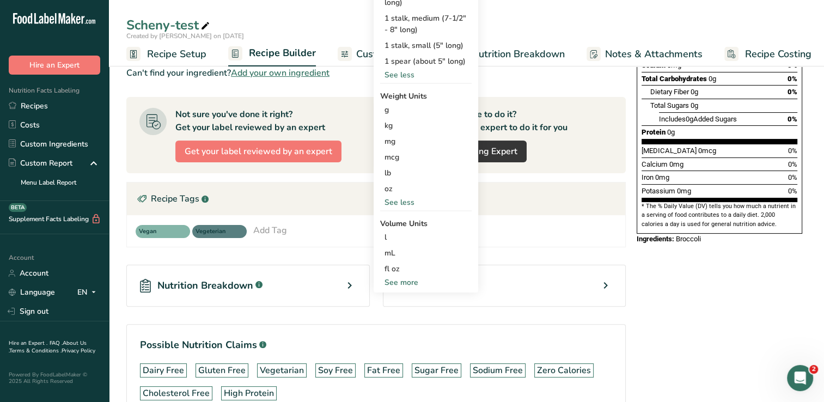
click at [412, 285] on div "See more" at bounding box center [426, 282] width 92 height 11
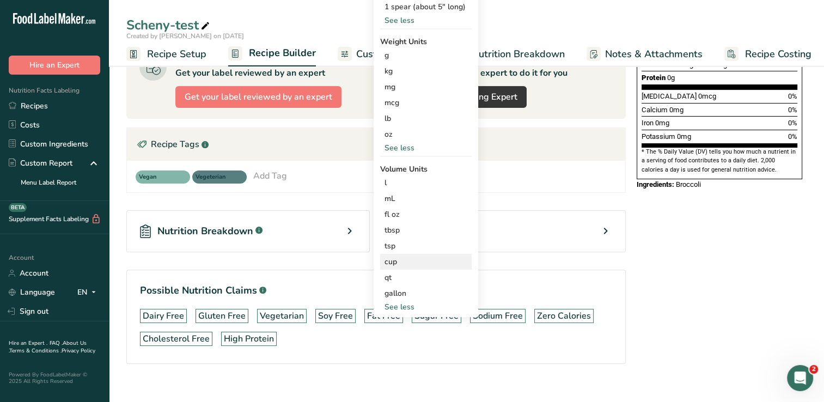
click at [405, 262] on div "cup" at bounding box center [426, 261] width 83 height 11
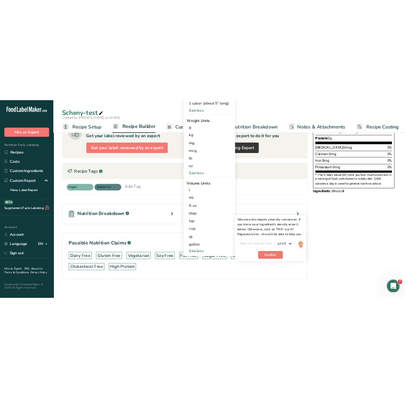
scroll to position [0, 0]
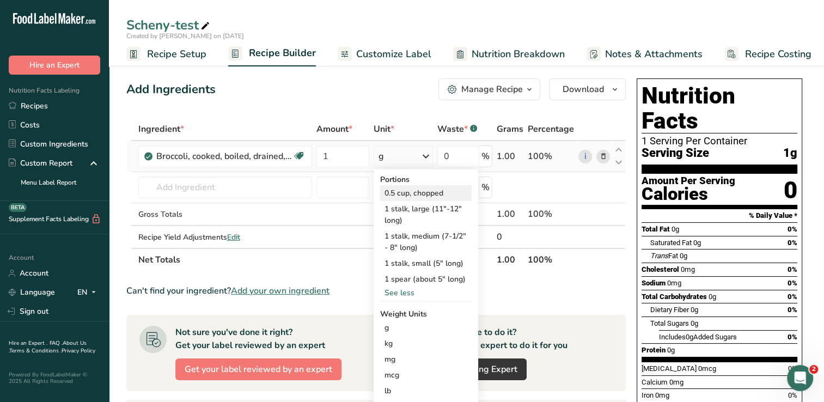
click at [405, 194] on div "0.5 cup, chopped" at bounding box center [426, 193] width 92 height 16
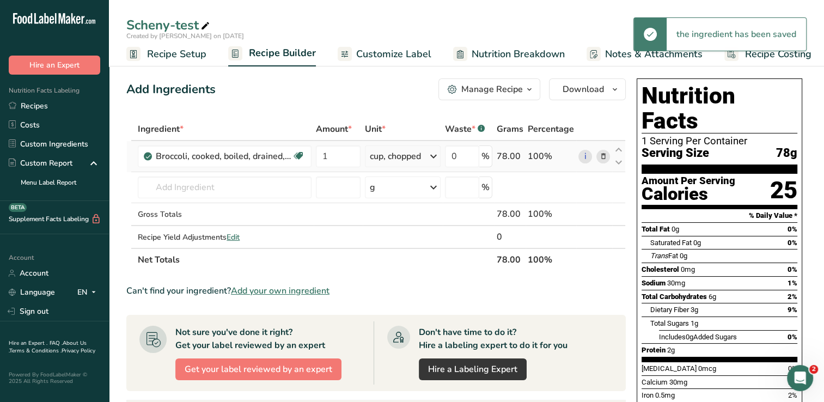
click at [433, 156] on icon at bounding box center [433, 157] width 13 height 20
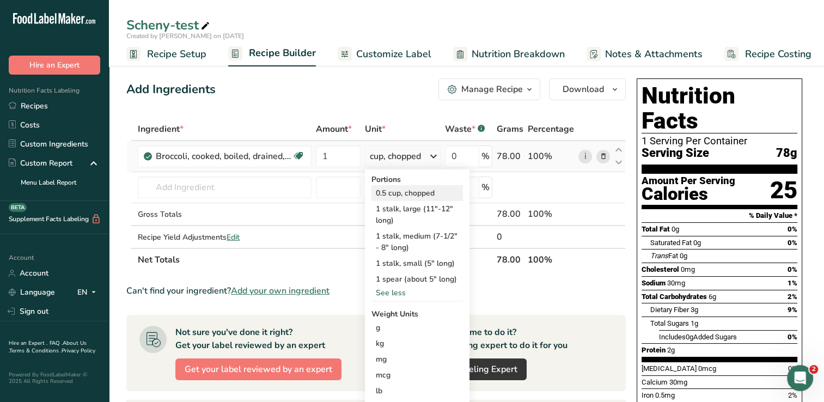
click at [415, 194] on div "0.5 cup, chopped" at bounding box center [418, 193] width 92 height 16
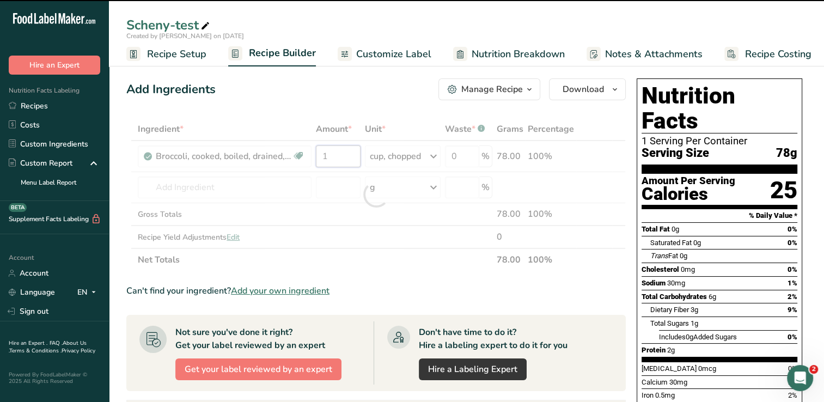
click at [332, 156] on input "1" at bounding box center [338, 156] width 44 height 22
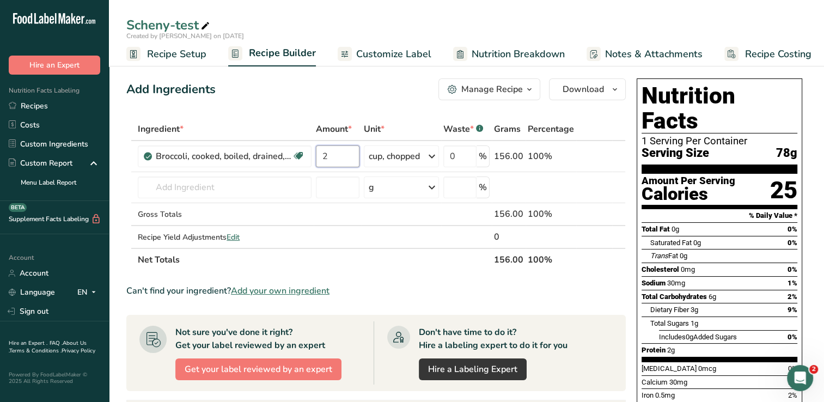
type input "2"
click at [343, 118] on div "Ingredient * Amount * Unit * Waste * .a-a{fill:#347362;}.b-a{fill:#fff;} Grams …" at bounding box center [376, 195] width 500 height 154
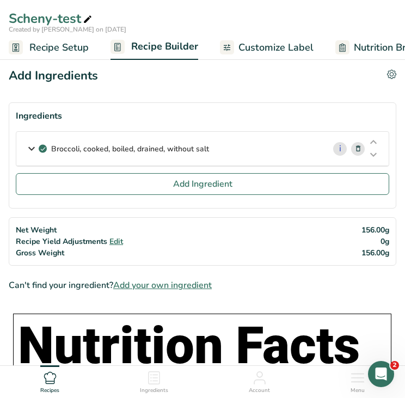
drag, startPoint x: 222, startPoint y: 149, endPoint x: 53, endPoint y: 166, distance: 170.2
click at [53, 166] on div "Broccoli, cooked, boiled, drained, without salt i Amount 2 Unit cup, chopped Po…" at bounding box center [203, 148] width 374 height 35
copy p "Broccoli, cooked, boiled, drained, without salt"
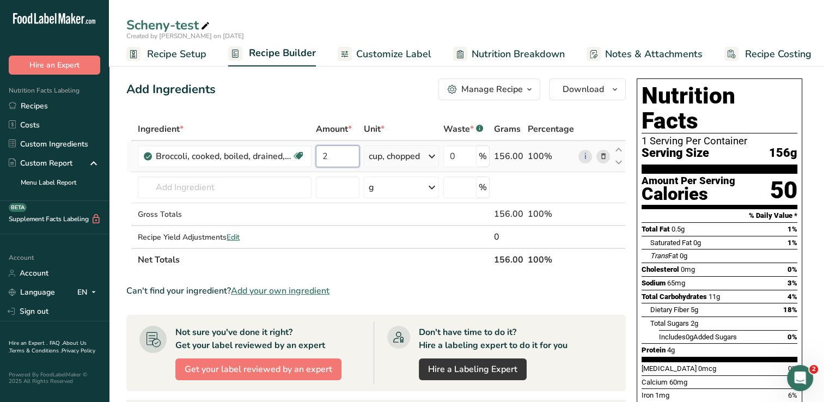
click at [330, 156] on input "2" at bounding box center [338, 156] width 44 height 22
type input "1"
click at [284, 98] on div "Add Ingredients Manage Recipe Delete Recipe Duplicate Recipe Scale Recipe Save …" at bounding box center [376, 89] width 500 height 22
click at [434, 159] on icon at bounding box center [433, 157] width 13 height 20
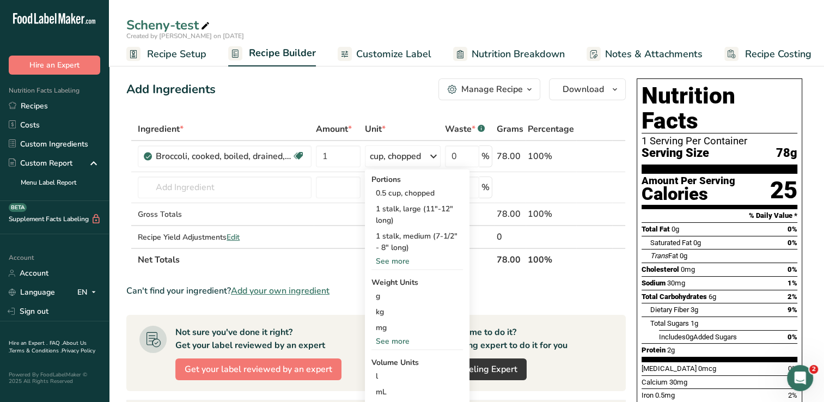
click at [413, 104] on div "Add Ingredients Manage Recipe Delete Recipe Duplicate Recipe Scale Recipe Save …" at bounding box center [379, 372] width 506 height 597
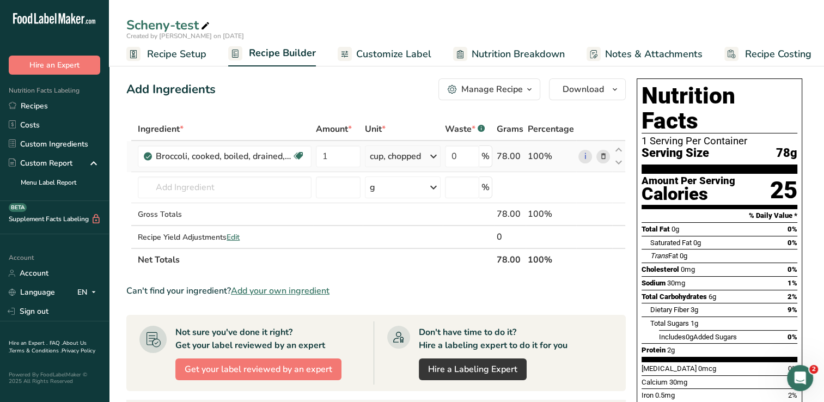
click at [602, 156] on icon at bounding box center [603, 156] width 8 height 11
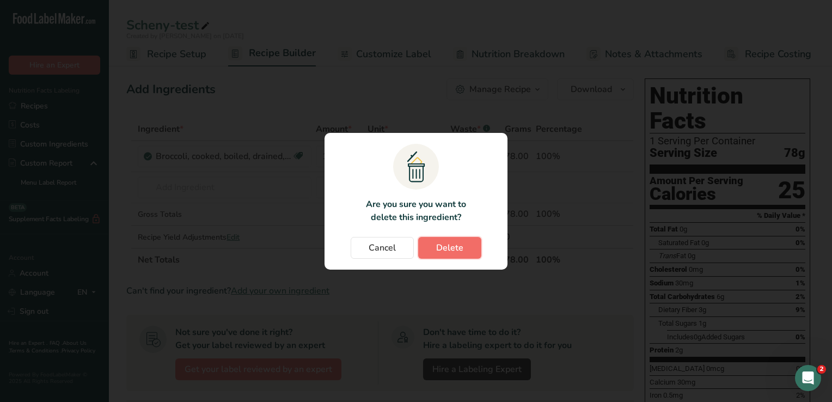
click at [452, 247] on span "Delete" at bounding box center [449, 247] width 27 height 13
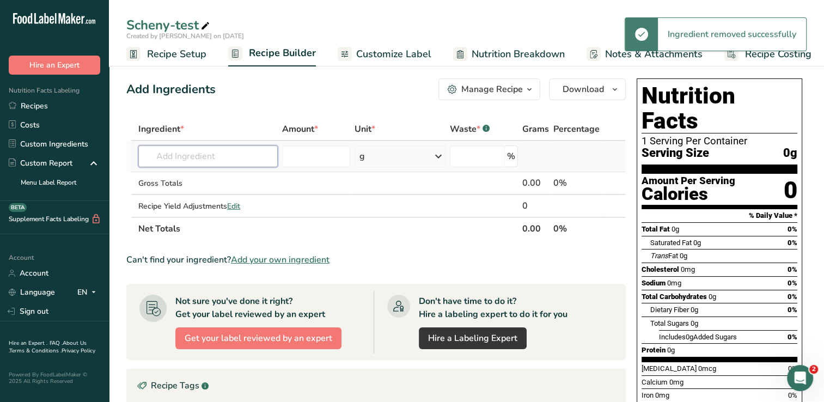
click at [238, 163] on input "text" at bounding box center [207, 156] width 139 height 22
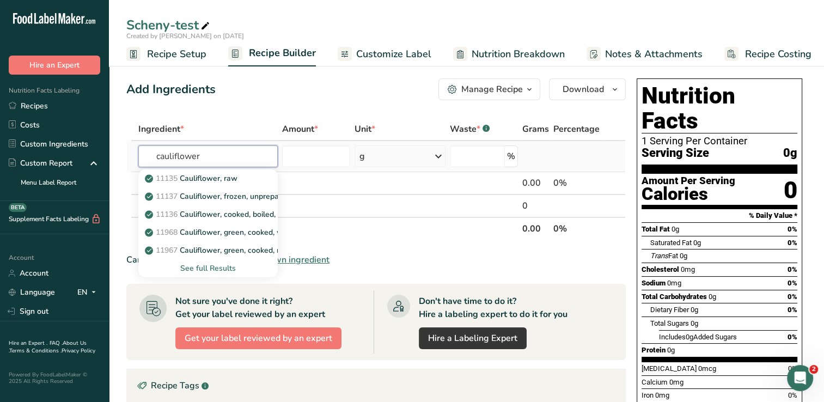
type input "cauliflower"
click at [219, 270] on div "See full Results" at bounding box center [208, 268] width 122 height 11
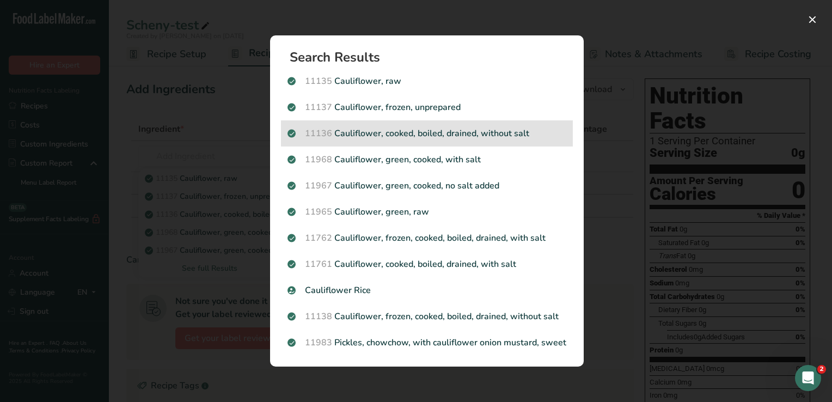
click at [472, 138] on p "11136 Cauliflower, cooked, boiled, drained, without salt" at bounding box center [427, 133] width 279 height 13
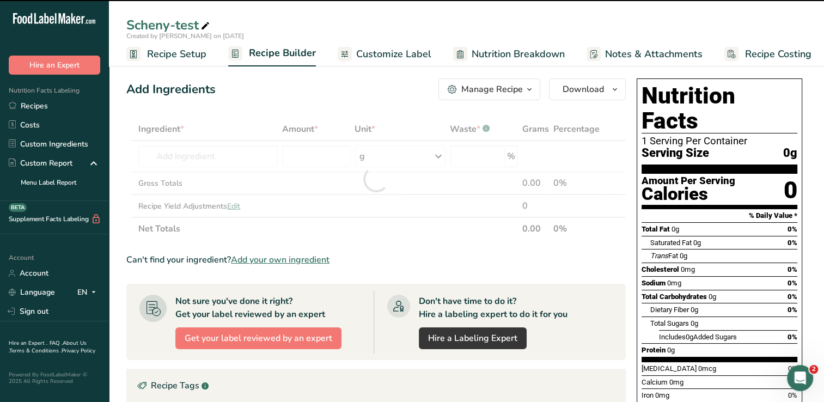
type input "0"
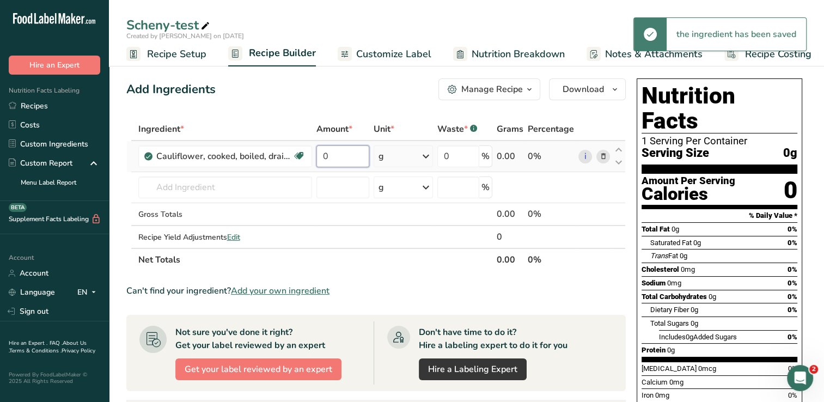
click at [351, 156] on input "0" at bounding box center [342, 156] width 53 height 22
click at [425, 153] on div "Ingredient * Amount * Unit * Waste * .a-a{fill:#347362;}.b-a{fill:#fff;} Grams …" at bounding box center [376, 195] width 500 height 154
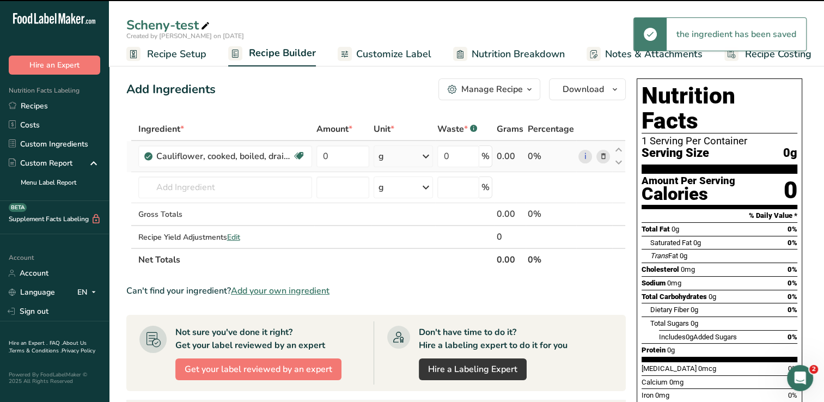
click at [427, 157] on icon at bounding box center [425, 157] width 13 height 20
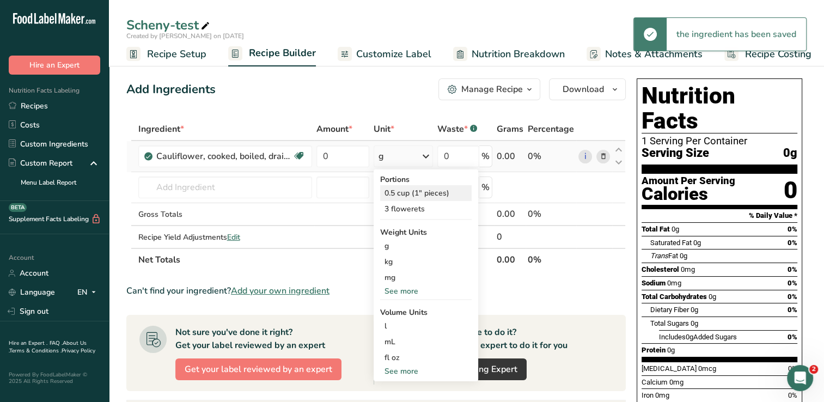
click at [418, 191] on div "0.5 cup (1" pieces)" at bounding box center [426, 193] width 92 height 16
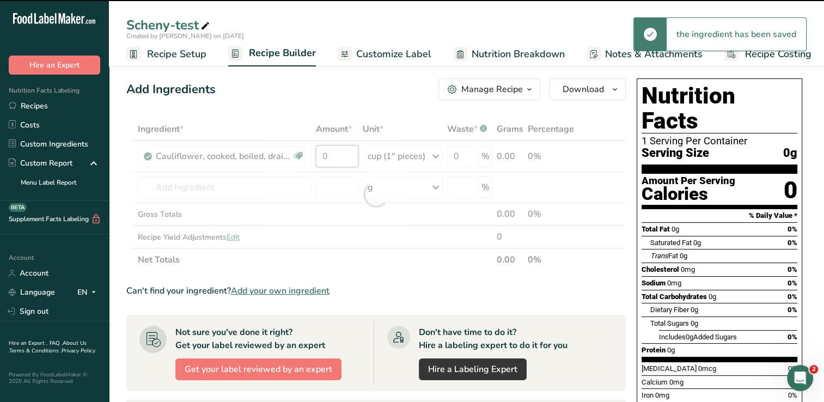
click at [339, 160] on input "0" at bounding box center [337, 156] width 42 height 22
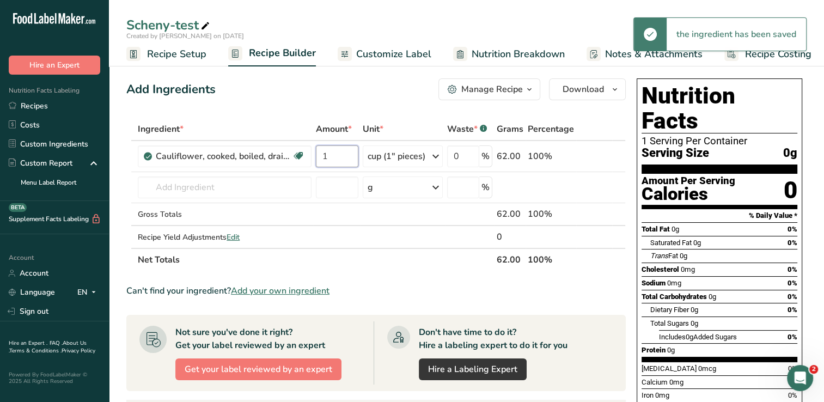
type input "1"
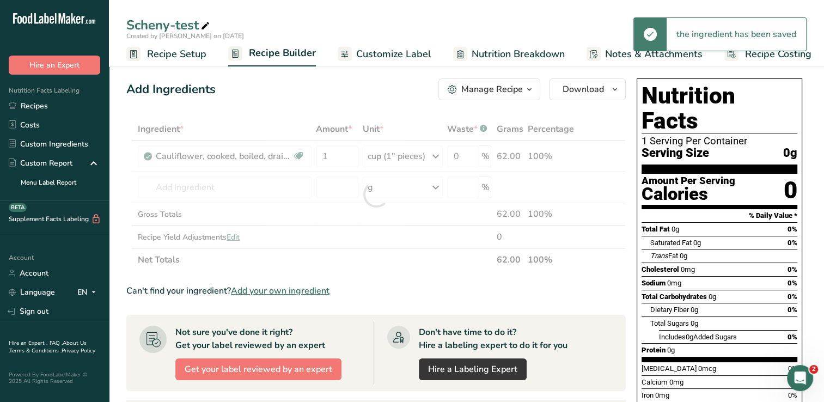
click at [316, 111] on div "Add Ingredients Manage Recipe Delete Recipe Duplicate Recipe Scale Recipe Save …" at bounding box center [379, 372] width 506 height 597
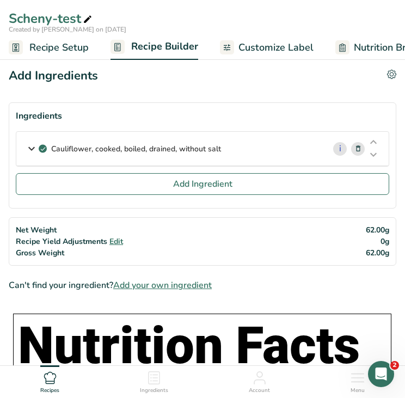
drag, startPoint x: 235, startPoint y: 148, endPoint x: 47, endPoint y: 167, distance: 189.4
click at [47, 167] on div "Cauliflower, cooked, boiled, drained, without salt i Amount 1 Unit cup (1" piec…" at bounding box center [203, 152] width 374 height 42
copy p "Cauliflower, cooked, boiled, drained, without salt"
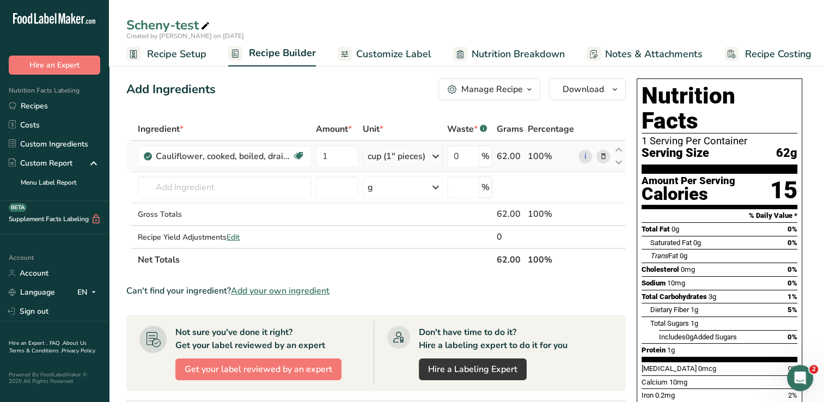
click at [604, 156] on icon at bounding box center [603, 156] width 8 height 11
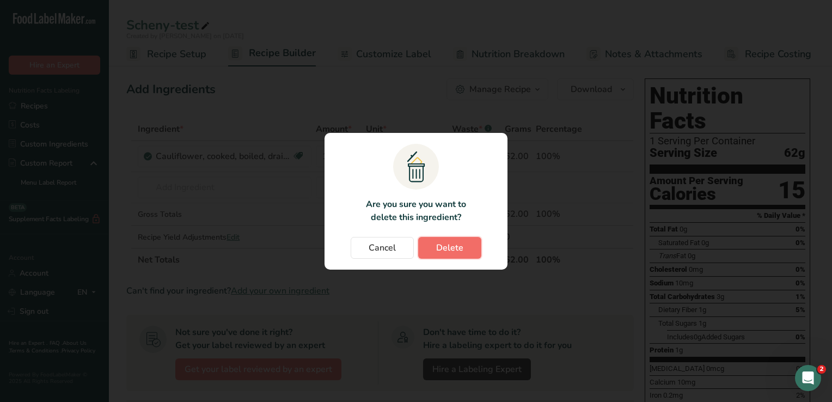
click at [462, 246] on button "Delete" at bounding box center [449, 248] width 63 height 22
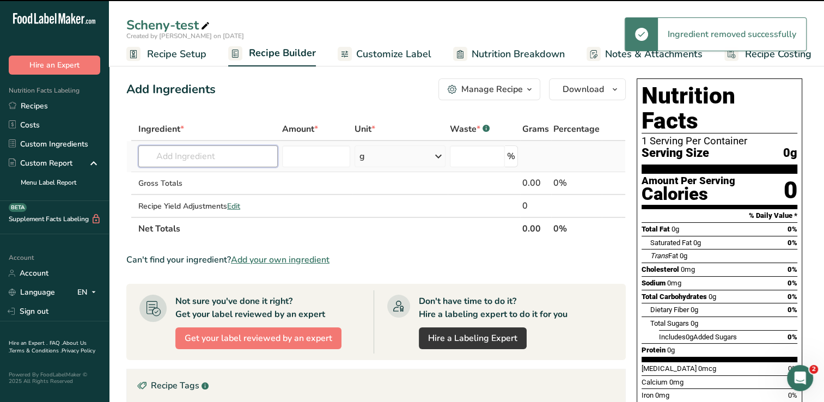
click at [253, 161] on input "text" at bounding box center [207, 156] width 139 height 22
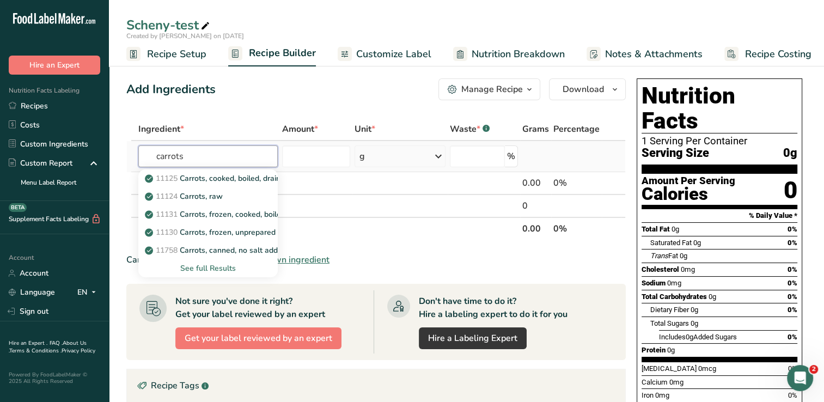
type input "carrots"
click at [216, 269] on div "See full Results" at bounding box center [208, 268] width 122 height 11
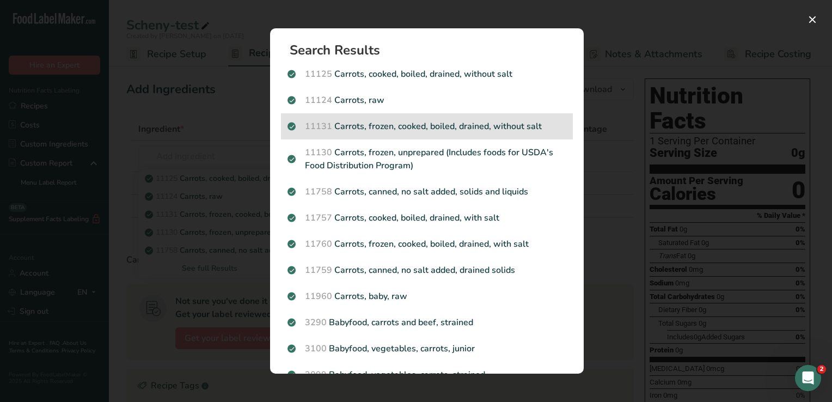
click at [428, 125] on p "11131 Carrots, frozen, cooked, boiled, drained, without salt" at bounding box center [427, 126] width 279 height 13
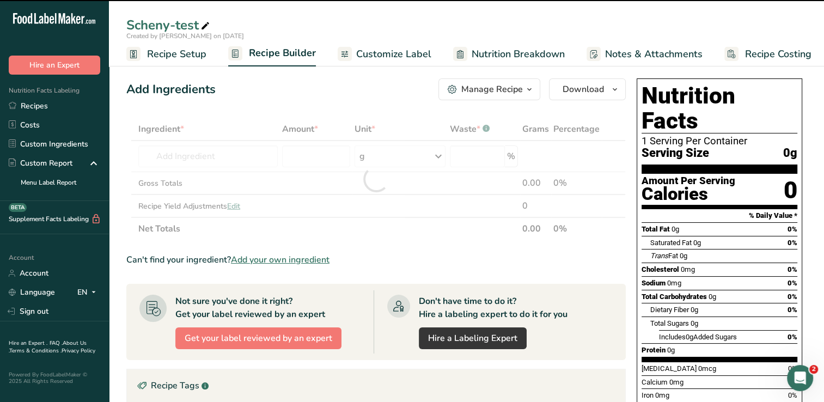
type input "0"
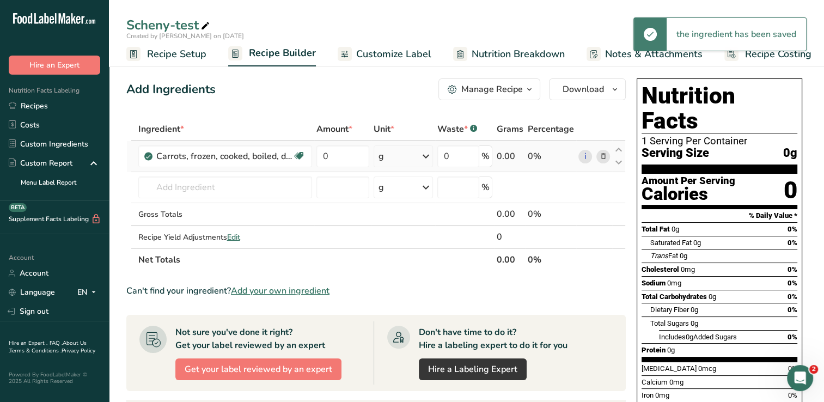
click at [425, 155] on icon at bounding box center [425, 157] width 13 height 20
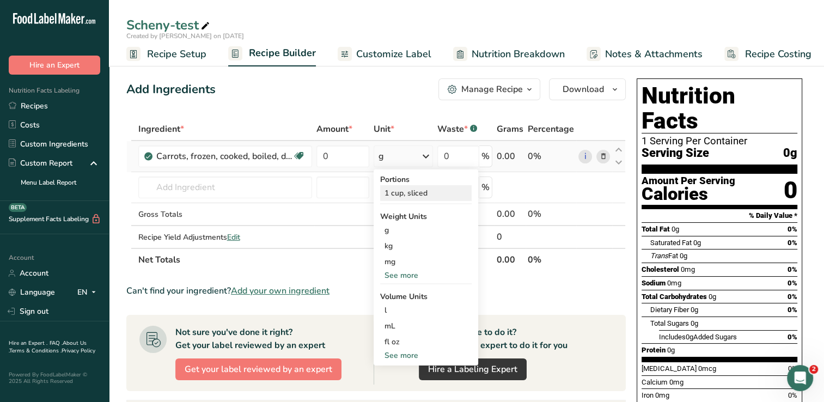
click at [405, 195] on div "1 cup, sliced" at bounding box center [426, 193] width 92 height 16
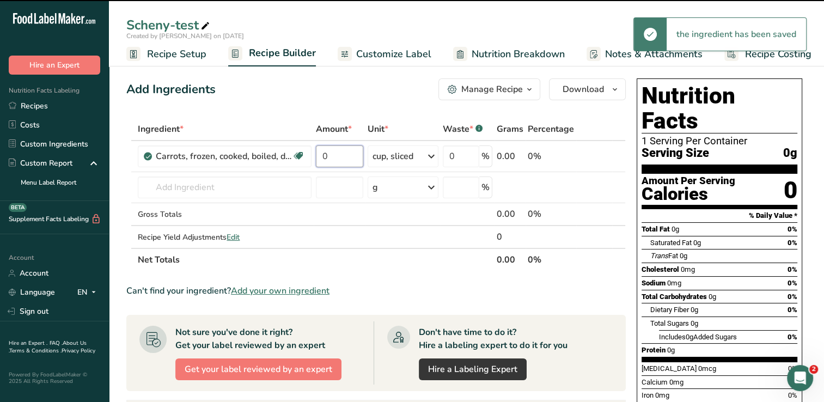
click at [341, 159] on input "0" at bounding box center [339, 156] width 47 height 22
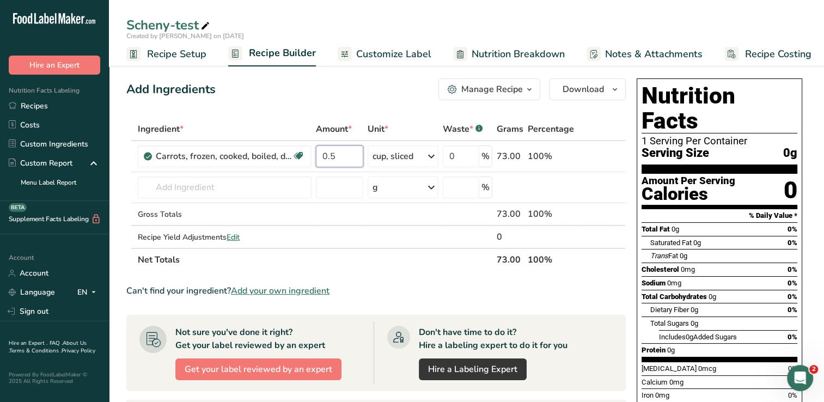
type input "0.5"
click at [366, 102] on div "Add Ingredients Manage Recipe Delete Recipe Duplicate Recipe Scale Recipe Save …" at bounding box center [379, 372] width 506 height 597
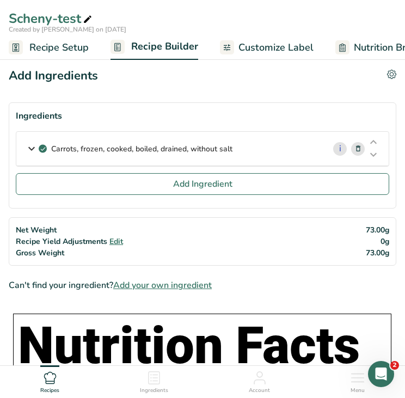
drag, startPoint x: 234, startPoint y: 147, endPoint x: 50, endPoint y: 159, distance: 184.0
click at [50, 159] on div "Carrots, frozen, cooked, boiled, drained, without salt" at bounding box center [170, 149] width 308 height 34
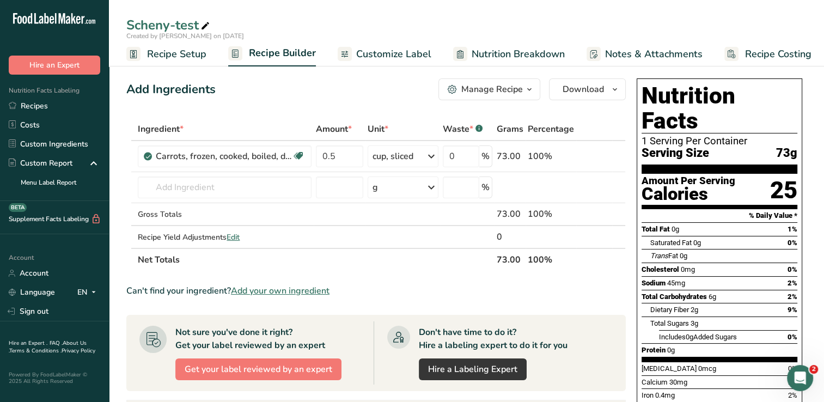
click at [601, 156] on icon at bounding box center [603, 156] width 8 height 11
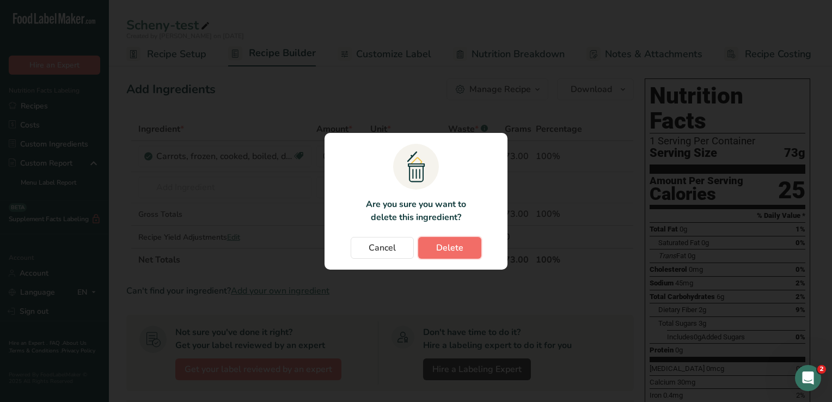
click at [447, 247] on span "Delete" at bounding box center [449, 247] width 27 height 13
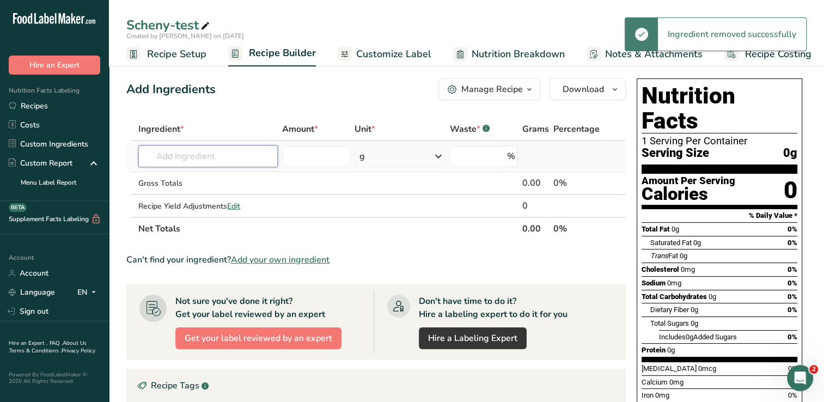
click at [224, 158] on input "text" at bounding box center [207, 156] width 139 height 22
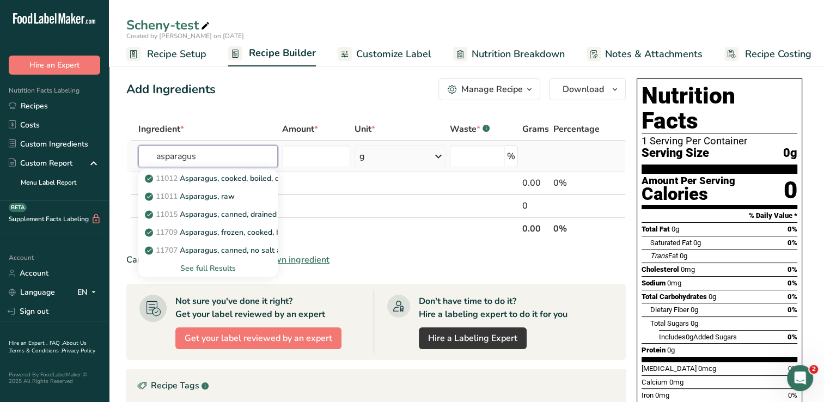
type input "asparagus"
click at [224, 267] on div "See full Results" at bounding box center [208, 268] width 122 height 11
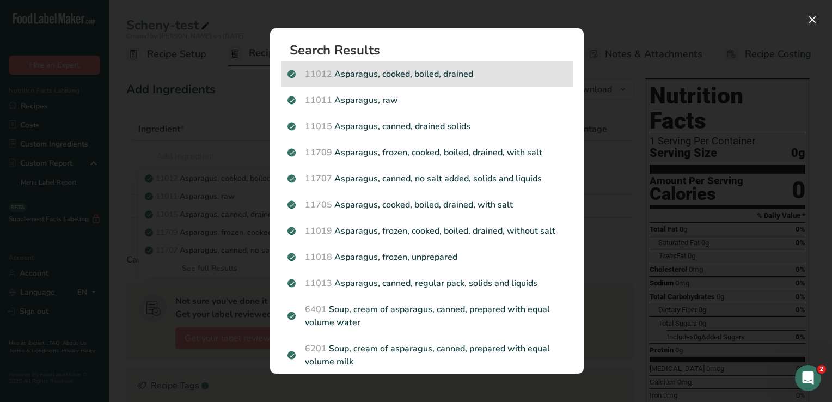
click at [472, 75] on p "11012 Asparagus, cooked, boiled, drained" at bounding box center [427, 74] width 279 height 13
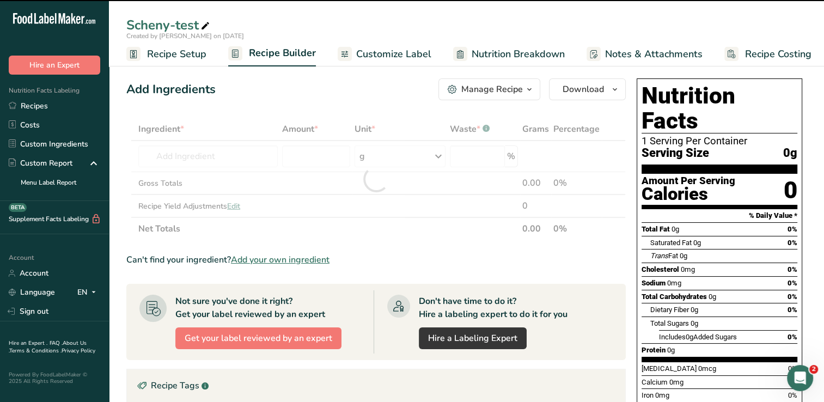
type input "0"
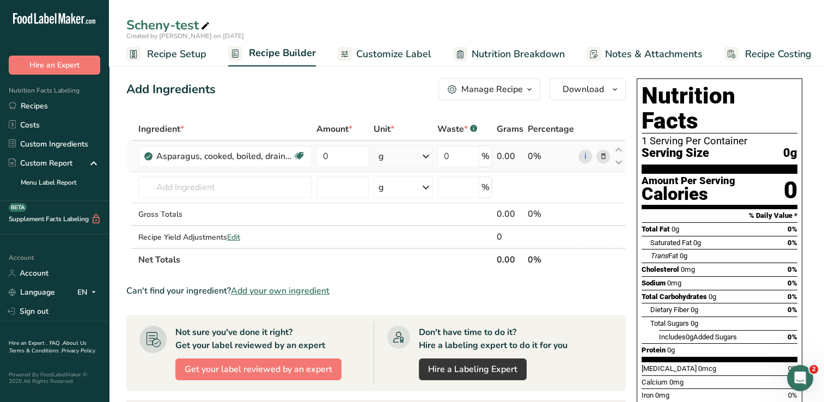
click at [350, 143] on td "0" at bounding box center [342, 156] width 57 height 31
click at [424, 155] on icon at bounding box center [425, 157] width 13 height 20
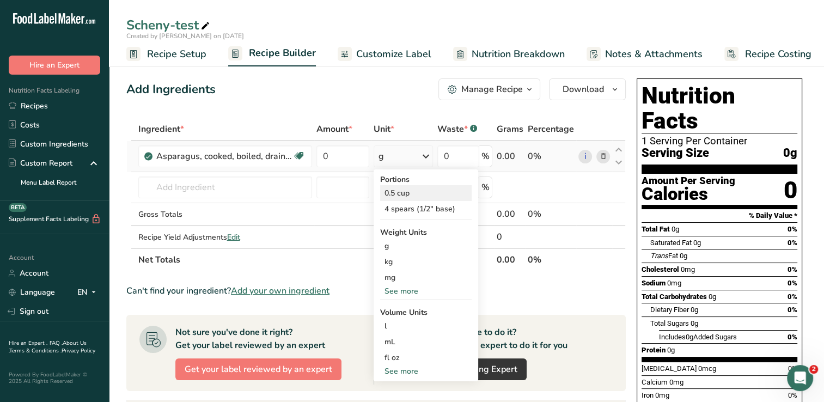
click at [401, 195] on div "0.5 cup" at bounding box center [426, 193] width 92 height 16
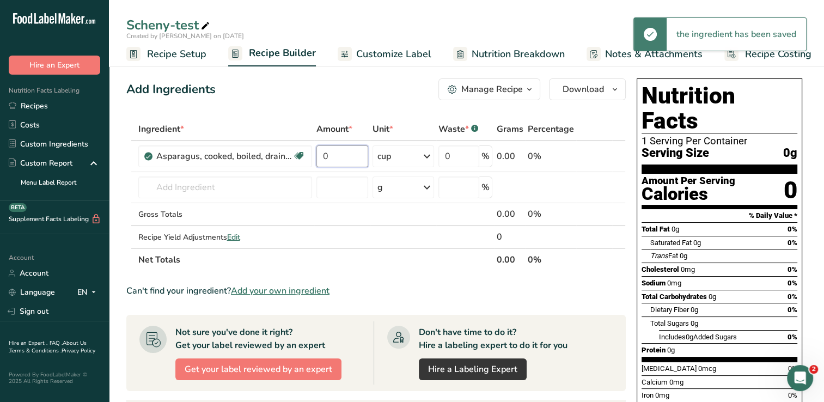
click at [340, 156] on input "0" at bounding box center [342, 156] width 52 height 22
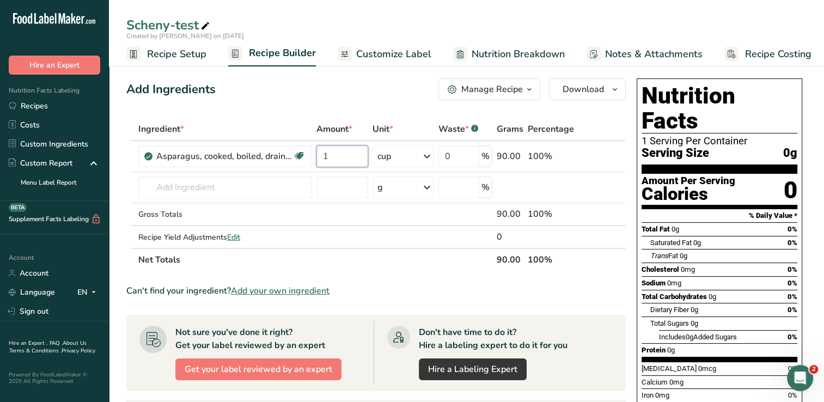
type input "1"
click at [359, 104] on div "Add Ingredients Manage Recipe Delete Recipe Duplicate Recipe Scale Recipe Save …" at bounding box center [379, 372] width 506 height 597
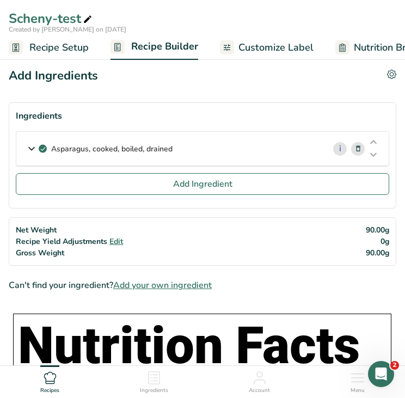
drag, startPoint x: 181, startPoint y: 144, endPoint x: 52, endPoint y: 154, distance: 128.9
click at [52, 154] on div "Asparagus, cooked, boiled, drained" at bounding box center [170, 149] width 308 height 34
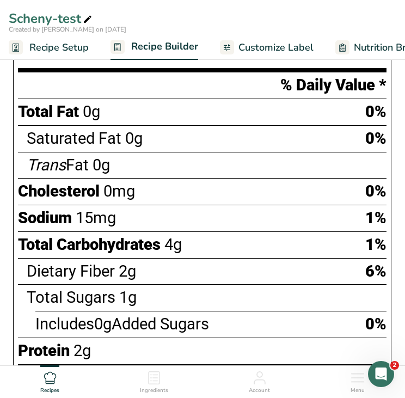
scroll to position [599, 0]
